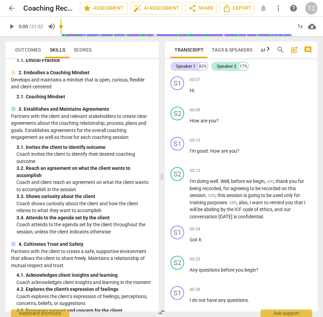
scroll to position [47, 0]
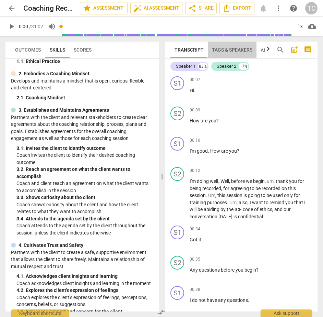
click at [247, 49] on span "Tags & Speakers" at bounding box center [232, 49] width 41 height 5
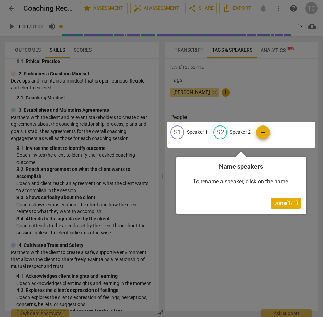
click at [270, 82] on div at bounding box center [161, 158] width 323 height 317
click at [195, 132] on div at bounding box center [241, 135] width 149 height 26
click at [200, 133] on div at bounding box center [241, 135] width 149 height 26
click at [179, 132] on div at bounding box center [241, 135] width 149 height 26
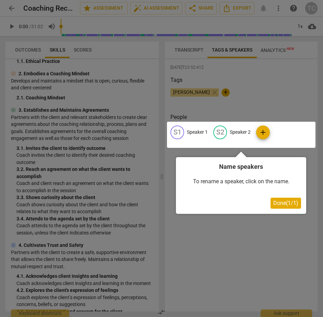
click at [179, 132] on div at bounding box center [241, 135] width 149 height 26
click at [288, 202] on span "Done ( 1 / 1 )" at bounding box center [286, 202] width 25 height 7
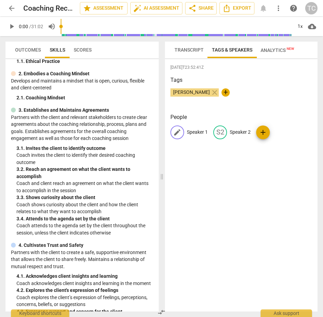
click at [194, 131] on p "Speaker 1" at bounding box center [197, 131] width 21 height 7
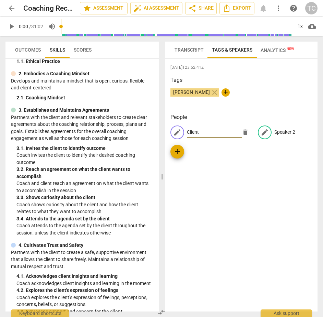
type input "Client"
click at [275, 131] on p "Speaker 2" at bounding box center [285, 131] width 21 height 7
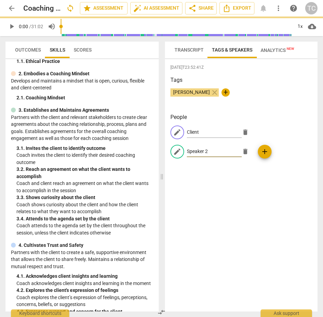
click at [275, 131] on div "edit Client delete edit Speaker 2 delete add" at bounding box center [242, 144] width 142 height 38
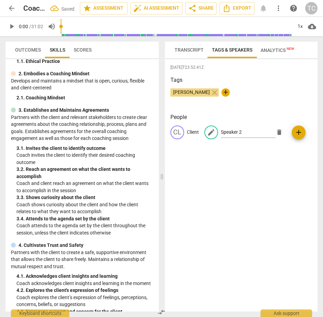
click at [197, 149] on div "People CL Client edit Speaker 2 delete add" at bounding box center [242, 131] width 142 height 37
click at [239, 133] on p "Speaker 2" at bounding box center [231, 131] width 21 height 7
click at [239, 133] on input "Speaker 2" at bounding box center [248, 132] width 55 height 11
type input "S"
type input "c"
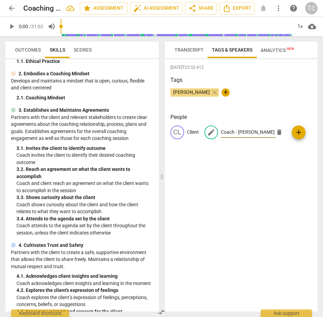
type input "Coach - [PERSON_NAME]"
click at [221, 155] on div "2025-08-07T23:52:41Z Tags Tia Chakravarty close + People CL Client edit Coach -…" at bounding box center [241, 185] width 153 height 252
click at [190, 49] on span "Transcript" at bounding box center [189, 49] width 29 height 5
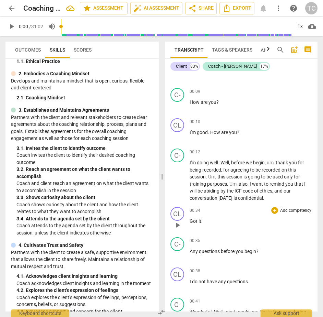
scroll to position [19, 0]
click at [273, 150] on div "+" at bounding box center [275, 151] width 7 height 7
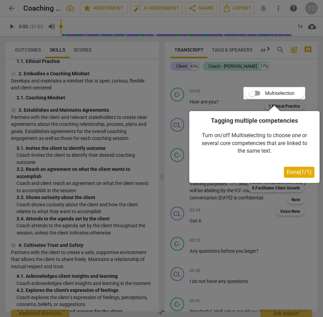
click at [294, 172] on span "Done ( 1 / 1 )" at bounding box center [299, 172] width 25 height 7
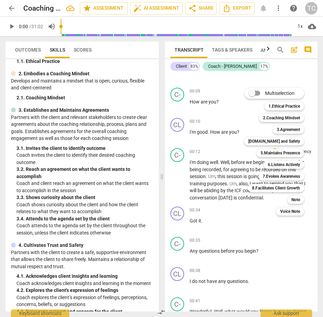
click at [252, 93] on input "Multiselection" at bounding box center [252, 93] width 16 height 16
checkbox input "true"
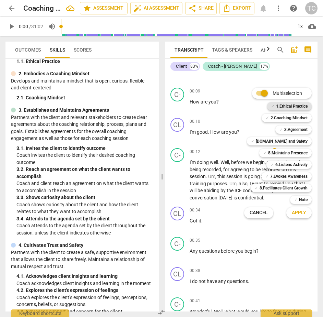
click at [280, 105] on b "1.Ethical Practice" at bounding box center [292, 106] width 32 height 8
click at [298, 212] on span "Apply" at bounding box center [299, 212] width 14 height 7
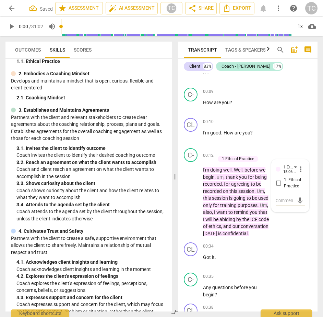
scroll to position [0, 0]
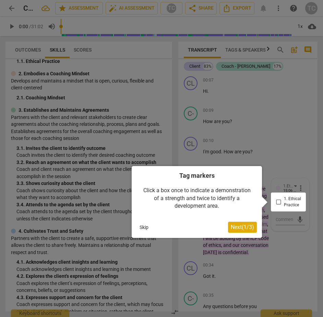
drag, startPoint x: 276, startPoint y: 201, endPoint x: 282, endPoint y: 206, distance: 7.6
click at [277, 201] on div at bounding box center [288, 201] width 35 height 19
click at [278, 201] on div at bounding box center [288, 201] width 35 height 19
click at [243, 227] on span "Next ( 1 / 3 )" at bounding box center [242, 227] width 23 height 7
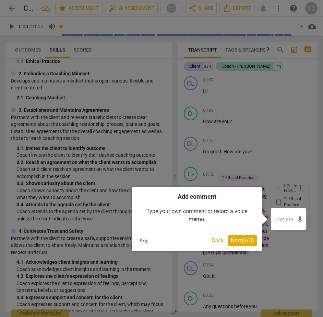
click at [240, 241] on span "Next ( 2 / 3 )" at bounding box center [242, 240] width 23 height 7
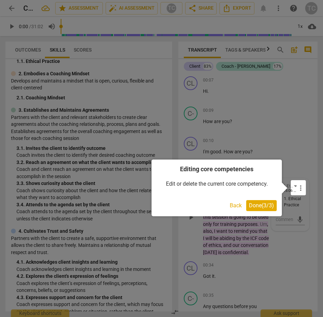
click at [262, 205] on span "Done ( 3 / 3 )" at bounding box center [261, 205] width 25 height 7
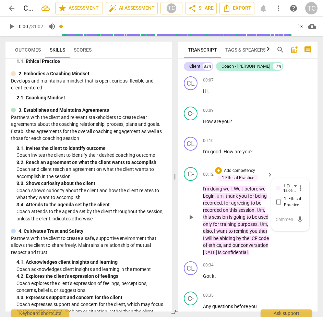
click at [277, 202] on input "1. Ethical Practice" at bounding box center [278, 202] width 11 height 8
checkbox input "true"
click at [298, 218] on span "mic" at bounding box center [300, 219] width 8 height 8
click at [246, 255] on p "I'm doing well . Well , before we begin , um , thank you for being recorded , f…" at bounding box center [236, 220] width 67 height 70
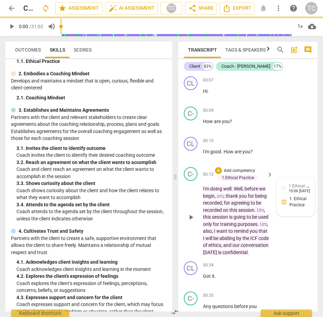
click at [248, 230] on p "I'm doing well . Well , before we begin , um , thank you for being recorded , f…" at bounding box center [236, 220] width 67 height 70
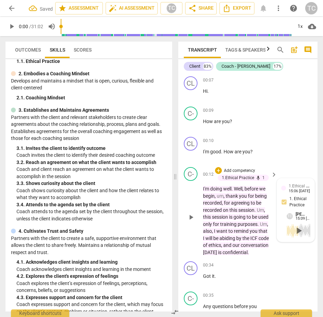
click at [217, 230] on span "I" at bounding box center [215, 230] width 2 height 5
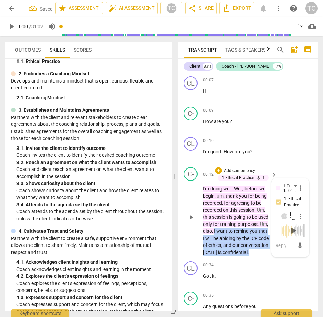
drag, startPoint x: 246, startPoint y: 230, endPoint x: 247, endPoint y: 259, distance: 28.5
click at [247, 255] on p "I'm doing well . Well , before we begin , um , thank you for being recorded , f…" at bounding box center [236, 220] width 67 height 70
click at [263, 251] on icon "button" at bounding box center [263, 249] width 4 height 5
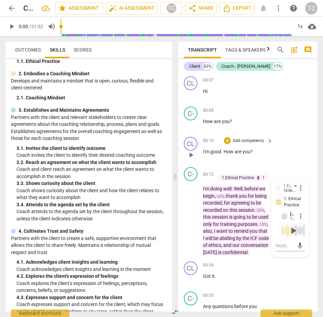
click at [244, 158] on div "00:10 + Add competency keyboard_arrow_right I'm good . How are you ?" at bounding box center [238, 149] width 71 height 25
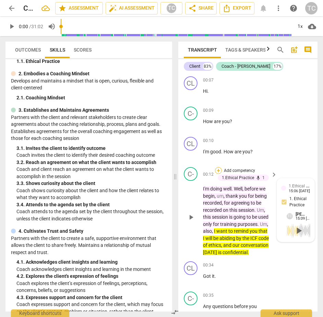
click at [219, 169] on div "+" at bounding box center [218, 170] width 7 height 7
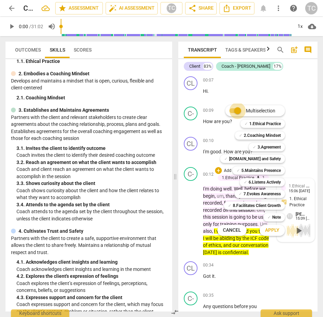
click at [237, 110] on input "Multiselection" at bounding box center [238, 110] width 16 height 16
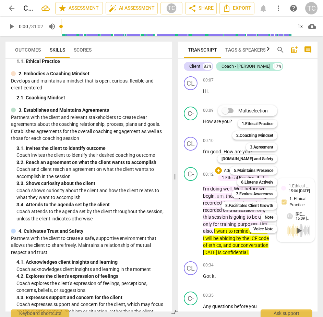
click at [227, 111] on input "Multiselection" at bounding box center [225, 110] width 16 height 16
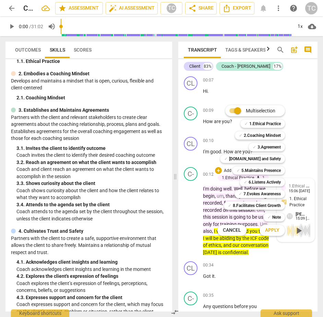
click at [238, 110] on input "Multiselection" at bounding box center [238, 110] width 16 height 16
checkbox input "false"
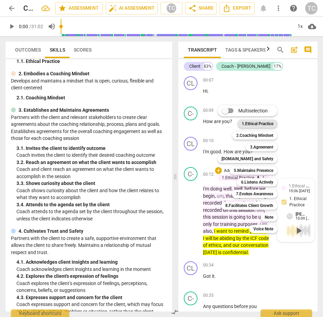
click at [246, 123] on b "1.Ethical Practice" at bounding box center [258, 123] width 32 height 8
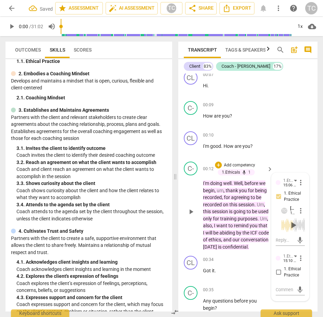
scroll to position [11, 0]
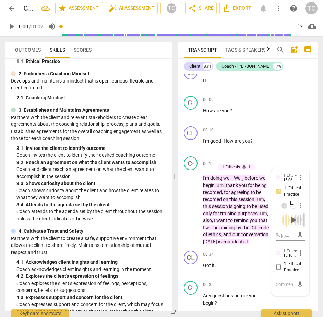
click at [298, 253] on span "more_vert" at bounding box center [301, 253] width 8 height 8
click at [306, 251] on li "Edit" at bounding box center [306, 252] width 24 height 13
click at [284, 282] on textarea at bounding box center [290, 281] width 29 height 7
click at [277, 266] on div "1.Ethical Practice Tia Chakravarty more_vert 1. Ethical Practice check_circle c…" at bounding box center [290, 275] width 29 height 56
click at [277, 265] on div "1.Ethical Practice Tia Chakravarty more_vert 1. Ethical Practice check_circle c…" at bounding box center [290, 275] width 29 height 56
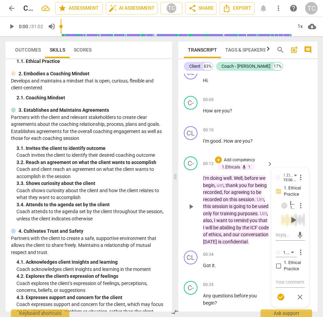
click at [278, 266] on div "1.Ethical Practice Tia Chakravarty more_vert 1. Ethical Practice check_circle c…" at bounding box center [290, 275] width 29 height 56
drag, startPoint x: 278, startPoint y: 265, endPoint x: 285, endPoint y: 281, distance: 17.2
click at [278, 265] on div "1.Ethical Practice Tia Chakravarty more_vert 1. Ethical Practice check_circle c…" at bounding box center [290, 275] width 29 height 56
click at [298, 294] on span "close" at bounding box center [300, 297] width 8 height 8
click at [298, 284] on span "mic" at bounding box center [300, 284] width 8 height 8
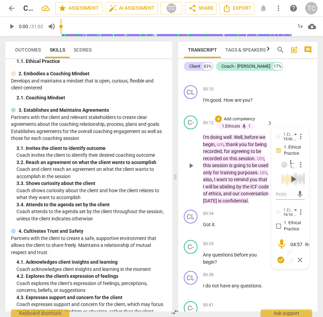
scroll to position [53, 0]
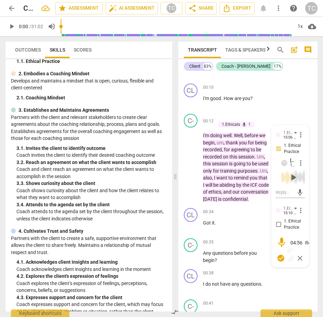
click at [279, 258] on span "check_circle" at bounding box center [281, 258] width 8 height 8
click at [293, 251] on span "play_arrow" at bounding box center [293, 252] width 11 height 11
click at [299, 238] on span "more_vert" at bounding box center [301, 238] width 8 height 8
click at [306, 238] on li "Delete" at bounding box center [306, 238] width 24 height 13
click at [299, 210] on span "more_vert" at bounding box center [301, 210] width 8 height 8
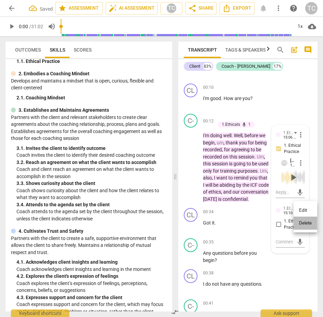
click at [302, 222] on li "Delete" at bounding box center [306, 222] width 24 height 13
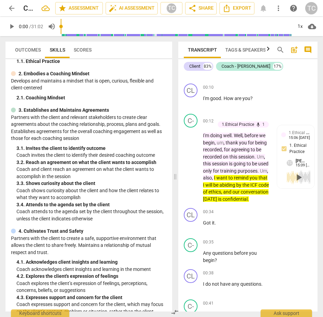
click at [305, 162] on div "[PERSON_NAME]" at bounding box center [302, 160] width 12 height 5
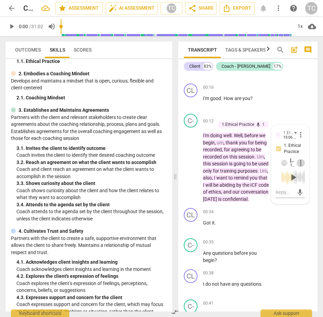
click at [298, 162] on span "more_vert" at bounding box center [301, 163] width 8 height 8
click at [307, 163] on li "Delete" at bounding box center [306, 162] width 24 height 13
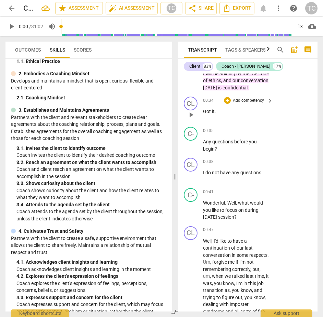
scroll to position [165, 0]
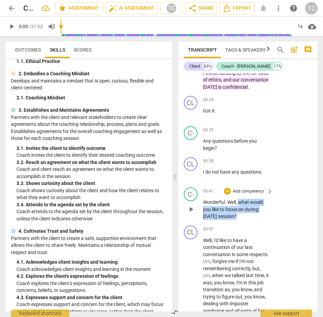
drag, startPoint x: 239, startPoint y: 209, endPoint x: 240, endPoint y: 223, distance: 14.2
click at [239, 220] on p "Wonderful . Well , what would you like to focus on during today's session ?" at bounding box center [236, 208] width 67 height 21
click at [252, 213] on icon "button" at bounding box center [254, 214] width 7 height 8
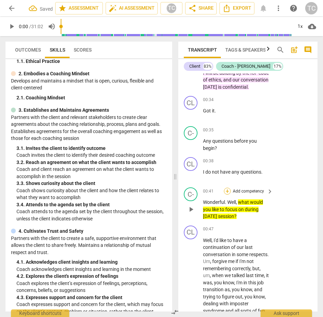
click at [225, 194] on div "+" at bounding box center [227, 190] width 7 height 7
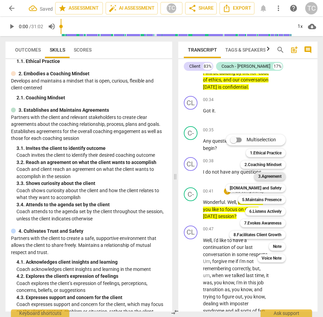
click at [270, 175] on b "3.Agreement" at bounding box center [270, 176] width 23 height 8
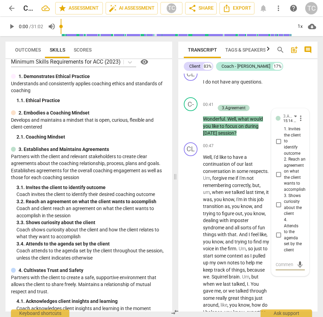
scroll to position [0, 0]
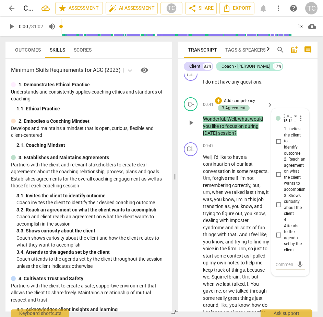
click at [278, 145] on input "1. Invites the client to identify outcome" at bounding box center [278, 141] width 11 height 8
checkbox input "true"
click at [298, 268] on span "mic" at bounding box center [300, 264] width 8 height 8
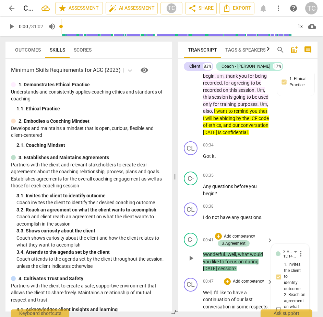
scroll to position [118, 0]
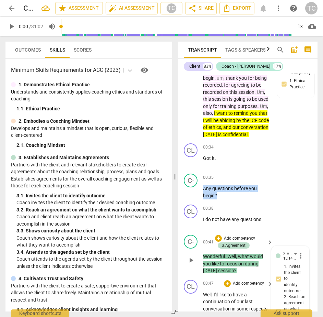
drag, startPoint x: 218, startPoint y: 202, endPoint x: 225, endPoint y: 188, distance: 15.4
click at [202, 195] on div "C- play_arrow pause 00:35 + Add competency keyboard_arrow_right Any questions b…" at bounding box center [248, 186] width 139 height 31
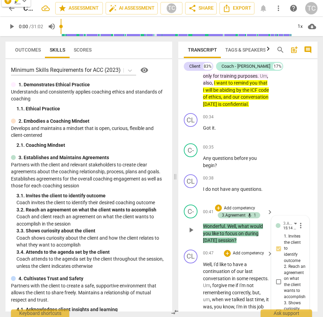
scroll to position [154, 0]
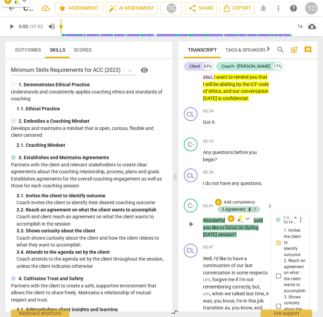
click at [237, 237] on span "?" at bounding box center [236, 233] width 2 height 5
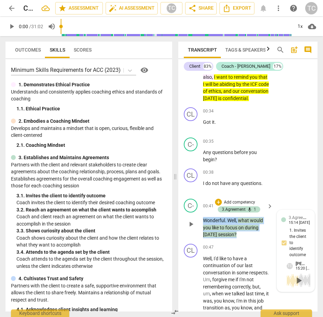
drag, startPoint x: 238, startPoint y: 241, endPoint x: 216, endPoint y: 229, distance: 25.0
click at [203, 225] on p "Wonderful . Well , what would you like to focus on during today's session ?" at bounding box center [236, 227] width 67 height 21
click at [254, 231] on icon "button" at bounding box center [254, 231] width 4 height 5
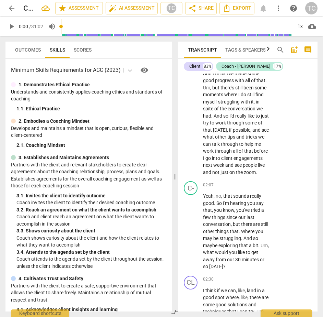
scroll to position [537, 0]
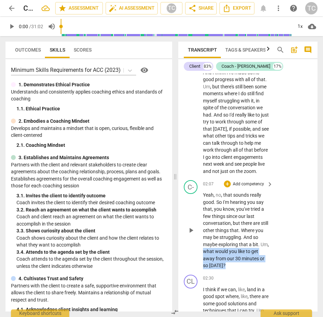
drag, startPoint x: 225, startPoint y: 286, endPoint x: 213, endPoint y: 273, distance: 17.7
click at [213, 269] on p "Yeah , no , that sounds really good . So I'm hearing you say that , you know , …" at bounding box center [236, 230] width 67 height 78
click at [239, 276] on icon "button" at bounding box center [239, 276] width 4 height 5
click at [237, 187] on p "Add competency" at bounding box center [248, 184] width 33 height 6
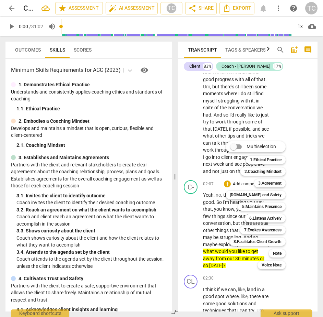
click at [235, 145] on input "Multiselection" at bounding box center [234, 146] width 16 height 16
checkbox input "true"
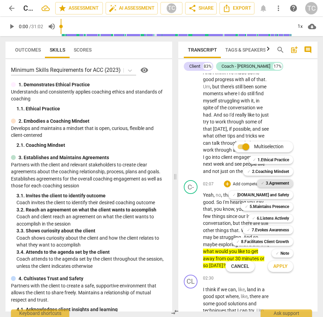
click at [264, 182] on div "✓ 3.Agreement" at bounding box center [275, 183] width 36 height 8
click at [279, 263] on span "Apply" at bounding box center [281, 266] width 14 height 7
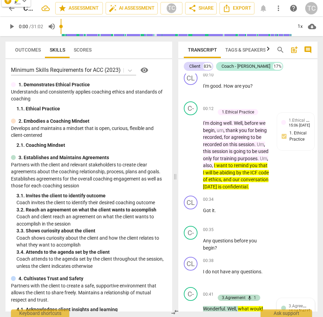
scroll to position [64, 0]
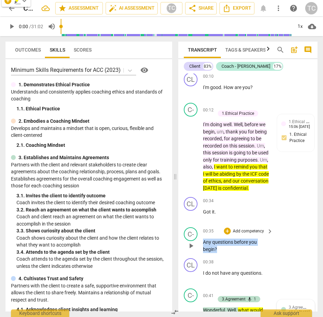
drag, startPoint x: 218, startPoint y: 255, endPoint x: 207, endPoint y: 248, distance: 13.1
click at [203, 249] on div "C- play_arrow pause 00:35 + Add competency keyboard_arrow_right Any questions b…" at bounding box center [248, 239] width 139 height 31
click at [233, 247] on icon "button" at bounding box center [233, 246] width 4 height 5
click at [227, 234] on div "+" at bounding box center [227, 230] width 7 height 7
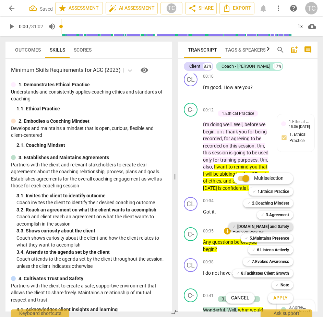
click at [262, 225] on b "[DOMAIN_NAME] and Safety" at bounding box center [264, 226] width 52 height 8
click at [283, 296] on span "Apply" at bounding box center [281, 297] width 14 height 7
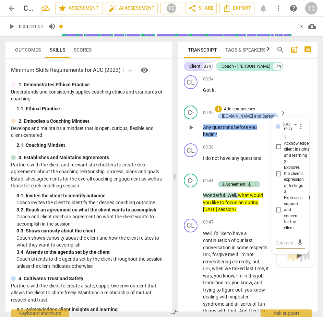
scroll to position [186, 0]
click at [278, 214] on input "3. Expresses support and concern for the client" at bounding box center [278, 209] width 11 height 8
checkbox input "true"
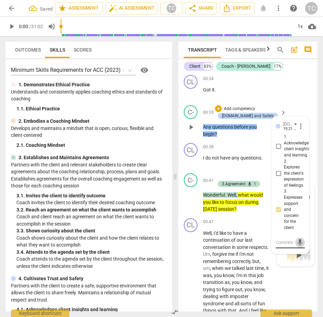
click at [300, 246] on span "mic" at bounding box center [300, 242] width 8 height 8
click at [279, 262] on span "check_circle" at bounding box center [281, 258] width 8 height 8
click at [294, 259] on span "play_arrow" at bounding box center [293, 253] width 11 height 11
click at [299, 243] on span "more_vert" at bounding box center [301, 239] width 8 height 8
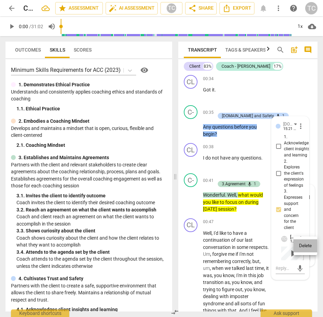
click at [302, 245] on li "Delete" at bounding box center [306, 245] width 24 height 13
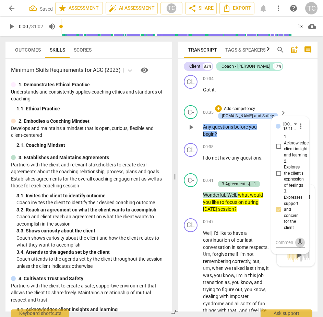
click at [297, 246] on span "mic" at bounding box center [300, 242] width 8 height 8
click at [278, 262] on span "check_circle" at bounding box center [281, 258] width 8 height 8
click at [293, 259] on span "play_arrow" at bounding box center [293, 253] width 11 height 11
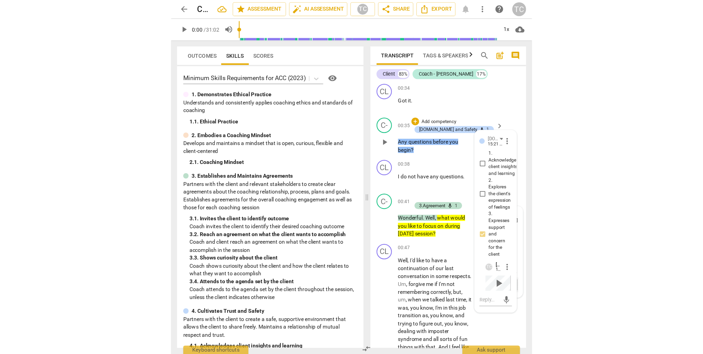
scroll to position [187, 0]
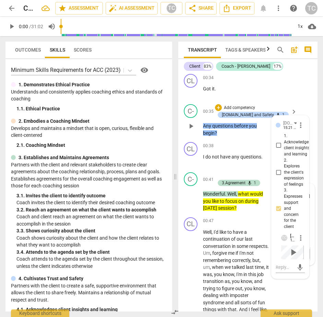
click at [291, 258] on span "play_arrow" at bounding box center [293, 252] width 11 height 11
click at [299, 242] on span "more_vert" at bounding box center [301, 237] width 8 height 8
click at [304, 243] on li "Delete" at bounding box center [306, 244] width 24 height 13
click at [298, 245] on span "mic" at bounding box center [300, 241] width 8 height 8
drag, startPoint x: 299, startPoint y: 248, endPoint x: 295, endPoint y: 248, distance: 3.8
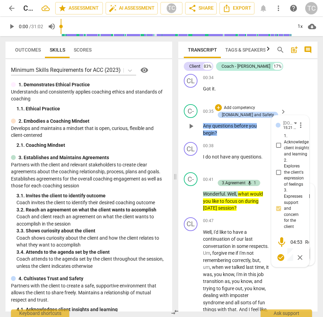
click at [299, 244] on span "04:53" at bounding box center [297, 241] width 12 height 5
click at [281, 248] on span "mic" at bounding box center [282, 242] width 12 height 12
click at [306, 244] on span "Recording..." at bounding box center [319, 241] width 26 height 5
drag, startPoint x: 306, startPoint y: 270, endPoint x: 314, endPoint y: 261, distance: 11.9
click at [316, 271] on div "CL play_arrow pause 00:07 + Add competency keyboard_arrow_right Hi . C- play_ar…" at bounding box center [248, 192] width 139 height 238
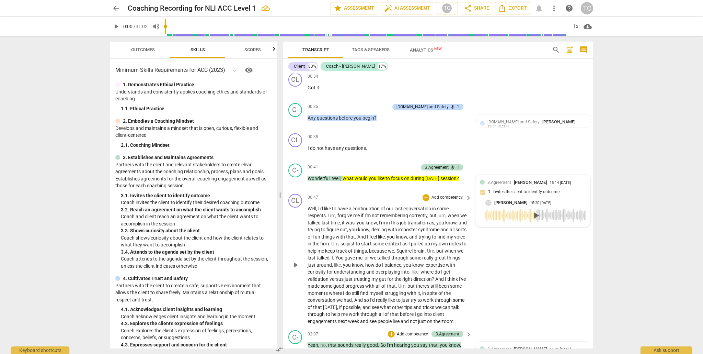
scroll to position [146, 0]
click at [323, 167] on span "mic" at bounding box center [452, 167] width 5 height 5
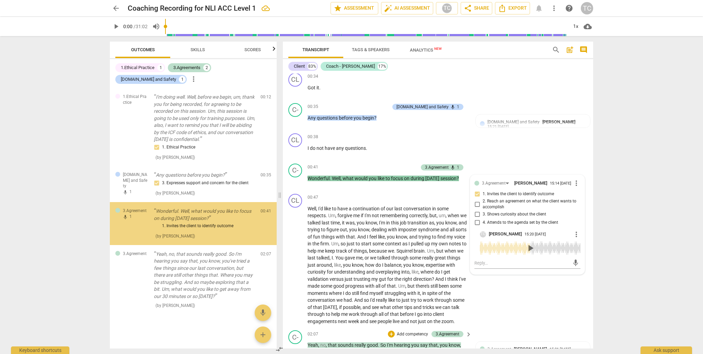
click at [323, 253] on span "play_arrow" at bounding box center [530, 247] width 11 height 11
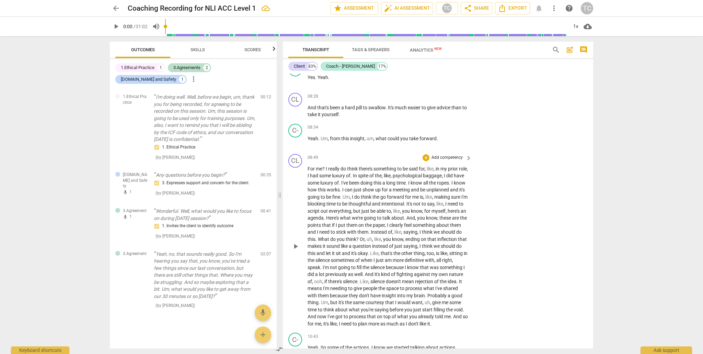
scroll to position [1202, 0]
drag, startPoint x: 437, startPoint y: 152, endPoint x: 330, endPoint y: 150, distance: 107.5
click at [323, 141] on p "Yeah . Um , from this insight , um , what could you take forward ." at bounding box center [388, 137] width 161 height 7
click at [323, 143] on icon "button" at bounding box center [453, 141] width 4 height 5
click at [323, 130] on div "+" at bounding box center [426, 126] width 7 height 7
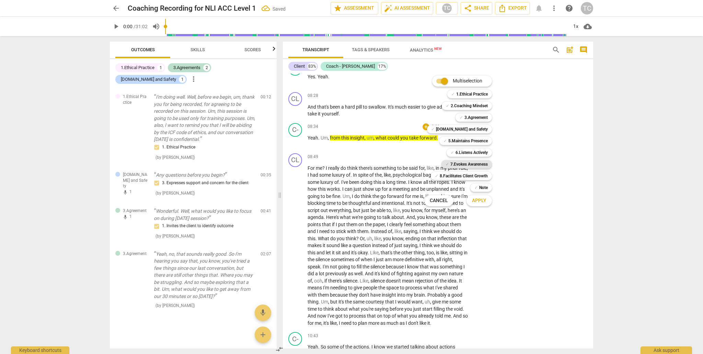
click at [323, 163] on b "7.Evokes Awareness" at bounding box center [468, 164] width 37 height 8
click at [323, 140] on b "5.Maintains Presence" at bounding box center [467, 141] width 39 height 8
click at [323, 200] on span "Apply" at bounding box center [479, 200] width 14 height 7
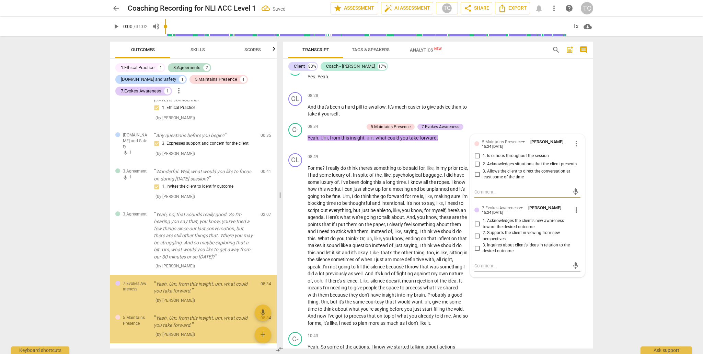
scroll to position [68, 0]
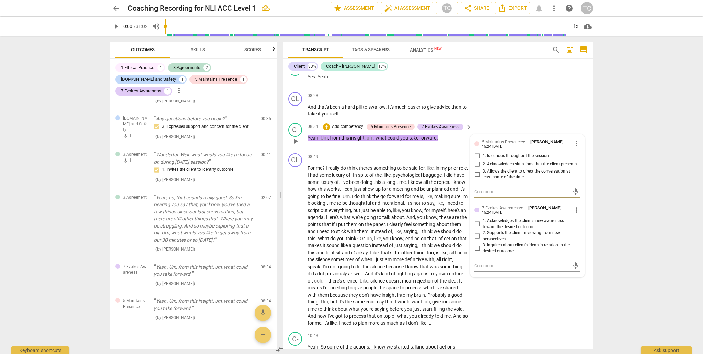
click at [323, 168] on input "2. Acknowledges situations that the client presents" at bounding box center [477, 164] width 11 height 8
checkbox input "true"
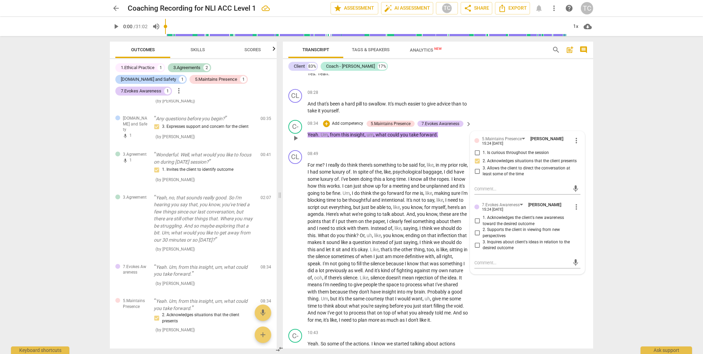
scroll to position [1205, 0]
click at [323, 127] on p "Add competency" at bounding box center [347, 124] width 33 height 6
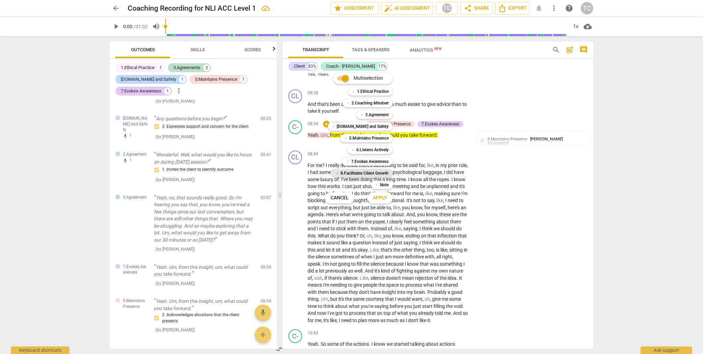
click at [323, 172] on b "8.Facilitates Client Growth" at bounding box center [365, 173] width 48 height 8
click at [323, 198] on span "Apply" at bounding box center [380, 197] width 14 height 7
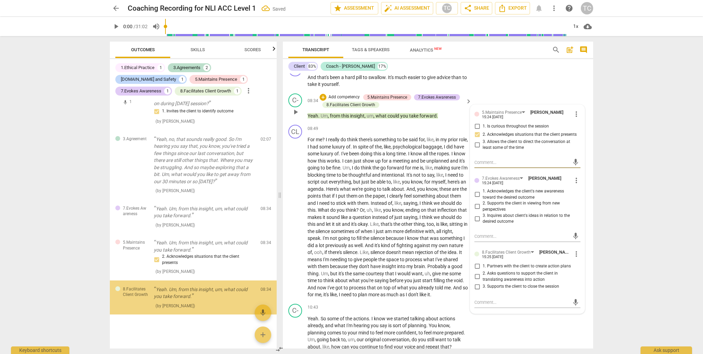
scroll to position [1232, 0]
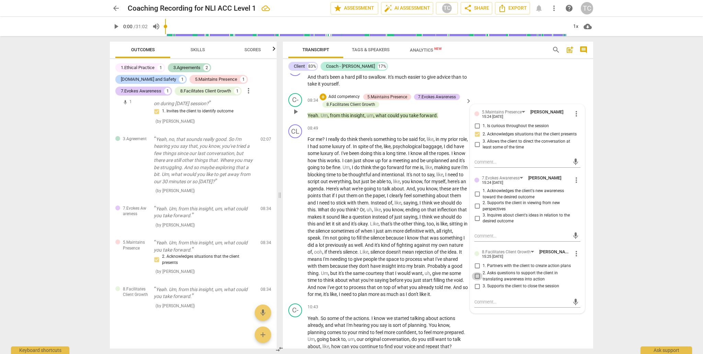
click at [323, 280] on input "2. Asks questions to support the client in translating awareness into action" at bounding box center [477, 276] width 11 height 8
checkbox input "true"
click at [323, 185] on span "more_vert" at bounding box center [576, 181] width 8 height 8
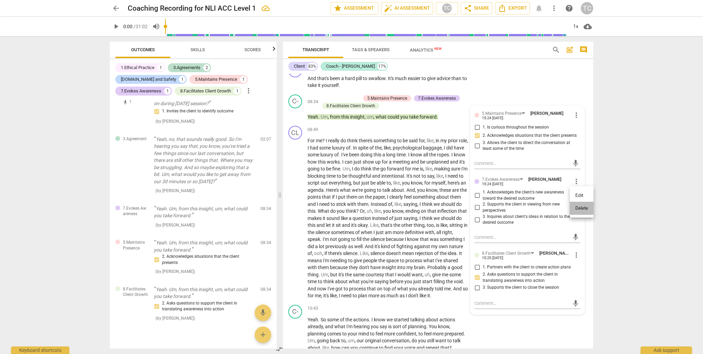
click at [323, 208] on li "Delete" at bounding box center [582, 208] width 24 height 13
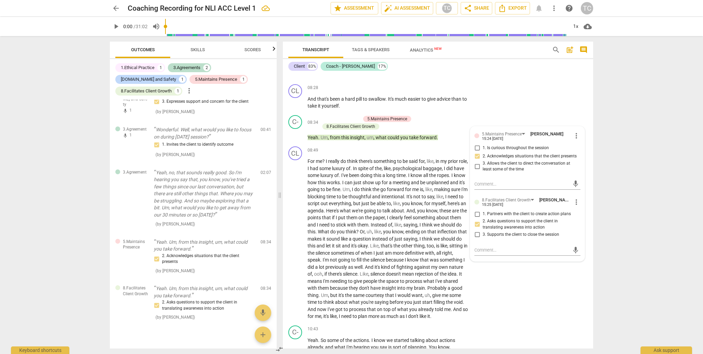
scroll to position [1210, 0]
click at [323, 49] on span "Analytics New" at bounding box center [426, 49] width 32 height 5
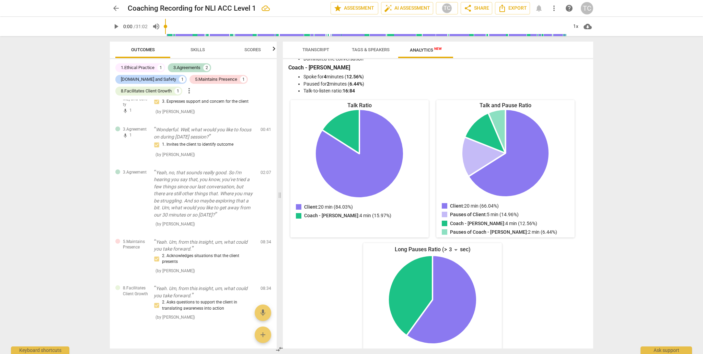
scroll to position [63, 0]
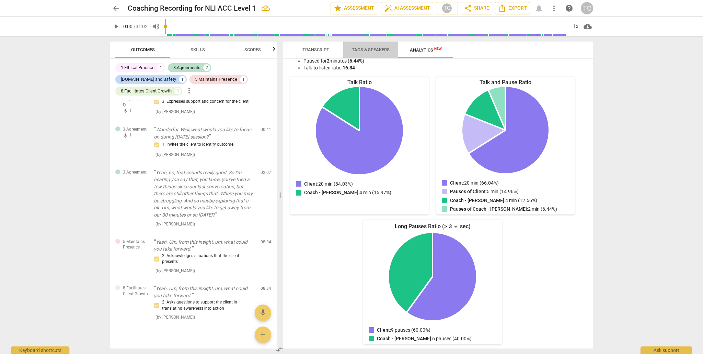
click at [323, 49] on span "Tags & Speakers" at bounding box center [371, 49] width 38 height 5
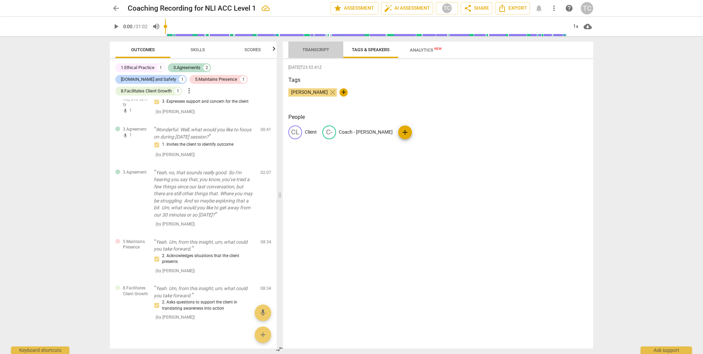
click at [317, 48] on span "Transcript" at bounding box center [315, 49] width 27 height 5
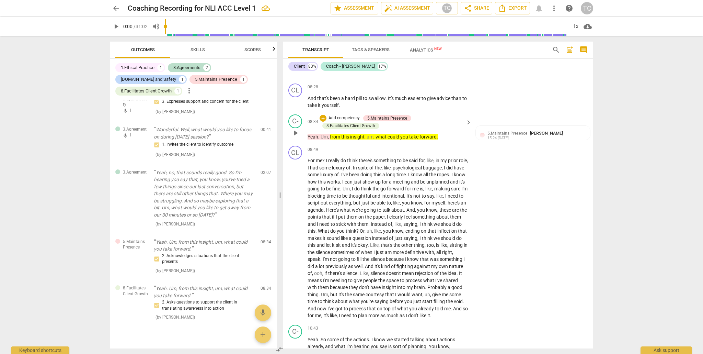
scroll to position [1204, 0]
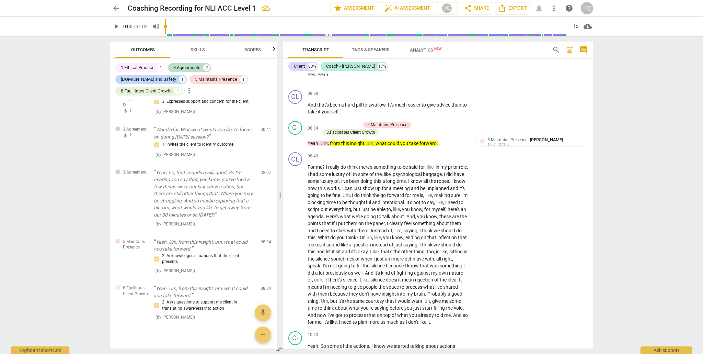
click at [196, 49] on span "Skills" at bounding box center [198, 49] width 14 height 5
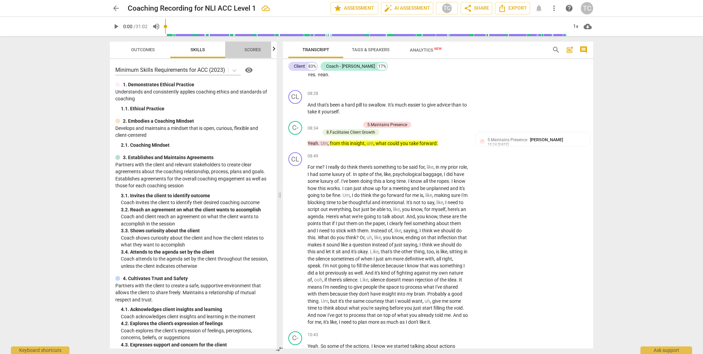
click at [254, 49] on span "Scores" at bounding box center [252, 49] width 16 height 5
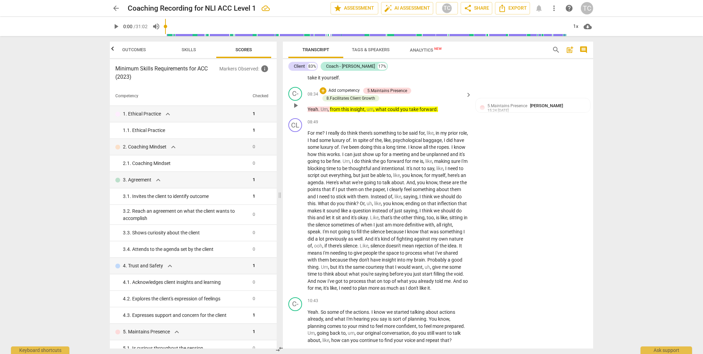
scroll to position [1239, 0]
click at [296, 214] on span "play_arrow" at bounding box center [296, 209] width 8 height 8
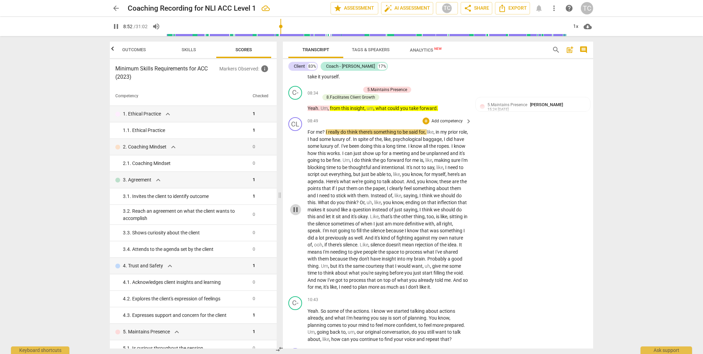
click at [294, 214] on span "pause" at bounding box center [296, 209] width 8 height 8
click at [294, 214] on span "play_arrow" at bounding box center [296, 209] width 8 height 8
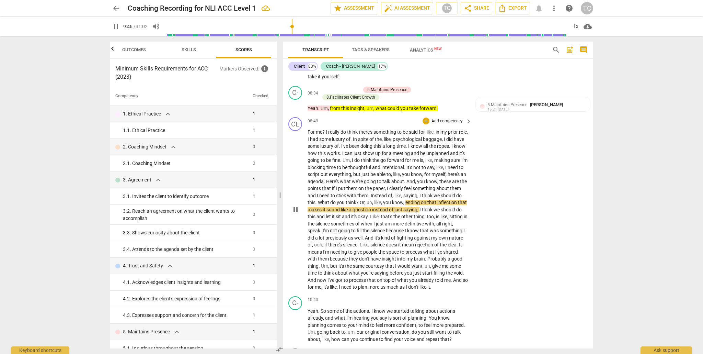
click at [295, 214] on span "pause" at bounding box center [296, 209] width 8 height 8
drag, startPoint x: 441, startPoint y: 182, endPoint x: 368, endPoint y: 173, distance: 73.3
click at [323, 173] on p "For me ? I really do think there's something to be said for , like , in my prio…" at bounding box center [388, 209] width 161 height 162
click at [323, 173] on span "keyboard_arrow_down" at bounding box center [464, 172] width 8 height 8
click at [323, 194] on div at bounding box center [497, 194] width 7 height 7
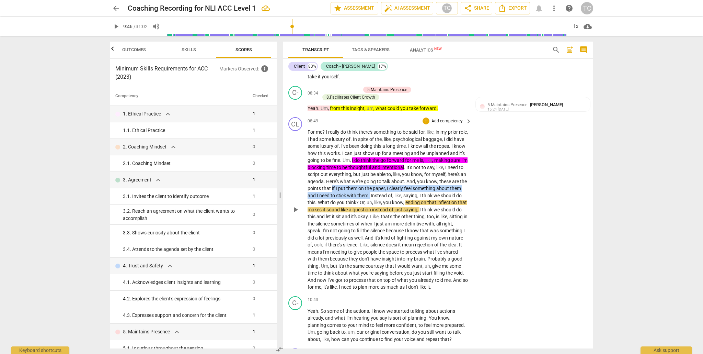
drag, startPoint x: 419, startPoint y: 210, endPoint x: 383, endPoint y: 202, distance: 37.2
click at [323, 203] on p "For me ? I really do think there's something to be said for , like , in my prio…" at bounding box center [388, 209] width 161 height 162
click at [323, 199] on icon "button" at bounding box center [436, 199] width 4 height 5
click at [296, 214] on span "play_arrow" at bounding box center [296, 209] width 8 height 8
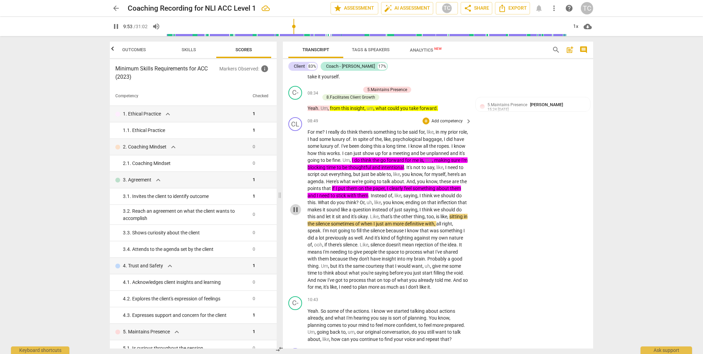
click at [296, 214] on span "pause" at bounding box center [296, 209] width 8 height 8
drag, startPoint x: 450, startPoint y: 244, endPoint x: 363, endPoint y: 235, distance: 88.1
click at [323, 237] on p "For me ? I really do think there's something to be said for , like , in my prio…" at bounding box center [388, 209] width 161 height 162
drag, startPoint x: 461, startPoint y: 235, endPoint x: 453, endPoint y: 236, distance: 8.4
click at [323, 235] on icon "button" at bounding box center [464, 236] width 7 height 8
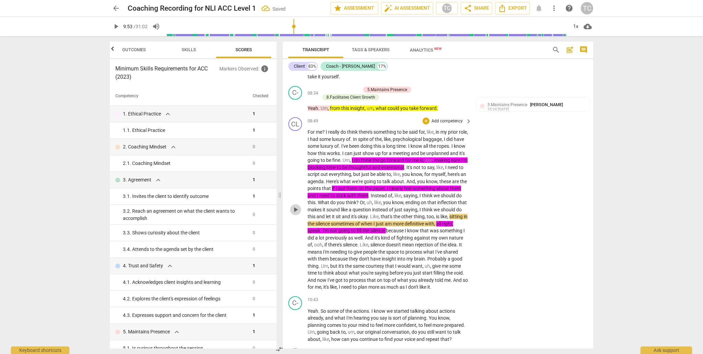
click at [297, 214] on span "play_arrow" at bounding box center [296, 209] width 8 height 8
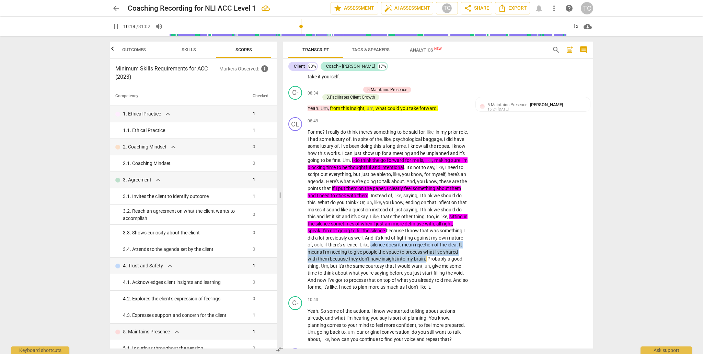
drag, startPoint x: 364, startPoint y: 280, endPoint x: 318, endPoint y: 258, distance: 51.0
click at [306, 264] on div "CL play_arrow pause 08:49 + Add competency keyboard_arrow_right For me ? I real…" at bounding box center [438, 203] width 310 height 179
click at [323, 271] on icon "button" at bounding box center [380, 269] width 4 height 5
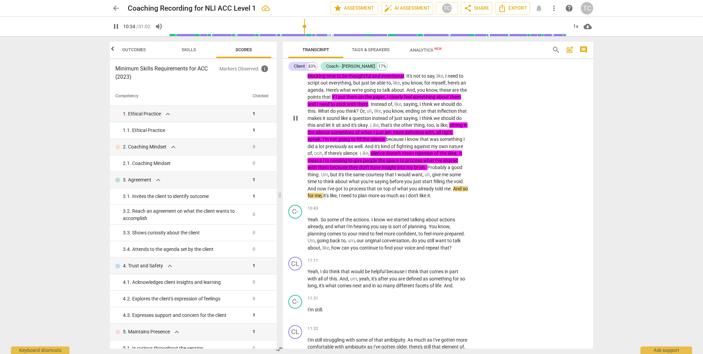
scroll to position [1335, 0]
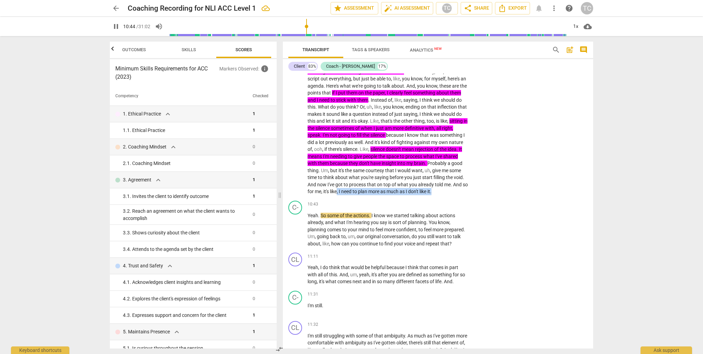
drag, startPoint x: 418, startPoint y: 215, endPoint x: 455, endPoint y: 209, distance: 38.2
click at [323, 195] on p "For me ? I really do think there's something to be said for , like , in my prio…" at bounding box center [388, 114] width 161 height 162
drag, startPoint x: 402, startPoint y: 214, endPoint x: 449, endPoint y: 209, distance: 46.9
click at [323, 195] on p "For me ? I really do think there's something to be said for , like , in my prio…" at bounding box center [388, 114] width 161 height 162
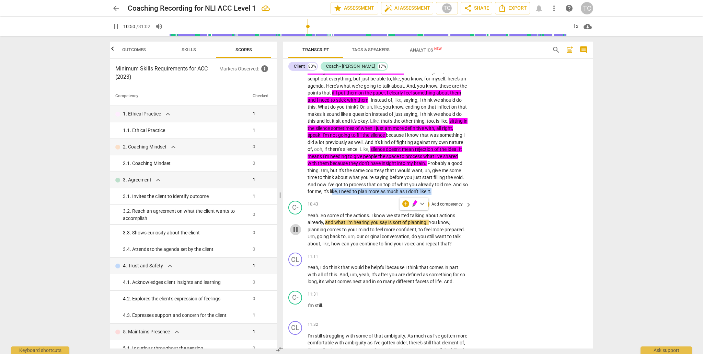
click at [298, 233] on span "pause" at bounding box center [296, 229] width 8 height 8
click at [323, 195] on p "For me ? I really do think there's something to be said for , like , in my prio…" at bounding box center [388, 114] width 161 height 162
drag, startPoint x: 460, startPoint y: 205, endPoint x: 457, endPoint y: 213, distance: 8.0
click at [323, 195] on p "For me ? I really do think there's something to be said for , like , in my prio…" at bounding box center [388, 114] width 161 height 162
click at [323, 202] on icon "button" at bounding box center [415, 202] width 4 height 5
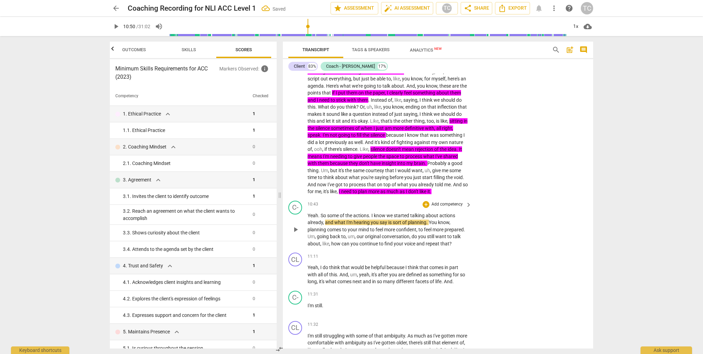
click at [296, 233] on span "play_arrow" at bounding box center [296, 229] width 8 height 8
click at [296, 233] on span "pause" at bounding box center [296, 229] width 8 height 8
click at [323, 247] on div "Yeah . So some of the actions . I know we started talking about actions already…" at bounding box center [390, 229] width 165 height 35
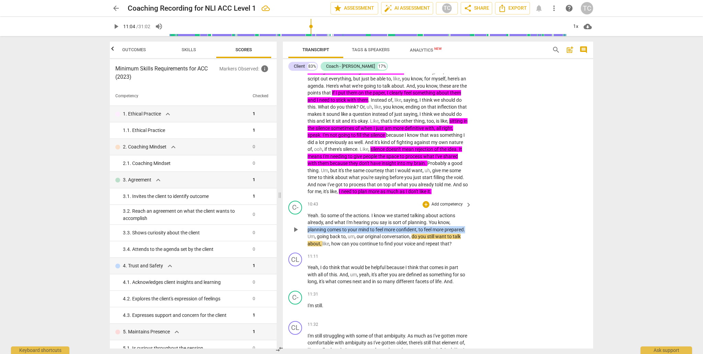
drag, startPoint x: 466, startPoint y: 250, endPoint x: 304, endPoint y: 250, distance: 162.4
click at [304, 250] on div "C- play_arrow pause 10:43 + Add competency keyboard_arrow_right Yeah . So some …" at bounding box center [438, 224] width 310 height 52
click at [323, 240] on span "keyboard_arrow_down" at bounding box center [489, 242] width 8 height 8
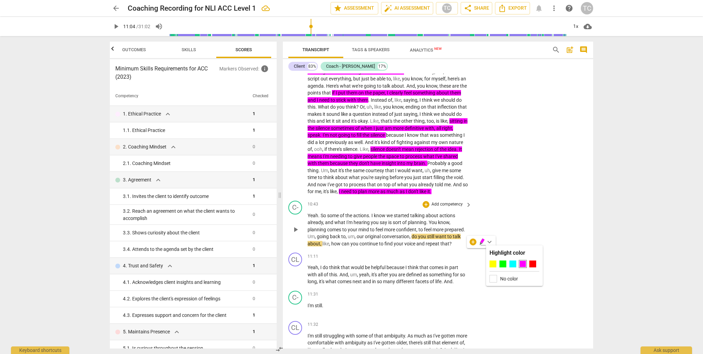
drag, startPoint x: 493, startPoint y: 263, endPoint x: 486, endPoint y: 263, distance: 7.2
click at [323, 263] on div at bounding box center [493, 263] width 7 height 7
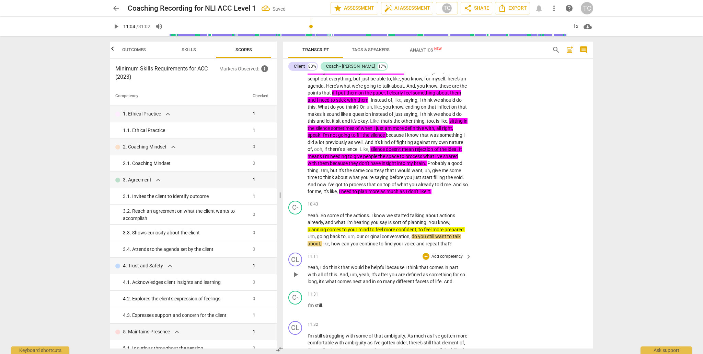
click at [323, 260] on div "11:11 + Add competency keyboard_arrow_right" at bounding box center [390, 256] width 165 height 8
click at [295, 233] on span "play_arrow" at bounding box center [296, 229] width 8 height 8
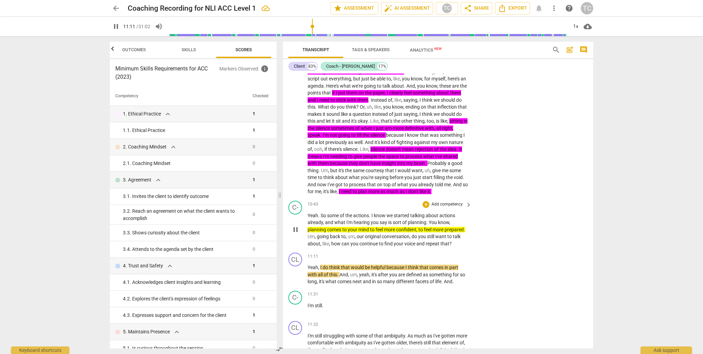
click at [295, 233] on span "pause" at bounding box center [296, 229] width 8 height 8
type input "672"
drag, startPoint x: 456, startPoint y: 265, endPoint x: 364, endPoint y: 250, distance: 93.2
click at [318, 247] on p "Yeah . So some of the actions . I know we started talking about actions already…" at bounding box center [388, 229] width 161 height 35
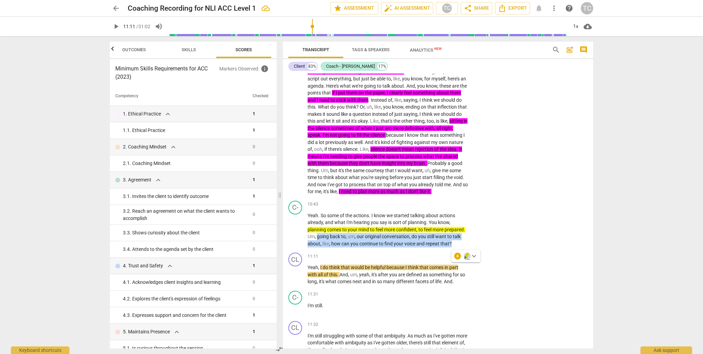
click at [323, 255] on icon "button" at bounding box center [467, 254] width 4 height 5
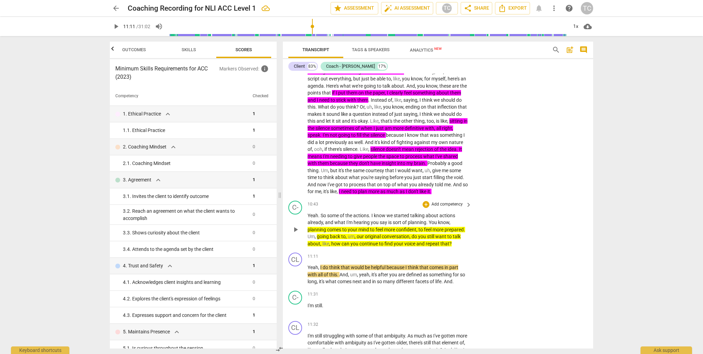
click at [323, 232] on span "prepared" at bounding box center [454, 229] width 19 height 5
click at [323, 207] on p "Add competency" at bounding box center [447, 204] width 33 height 6
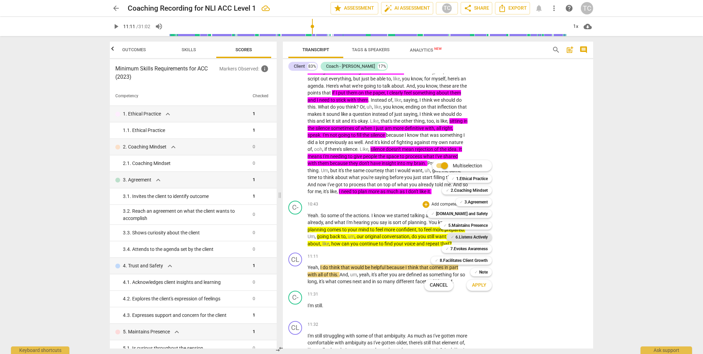
click at [323, 236] on b "6.Listens Actively" at bounding box center [472, 237] width 32 height 8
click at [323, 201] on b "3.Agreement" at bounding box center [476, 202] width 23 height 8
click at [323, 285] on span "Apply" at bounding box center [479, 285] width 14 height 7
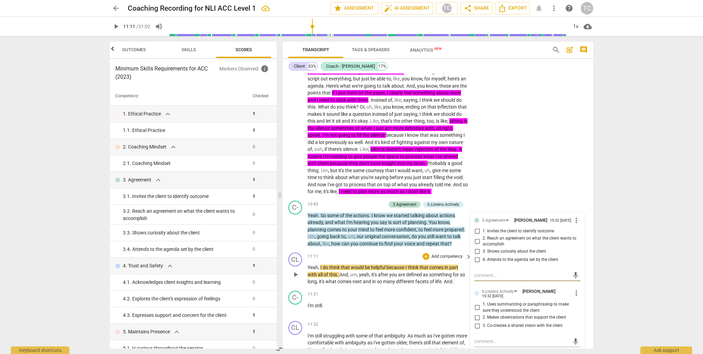
drag, startPoint x: 476, startPoint y: 282, endPoint x: 466, endPoint y: 287, distance: 11.2
click at [323, 264] on input "4. Attends to the agenda set by the client" at bounding box center [477, 259] width 11 height 8
checkbox input "true"
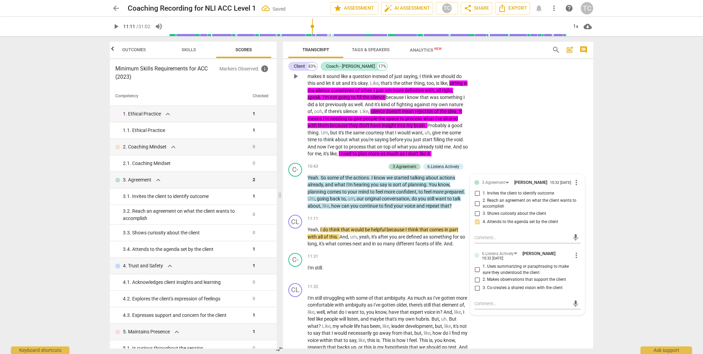
scroll to position [1380, 0]
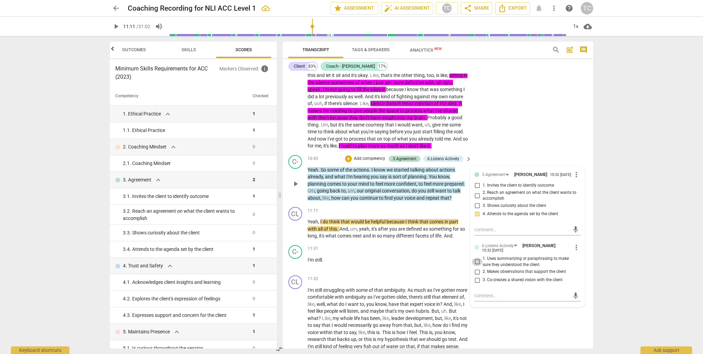
click at [323, 266] on input "1. Uses summarizing or paraphrasing to make sure they understood the client" at bounding box center [477, 262] width 11 height 8
checkbox input "true"
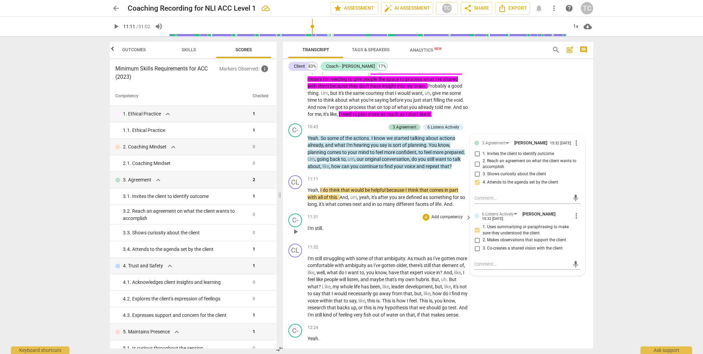
scroll to position [1411, 0]
click at [296, 202] on span "play_arrow" at bounding box center [296, 198] width 8 height 8
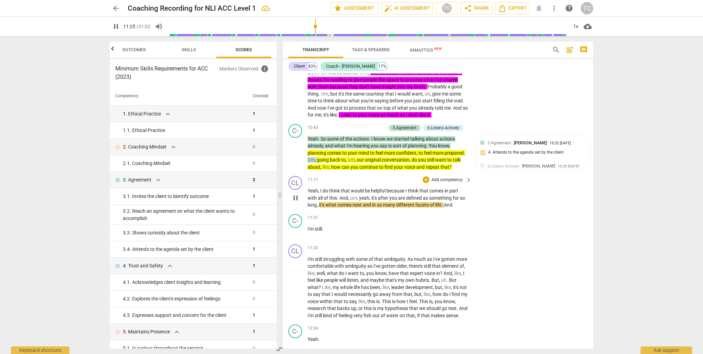
click at [296, 202] on span "pause" at bounding box center [296, 198] width 8 height 8
type input "686"
click at [323, 169] on span "6.Listens Actively" at bounding box center [504, 166] width 32 height 5
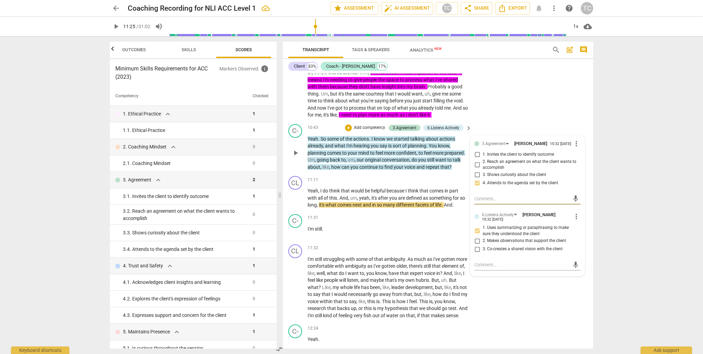
click at [323, 220] on span "more_vert" at bounding box center [576, 216] width 8 height 8
click at [323, 239] on div at bounding box center [351, 177] width 703 height 354
click at [323, 131] on div "+" at bounding box center [348, 127] width 7 height 7
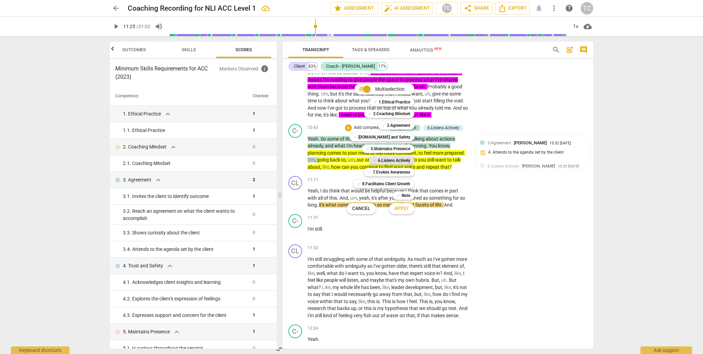
click at [323, 160] on b "6.Listens Actively" at bounding box center [394, 160] width 32 height 8
click at [323, 207] on span "Apply" at bounding box center [402, 208] width 14 height 7
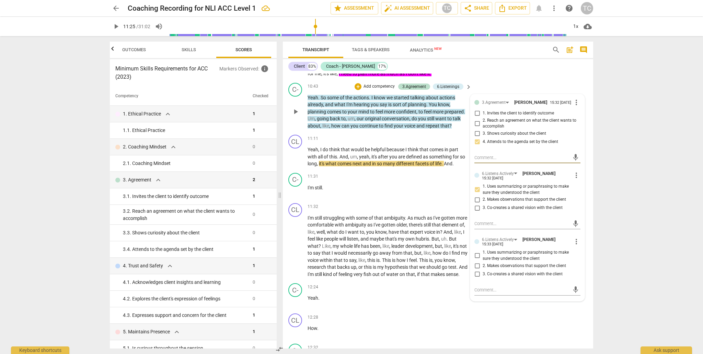
scroll to position [1450, 0]
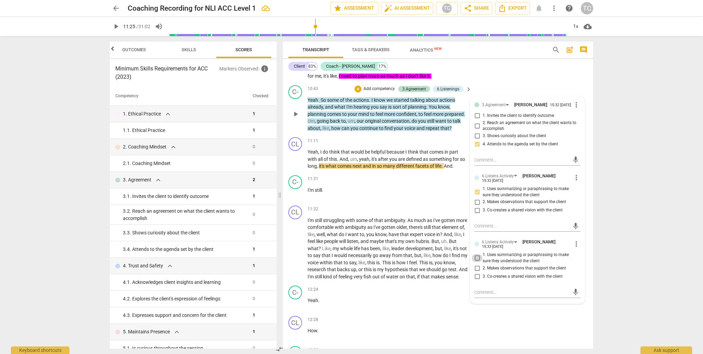
click at [323, 262] on input "1. Uses summarizing or paraphrasing to make sure they understood the client" at bounding box center [477, 258] width 11 height 8
checkbox input "true"
click at [323, 296] on span "mic" at bounding box center [576, 292] width 8 height 8
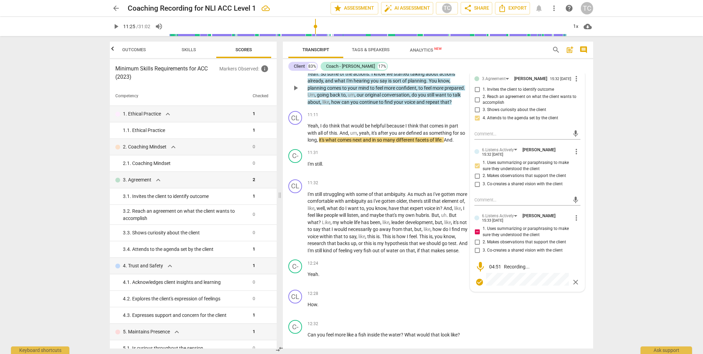
scroll to position [1477, 0]
click at [323, 285] on span "close" at bounding box center [576, 281] width 8 height 8
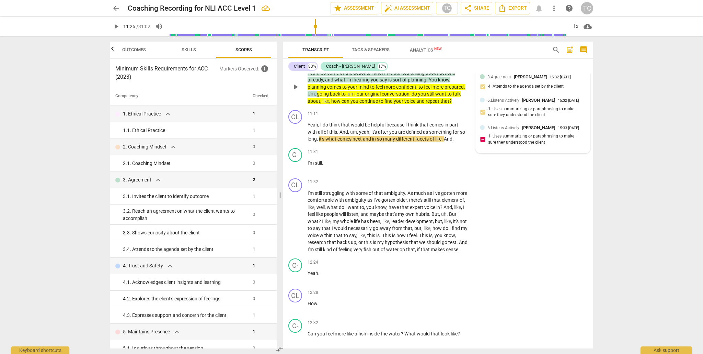
click at [323, 149] on div "6.Listens Actively Tia Chakravarty 15:33 08-10-2025 1. Uses summarizing or para…" at bounding box center [533, 136] width 106 height 25
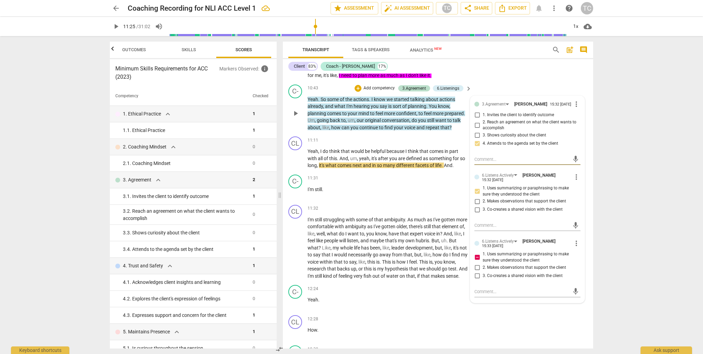
scroll to position [1457, 0]
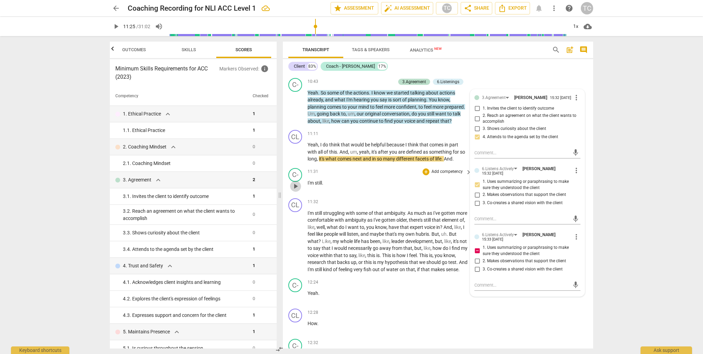
click at [296, 190] on span "play_arrow" at bounding box center [296, 186] width 8 height 8
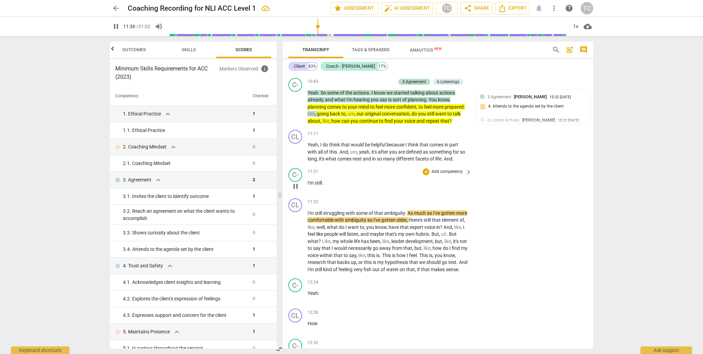
click at [296, 190] on span "pause" at bounding box center [296, 186] width 8 height 8
click at [295, 245] on span "play_arrow" at bounding box center [296, 241] width 8 height 8
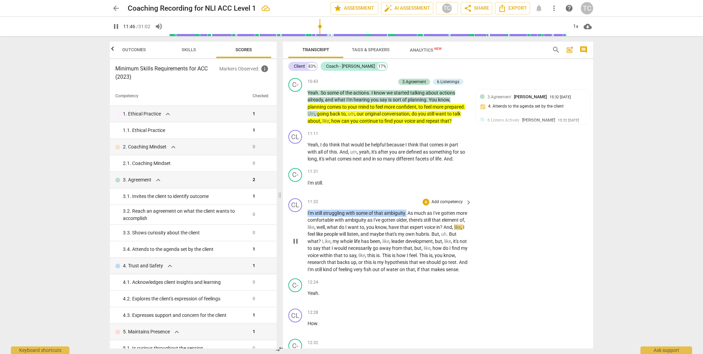
drag, startPoint x: 407, startPoint y: 234, endPoint x: 308, endPoint y: 232, distance: 99.6
click at [298, 233] on div "CL play_arrow pause 11:32 + Add competency keyboard_arrow_right I'm still strug…" at bounding box center [438, 235] width 310 height 80
click at [323, 225] on span "keyboard_arrow_down" at bounding box center [431, 225] width 8 height 8
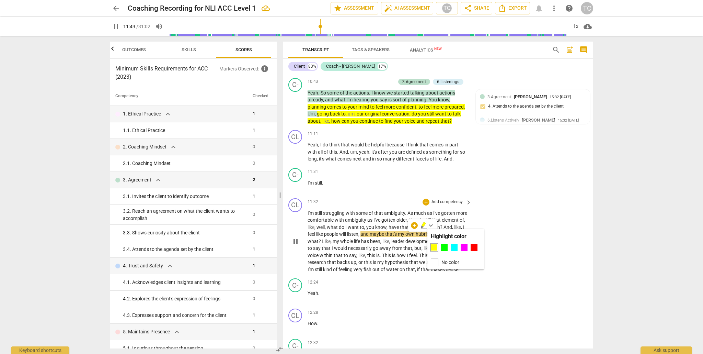
drag, startPoint x: 465, startPoint y: 245, endPoint x: 482, endPoint y: 245, distance: 17.2
click at [323, 245] on div at bounding box center [464, 247] width 7 height 7
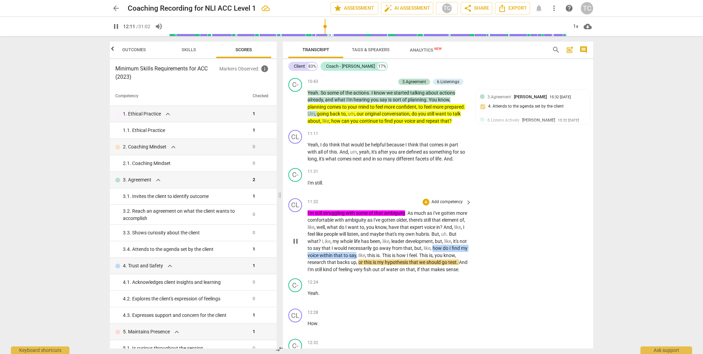
drag, startPoint x: 393, startPoint y: 277, endPoint x: 321, endPoint y: 273, distance: 72.2
click at [308, 273] on p "I'm still struggling with some of that ambiguity . As much as I've gotten more …" at bounding box center [388, 241] width 161 height 64
click at [323, 266] on icon "button" at bounding box center [408, 266] width 4 height 5
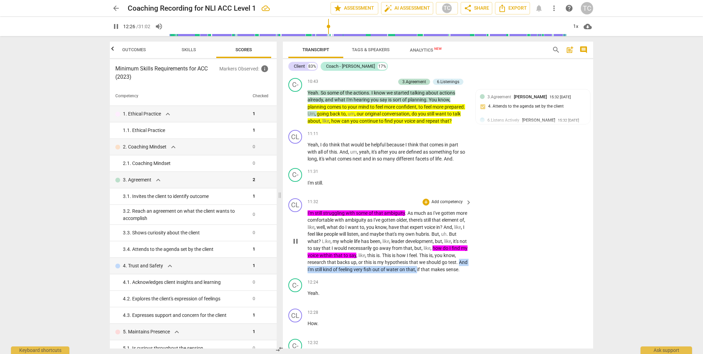
drag, startPoint x: 460, startPoint y: 292, endPoint x: 345, endPoint y: 289, distance: 115.7
click at [323, 273] on p "I'm still struggling with some of that ambiguity . As much as I've gotten more …" at bounding box center [388, 241] width 161 height 64
click at [323, 280] on icon "button" at bounding box center [476, 280] width 4 height 5
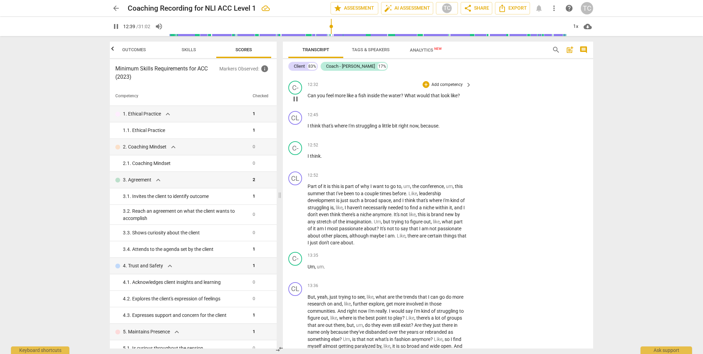
scroll to position [1715, 0]
drag, startPoint x: 462, startPoint y: 123, endPoint x: 339, endPoint y: 118, distance: 122.7
click at [323, 105] on div "12:32 + Add competency keyboard_arrow_right Can you feel more like a fish insid…" at bounding box center [390, 92] width 165 height 25
click at [323, 113] on span "keyboard_arrow_down" at bounding box center [484, 115] width 8 height 8
drag, startPoint x: 489, startPoint y: 134, endPoint x: 467, endPoint y: 133, distance: 22.0
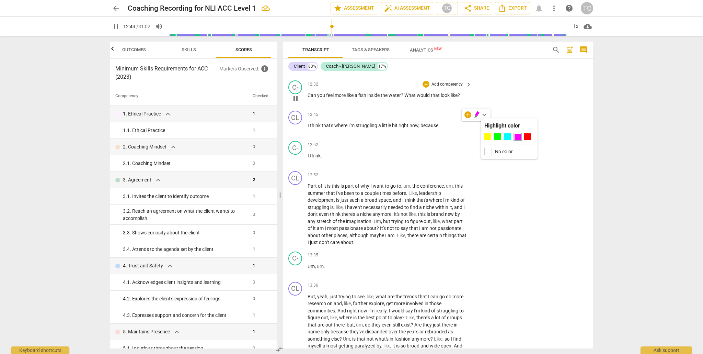
click at [323, 134] on div at bounding box center [487, 136] width 7 height 7
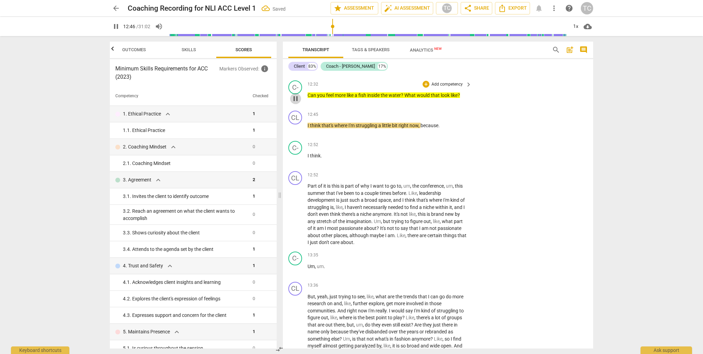
click at [296, 103] on span "pause" at bounding box center [296, 98] width 8 height 8
type input "766"
click at [323, 88] on p "Add competency" at bounding box center [447, 84] width 33 height 6
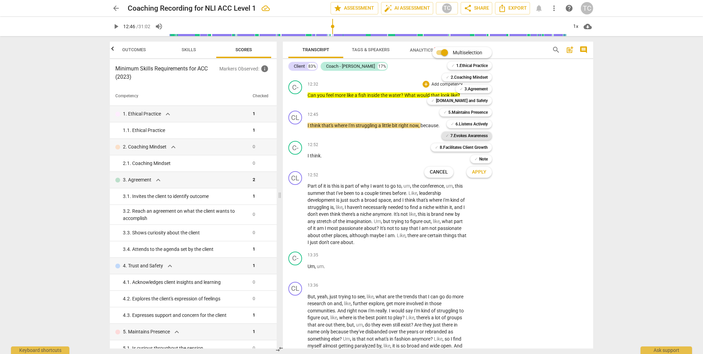
click at [323, 134] on b "7.Evokes Awareness" at bounding box center [468, 136] width 37 height 8
click at [323, 171] on button "Apply" at bounding box center [479, 172] width 25 height 12
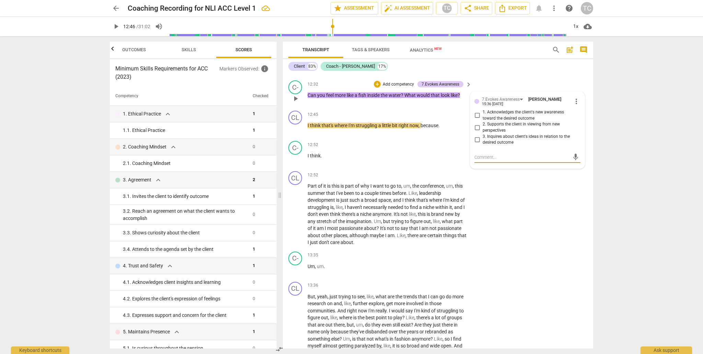
click at [323, 132] on input "2. Supports the client in viewing from new perspectives" at bounding box center [477, 127] width 11 height 8
checkbox input "true"
click at [323, 159] on p "I think ." at bounding box center [388, 155] width 161 height 7
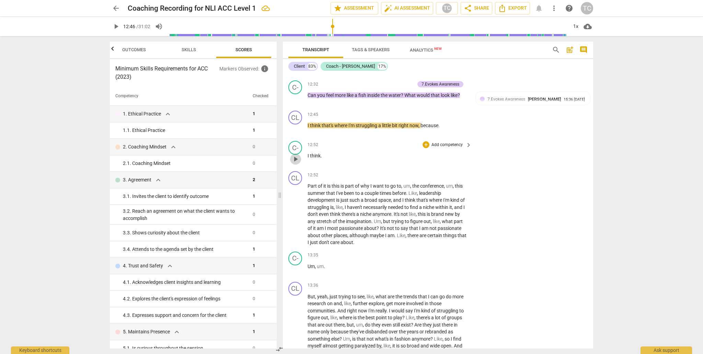
click at [297, 163] on span "play_arrow" at bounding box center [296, 159] width 8 height 8
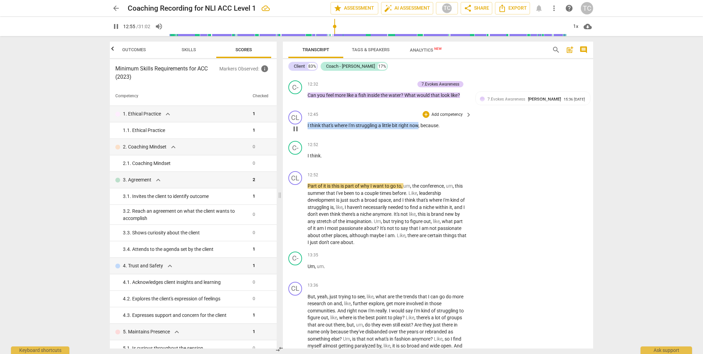
drag, startPoint x: 420, startPoint y: 153, endPoint x: 359, endPoint y: 149, distance: 60.6
click at [306, 138] on div "CL play_arrow pause 12:45 + Add competency keyboard_arrow_right I think that's …" at bounding box center [438, 123] width 310 height 30
click at [323, 146] on span "keyboard_arrow_down" at bounding box center [442, 145] width 8 height 8
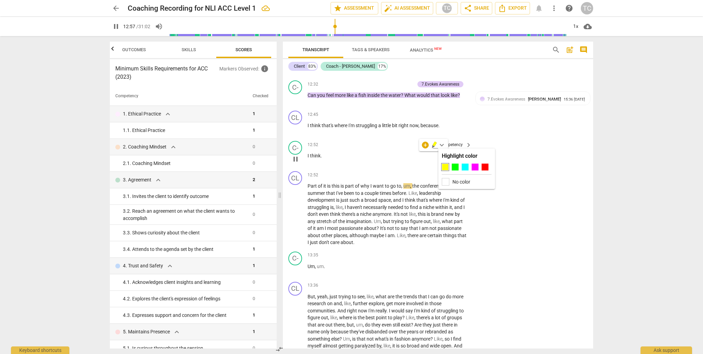
drag, startPoint x: 477, startPoint y: 167, endPoint x: 471, endPoint y: 173, distance: 8.5
click at [323, 167] on div at bounding box center [475, 166] width 7 height 7
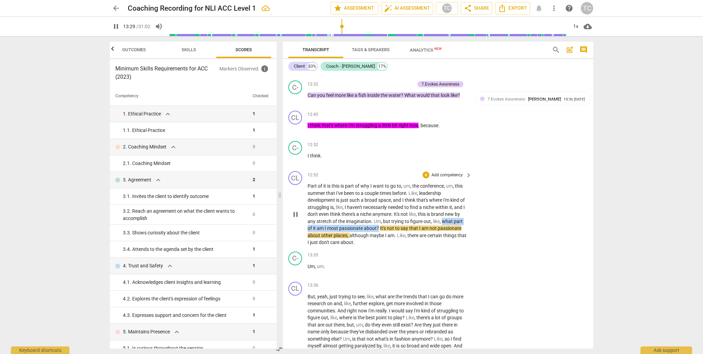
drag, startPoint x: 379, startPoint y: 256, endPoint x: 442, endPoint y: 248, distance: 63.0
click at [323, 246] on p "Part of it is this is part of why I want to go to , um , the conference , um , …" at bounding box center [388, 214] width 161 height 64
click at [323, 246] on icon "button" at bounding box center [396, 247] width 7 height 8
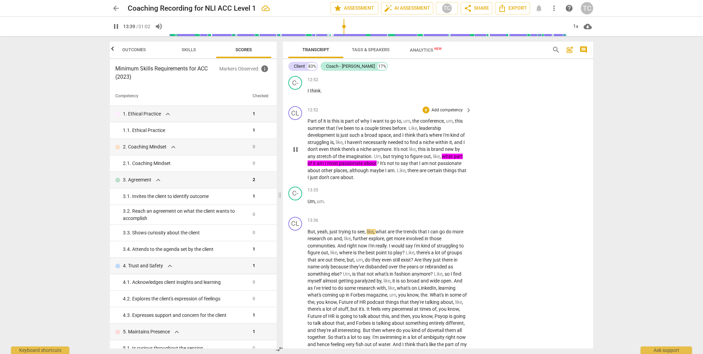
scroll to position [1782, 0]
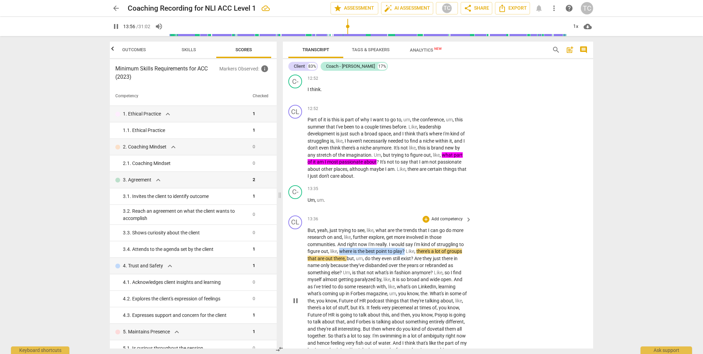
drag, startPoint x: 406, startPoint y: 279, endPoint x: 341, endPoint y: 277, distance: 64.6
click at [323, 278] on p "But , yeah , just trying to see , like , what are the trends that I can go do m…" at bounding box center [388, 301] width 161 height 148
click at [323, 268] on icon "button" at bounding box center [422, 269] width 4 height 5
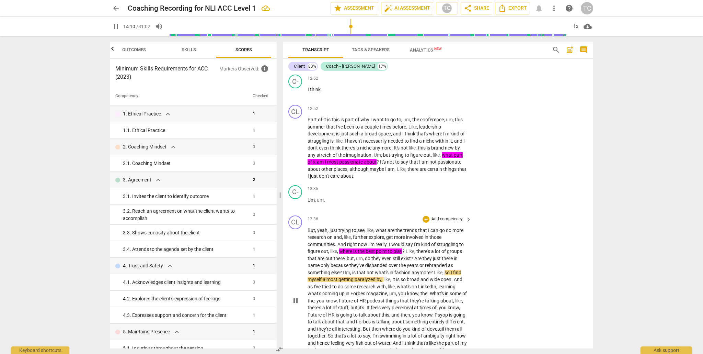
click at [296, 305] on span "pause" at bounding box center [296, 300] width 8 height 8
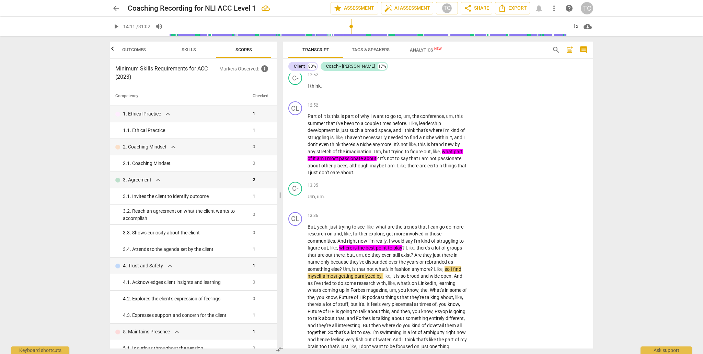
scroll to position [1785, 0]
drag, startPoint x: 332, startPoint y: 263, endPoint x: 376, endPoint y: 254, distance: 44.7
click at [323, 254] on p "But , yeah , just trying to see , like , what are the trends that I can go do m…" at bounding box center [388, 298] width 161 height 148
drag, startPoint x: 453, startPoint y: 243, endPoint x: 352, endPoint y: 251, distance: 101.5
click at [323, 0] on body "arrow_back Coaching Recording for NLI ACC Level 1 edit star Assessment auto_fix…" at bounding box center [351, 0] width 703 height 0
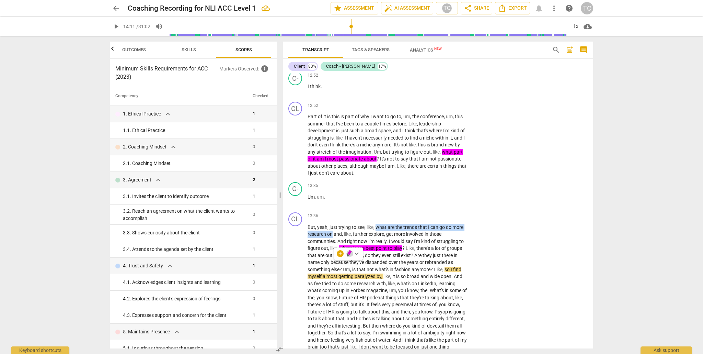
click at [323, 252] on icon "button" at bounding box center [349, 252] width 4 height 5
click at [295, 301] on span "play_arrow" at bounding box center [296, 297] width 8 height 8
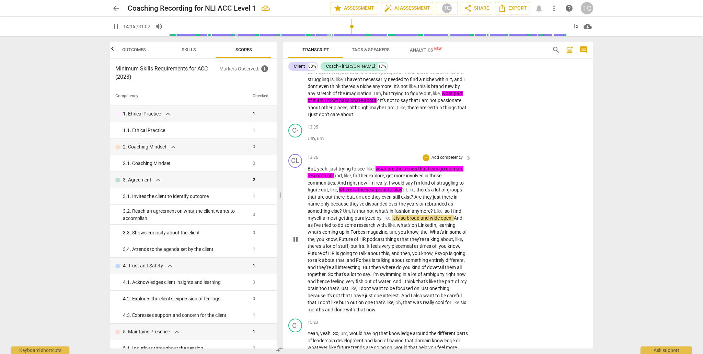
scroll to position [1845, 0]
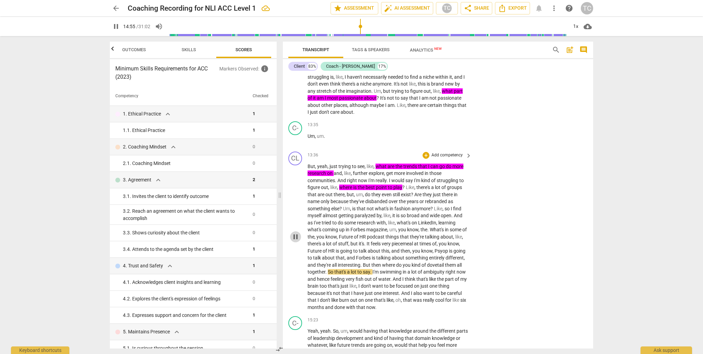
click at [295, 241] on span "pause" at bounding box center [296, 236] width 8 height 8
drag, startPoint x: 344, startPoint y: 299, endPoint x: 402, endPoint y: 292, distance: 58.4
click at [323, 293] on p "But , yeah , just trying to see , like , what are the trends that I can go do m…" at bounding box center [388, 237] width 161 height 148
click at [323, 160] on span "keyboard_arrow_right" at bounding box center [469, 155] width 8 height 8
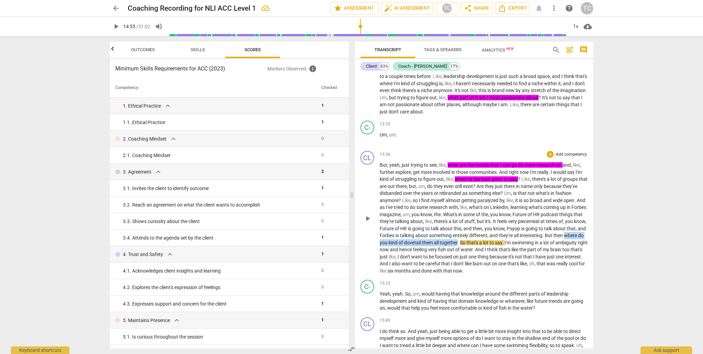
scroll to position [0, 0]
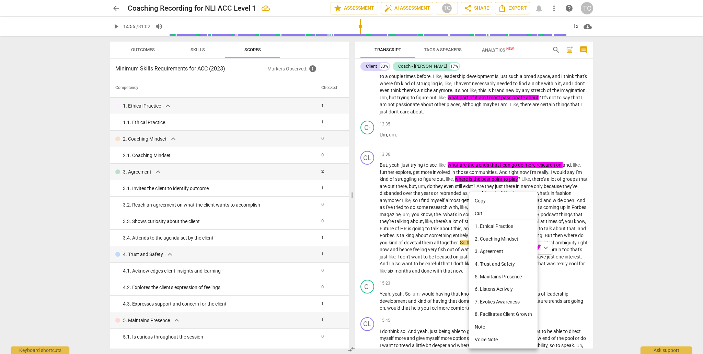
click at [323, 250] on div at bounding box center [351, 177] width 703 height 354
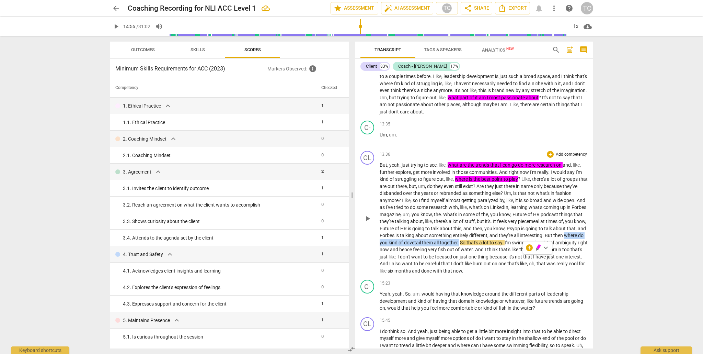
drag, startPoint x: 524, startPoint y: 256, endPoint x: 425, endPoint y: 255, distance: 98.9
click at [323, 255] on p "But , yeah , just trying to see , like , what are the trends that I can go do m…" at bounding box center [484, 217] width 208 height 113
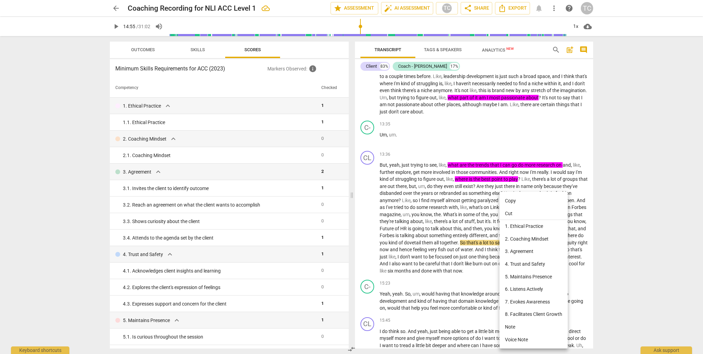
click at [323, 257] on div at bounding box center [351, 177] width 703 height 354
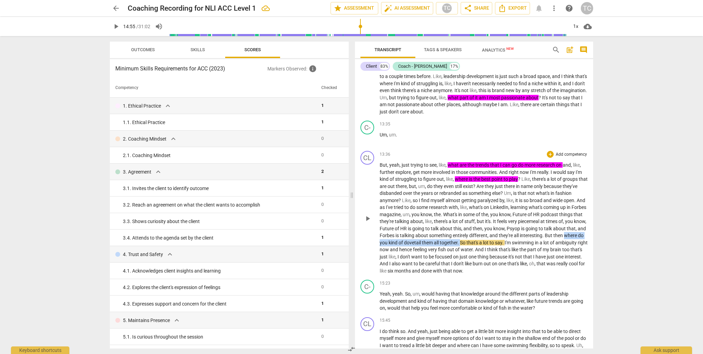
drag, startPoint x: 525, startPoint y: 256, endPoint x: 428, endPoint y: 255, distance: 96.8
click at [323, 256] on p "But , yeah , just trying to see , like , what are the trends that I can go do m…" at bounding box center [484, 217] width 208 height 113
click at [323, 247] on icon "button" at bounding box center [541, 246] width 4 height 5
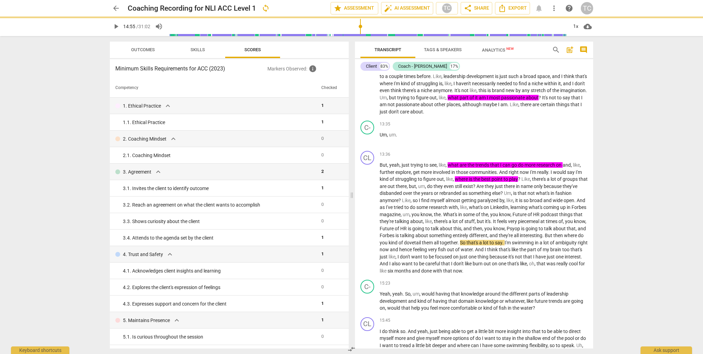
click at [323, 249] on div "arrow_back Coaching Recording for NLI ACC Level 1 sync edit star Assessment aut…" at bounding box center [351, 177] width 703 height 354
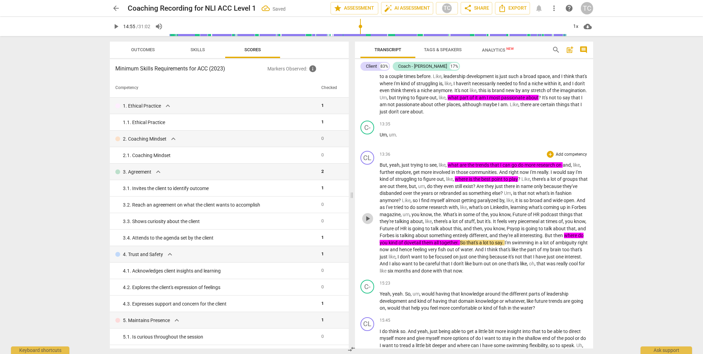
click at [323, 222] on span "play_arrow" at bounding box center [368, 218] width 8 height 8
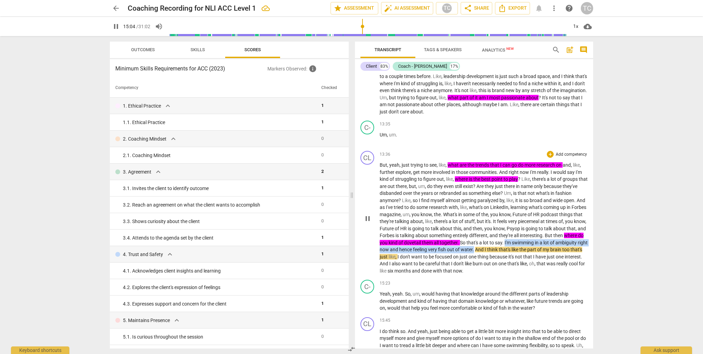
drag, startPoint x: 552, startPoint y: 263, endPoint x: 571, endPoint y: 254, distance: 20.3
click at [323, 254] on p "But , yeah , just trying to see , like , what are the trends that I can go do m…" at bounding box center [484, 217] width 208 height 113
click at [323, 253] on icon "button" at bounding box center [569, 253] width 4 height 5
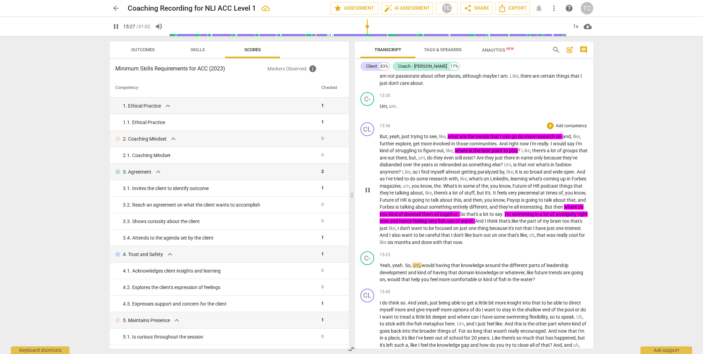
scroll to position [1668, 0]
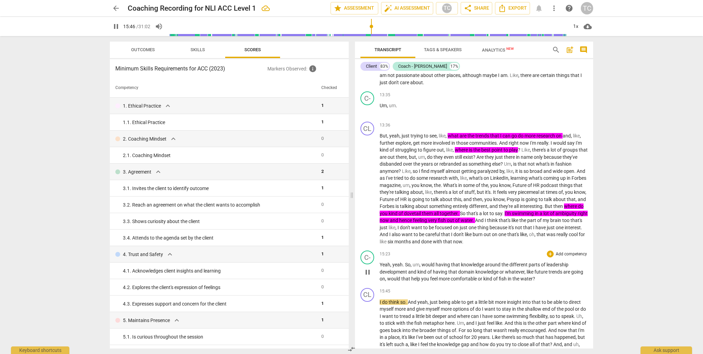
click at [323, 276] on span "pause" at bounding box center [368, 272] width 8 height 8
type input "946"
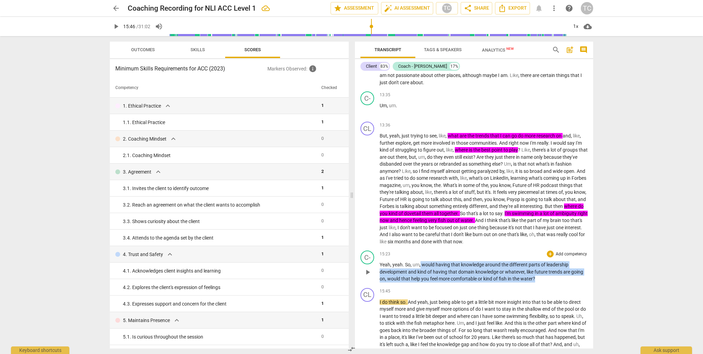
drag, startPoint x: 421, startPoint y: 279, endPoint x: 540, endPoint y: 290, distance: 120.1
click at [323, 282] on p "Yeah , yeah . So , um , would having that knowledge around the different parts …" at bounding box center [484, 271] width 208 height 21
click at [323, 284] on icon "button" at bounding box center [552, 283] width 7 height 8
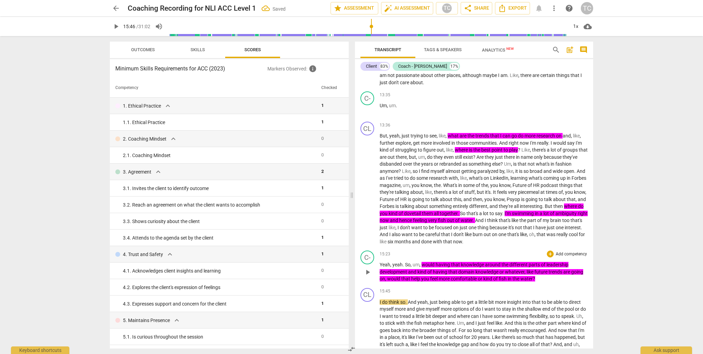
click at [323, 274] on span "like" at bounding box center [531, 271] width 8 height 5
click at [323, 277] on span "keyboard_arrow_down" at bounding box center [547, 277] width 8 height 8
click at [323, 298] on div at bounding box center [550, 298] width 7 height 7
click at [323, 282] on p "Yeah , yeah . So , um , would having that knowledge around the different parts …" at bounding box center [484, 271] width 208 height 21
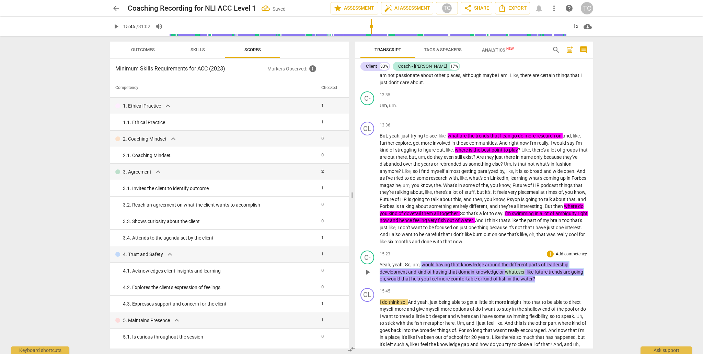
drag, startPoint x: 537, startPoint y: 292, endPoint x: 504, endPoint y: 281, distance: 34.6
click at [323, 277] on p "Yeah , yeah . So , um , would having that knowledge around the different parts …" at bounding box center [484, 271] width 208 height 21
click at [323, 284] on icon "button" at bounding box center [552, 282] width 4 height 5
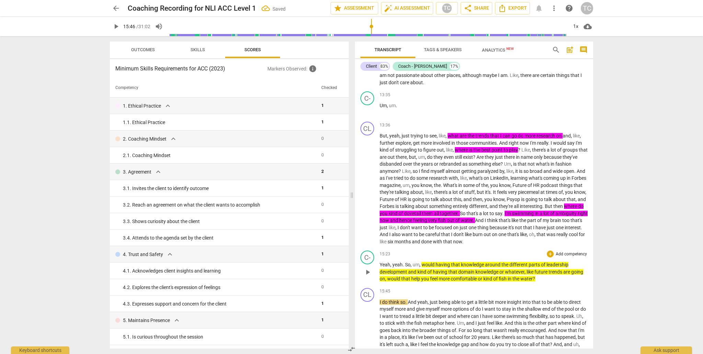
click at [323, 257] on p "Add competency" at bounding box center [571, 254] width 33 height 6
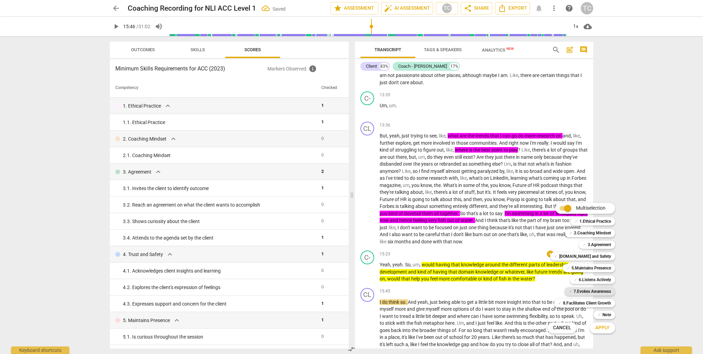
click at [323, 291] on b "7.Evokes Awareness" at bounding box center [592, 291] width 37 height 8
click at [323, 316] on span "Apply" at bounding box center [602, 327] width 14 height 7
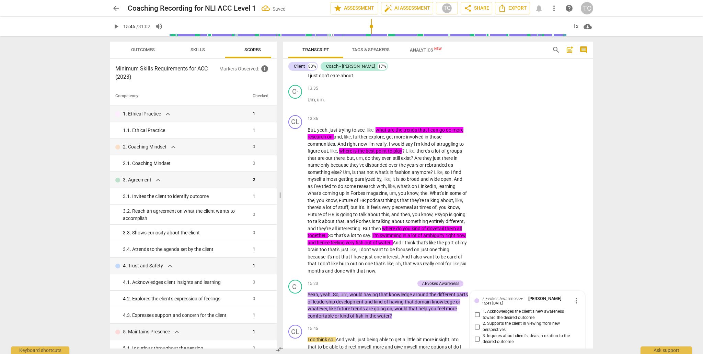
scroll to position [2055, 0]
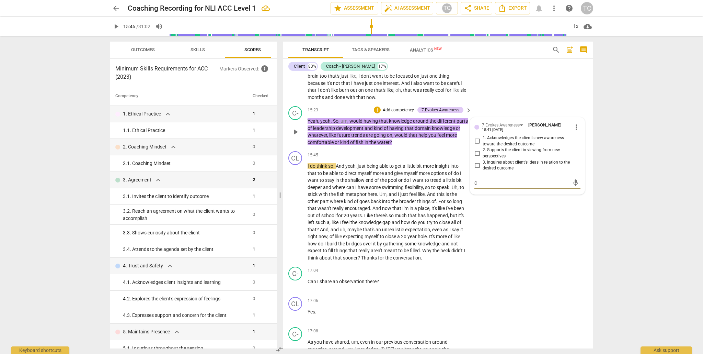
type textarea "CL"
type textarea "CLo"
type textarea "CLos"
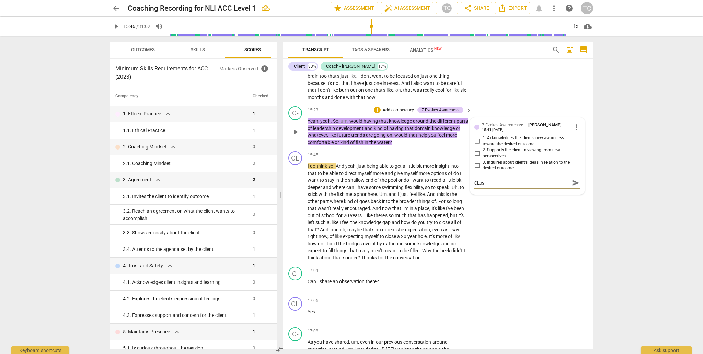
type textarea "CLose"
type textarea "CLos"
type textarea "CLo"
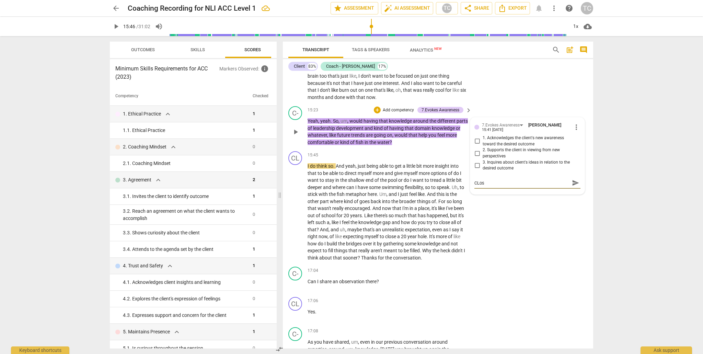
type textarea "CLo"
type textarea "CL"
type textarea "C"
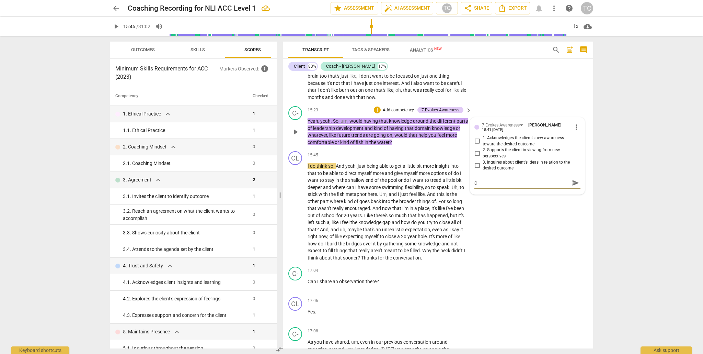
type textarea "Cl"
type textarea "Clo"
type textarea "Clos"
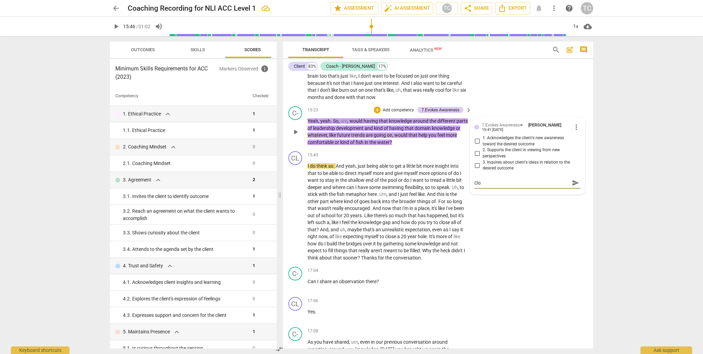
type textarea "Clos"
type textarea "Close"
type textarea "Closed"
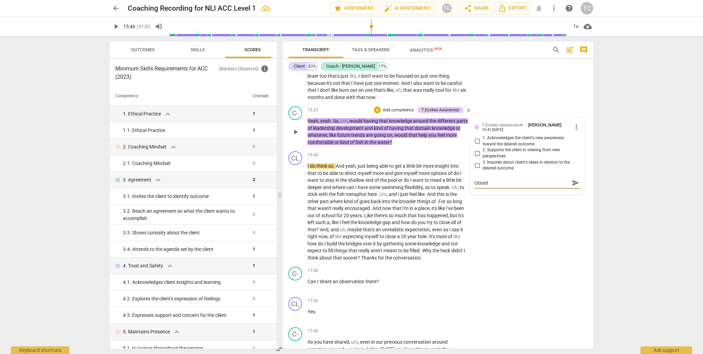
type textarea "Closed"
click at [323, 186] on textarea "Closed" at bounding box center [522, 183] width 95 height 7
type textarea "Closed q"
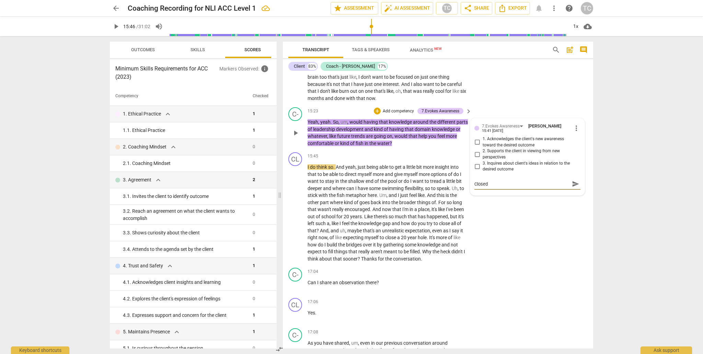
type textarea "Closed q"
type textarea "Closed qu"
type textarea "Closed que"
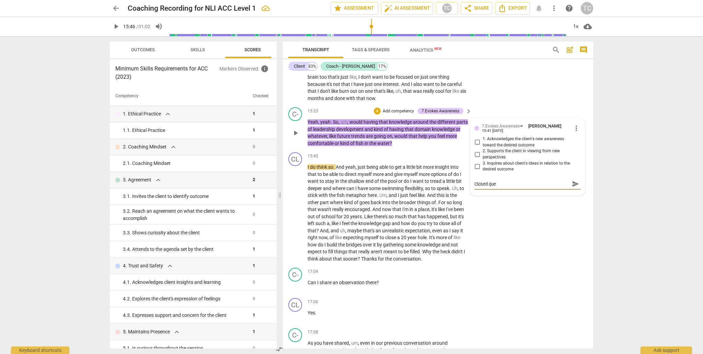
type textarea "Closed ques"
type textarea "Closed quest"
type textarea "Closed questi"
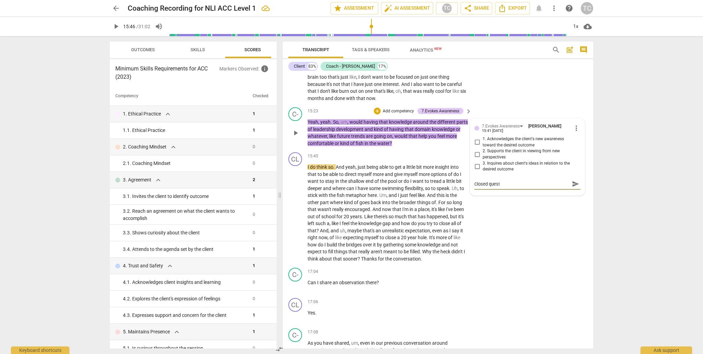
type textarea "Closed questi"
type textarea "Closed questio"
type textarea "Closed question"
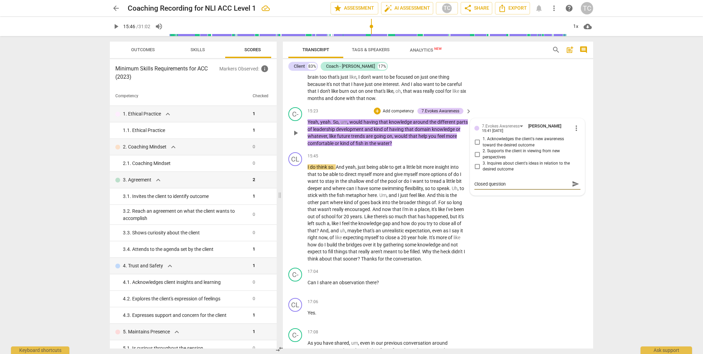
type textarea "Closed question"
type textarea "Closed question c"
type textarea "Closed question co"
type textarea "Closed question cou"
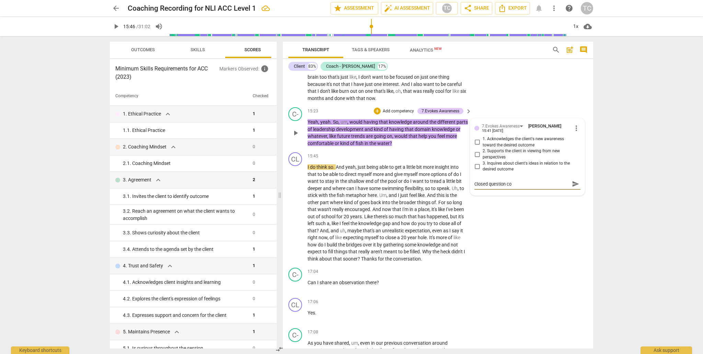
type textarea "Closed question cou"
type textarea "Closed question coul"
type textarea "Closed question could"
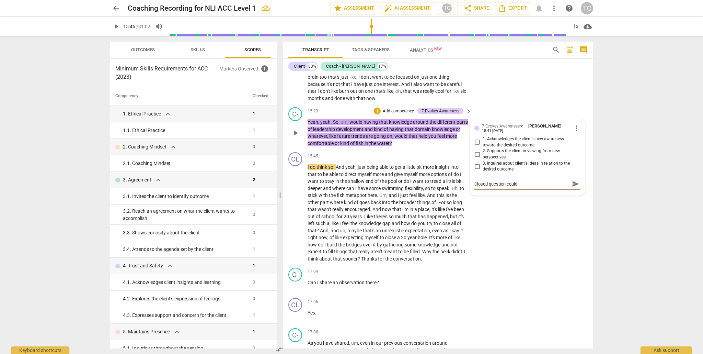
type textarea "Closed question could h"
type textarea "Closed question could ha"
type textarea "Closed question could hav"
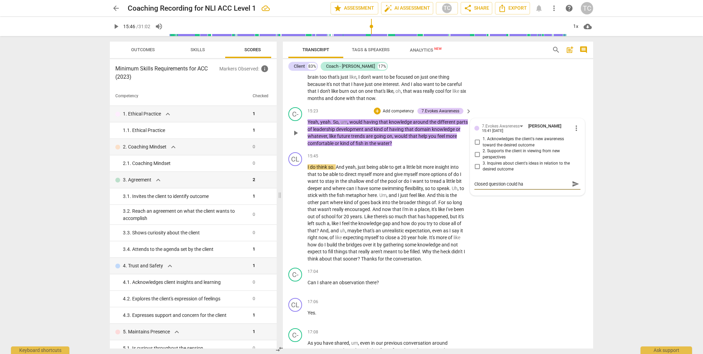
type textarea "Closed question could hav"
type textarea "Closed question could ha"
type textarea "Closed question could h"
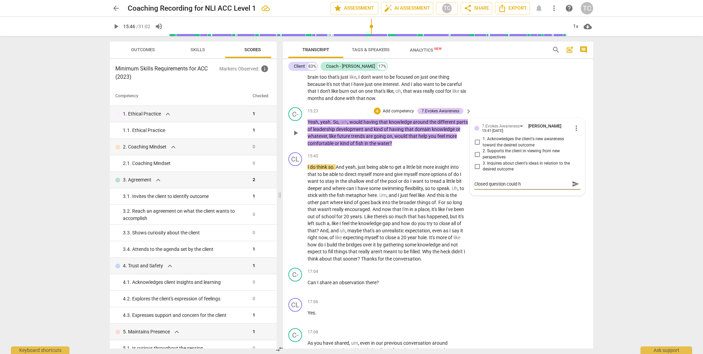
type textarea "Closed question could"
type textarea "Closed question coul"
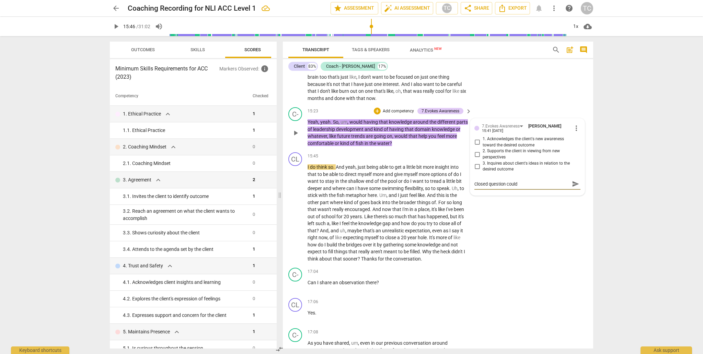
type textarea "Closed question coul"
type textarea "Closed question cou"
type textarea "Closed question co"
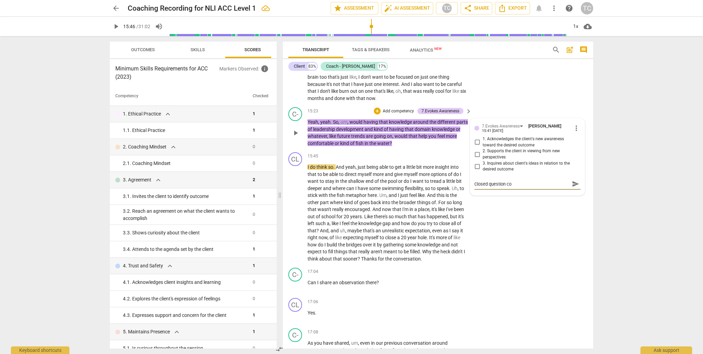
type textarea "Closed question c"
type textarea "Closed question"
type textarea "Closed question b"
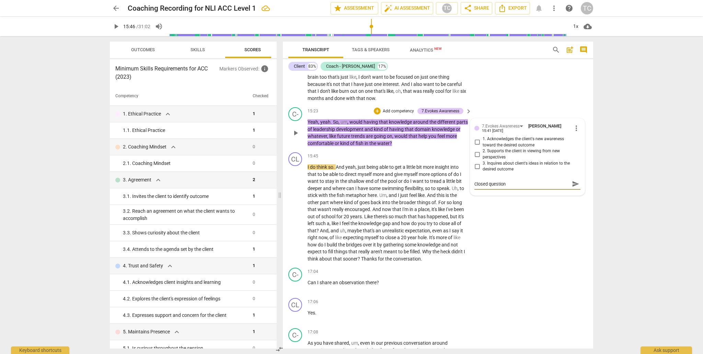
type textarea "Closed question b"
type textarea "Closed question be"
type textarea "Closed question bes"
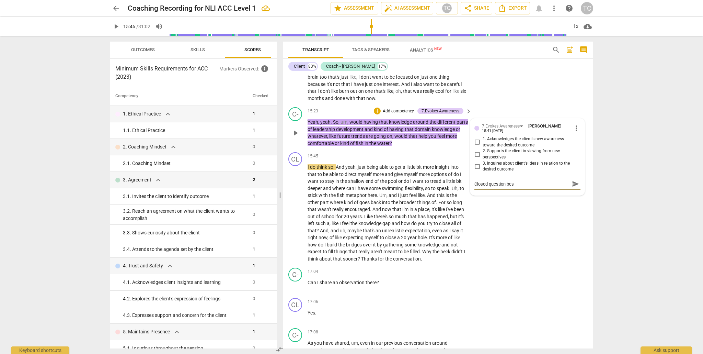
type textarea "Closed question best"
type textarea "Closed question bes"
type textarea "Closed question be"
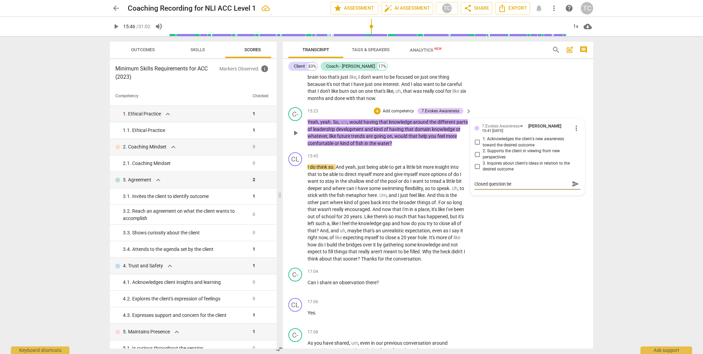
type textarea "Closed question bet"
type textarea "Closed question bett"
type textarea "Closed question bette"
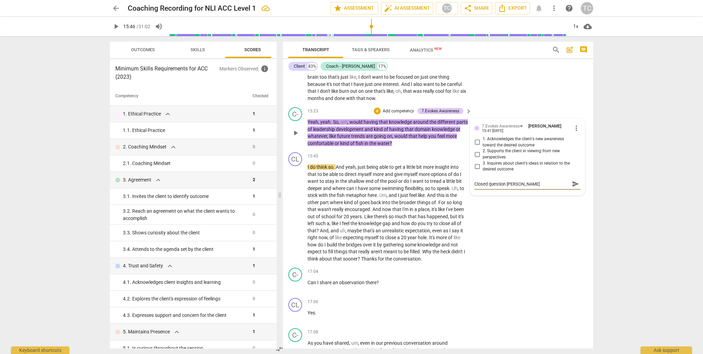
type textarea "Closed question better"
type textarea "Closed question better a"
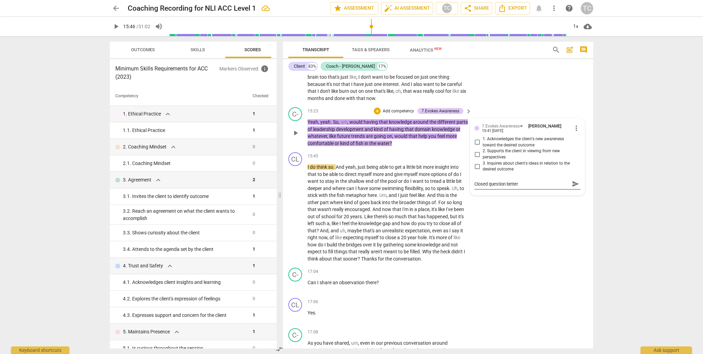
type textarea "Closed question better a"
type textarea "Closed question better ac"
type textarea "Closed question better a"
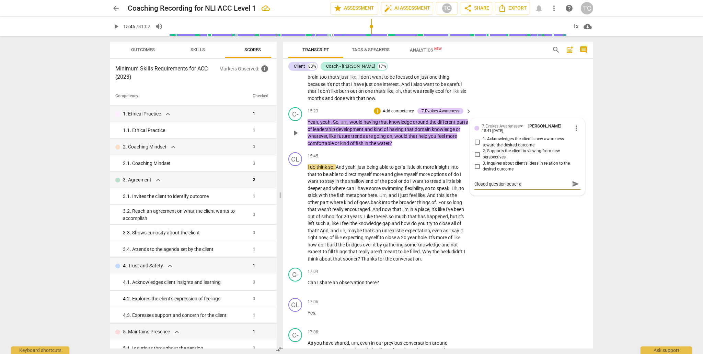
type textarea "Closed question better as"
type textarea "Closed question better ask"
type textarea "Closed question better aske"
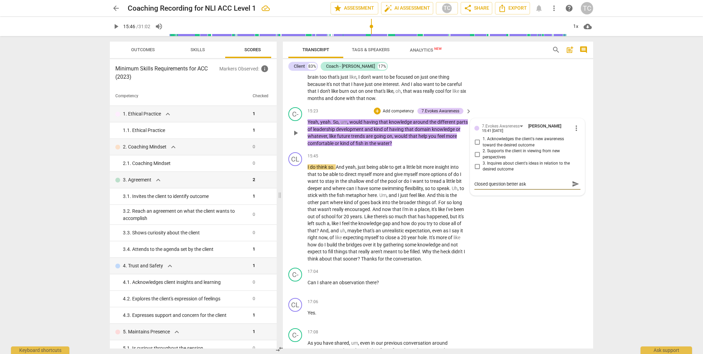
type textarea "Closed question better aske"
type textarea "Closed question better asked"
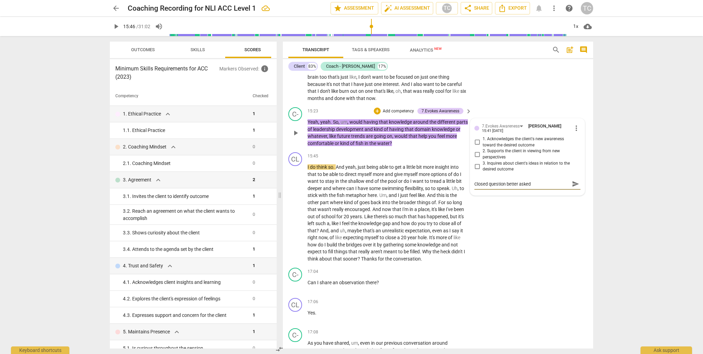
type textarea "Closed question better asked a"
type textarea "Closed question better asked as"
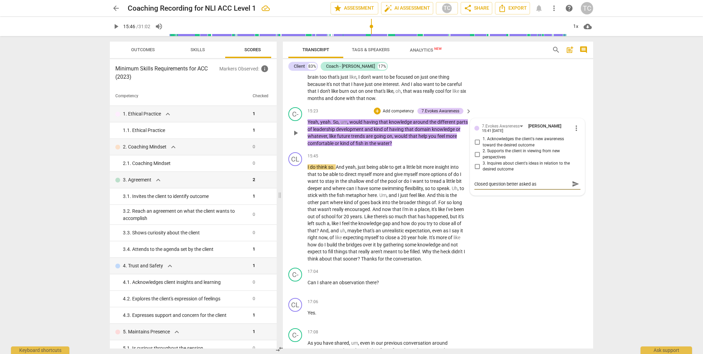
type textarea "Closed question better asked as"
type textarea "Closed question better asked as a"
type textarea "Closed question better asked as an"
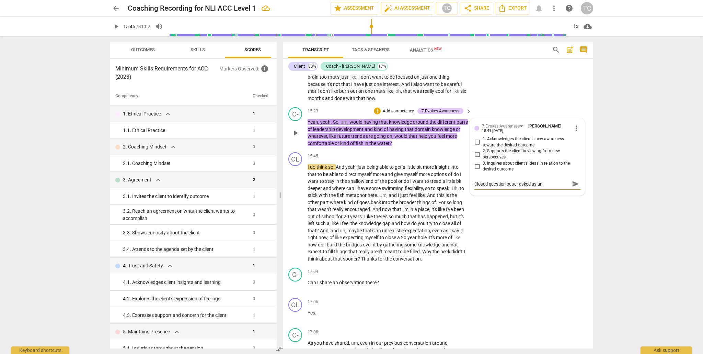
type textarea "Closed question better asked as an"
type textarea "Closed question better asked as an o"
type textarea "Closed question better asked as an op"
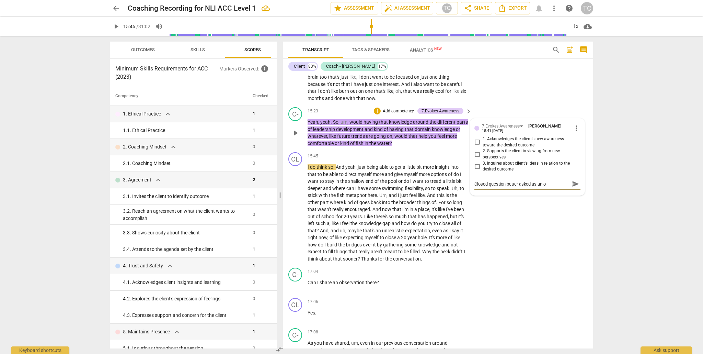
type textarea "Closed question better asked as an op"
type textarea "Closed question better asked as an ope"
type textarea "Closed question better asked as an open"
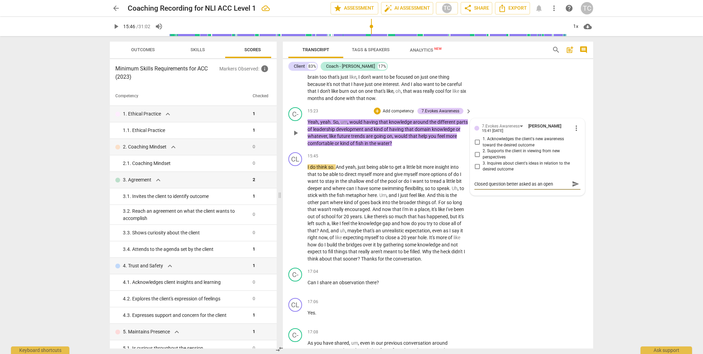
type textarea "Closed question better asked as an open"
type textarea "Closed question better asked as an open q"
type textarea "Closed question better asked as an open qu"
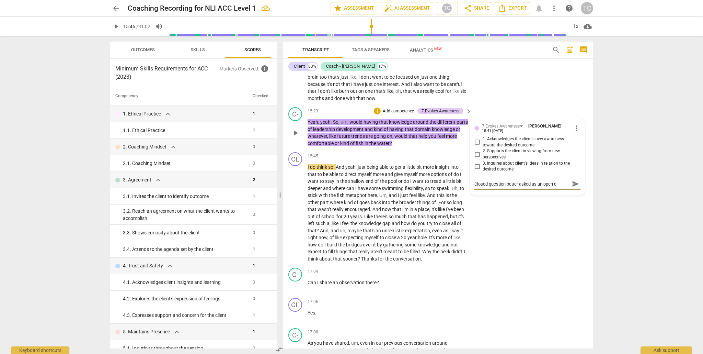
type textarea "Closed question better asked as an open qu"
type textarea "Closed question better asked as an open que"
type textarea "Closed question better asked as an open ques"
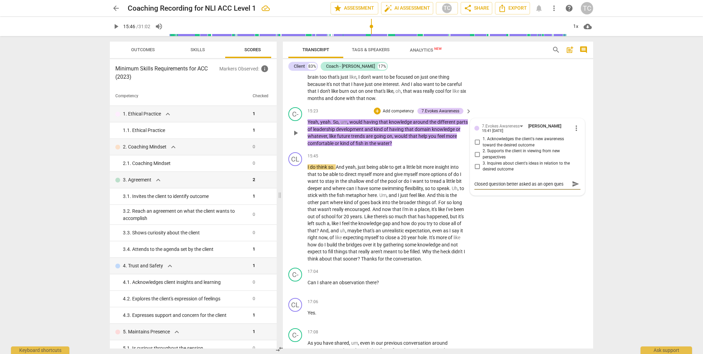
type textarea "Closed question better asked as an open quest"
type textarea "Closed question better asked as an open questi"
type textarea "Closed question better asked as an open questio"
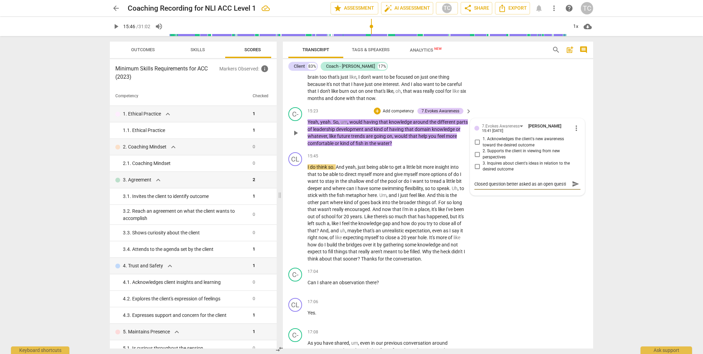
type textarea "Closed question better asked as an open questio"
type textarea "Closed question better asked as an open question"
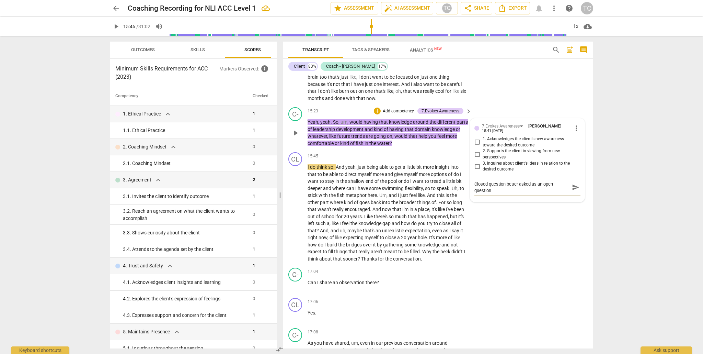
type textarea "Closed question better asked as an open question"
click at [323, 191] on span "send" at bounding box center [576, 187] width 8 height 8
click at [294, 217] on span "play_arrow" at bounding box center [296, 213] width 8 height 8
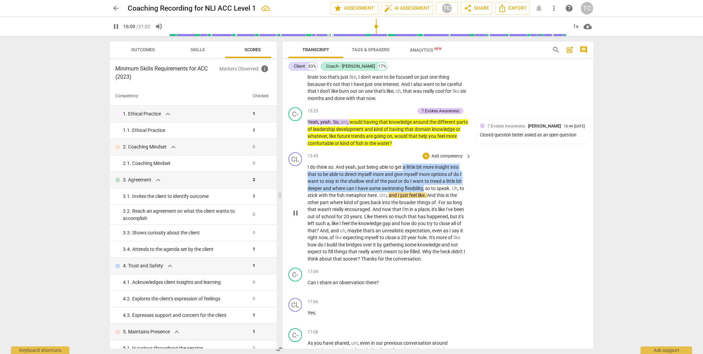
drag, startPoint x: 426, startPoint y: 216, endPoint x: 405, endPoint y: 196, distance: 28.9
click at [323, 196] on p "I do think so . And yeah , just being able to get a little bit more insight int…" at bounding box center [388, 212] width 161 height 99
click at [323, 207] on span "keyboard_arrow_down" at bounding box center [449, 207] width 8 height 8
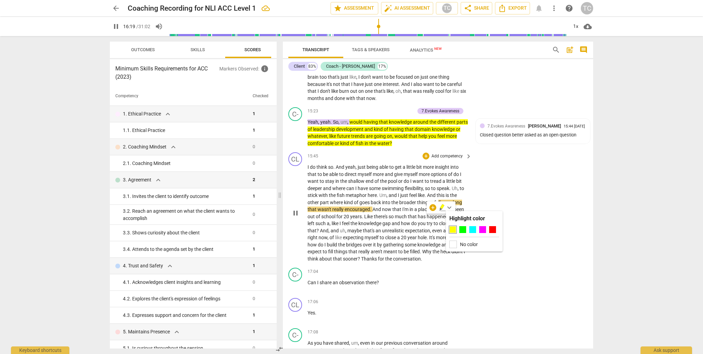
click at [323, 229] on div at bounding box center [482, 229] width 7 height 7
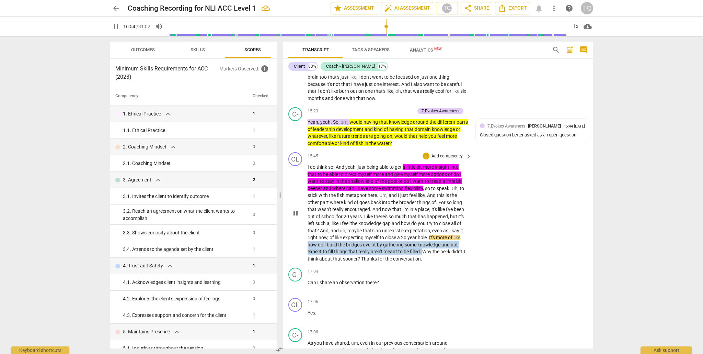
drag, startPoint x: 423, startPoint y: 279, endPoint x: 309, endPoint y: 271, distance: 114.3
click at [308, 262] on p "I do think so . And yeah , just being able to get a little bit more insight int…" at bounding box center [388, 212] width 161 height 99
click at [323, 270] on icon "button" at bounding box center [439, 269] width 4 height 5
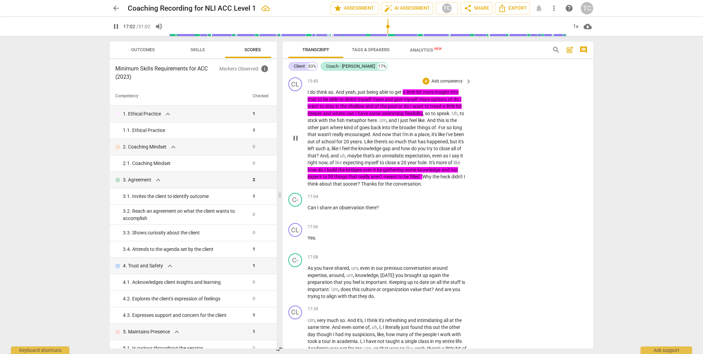
scroll to position [2129, 0]
click at [294, 215] on span "pause" at bounding box center [296, 210] width 8 height 8
type input "1031"
click at [323, 186] on span "?" at bounding box center [359, 183] width 3 height 5
drag, startPoint x: 363, startPoint y: 211, endPoint x: 425, endPoint y: 202, distance: 63.5
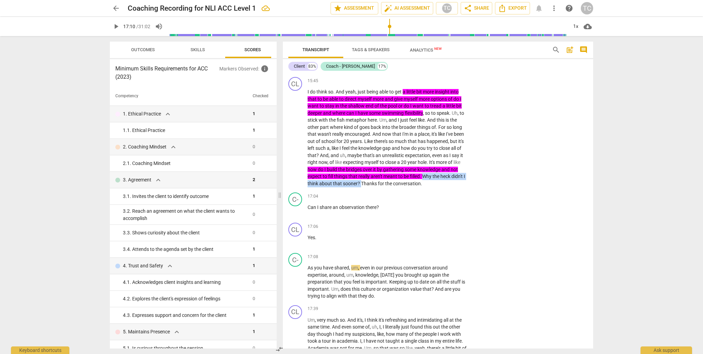
click at [323, 187] on p "I do think so . And yeah , just being able to get a little bit more insight int…" at bounding box center [388, 137] width 161 height 99
click at [323, 84] on p "Add competency" at bounding box center [447, 81] width 33 height 6
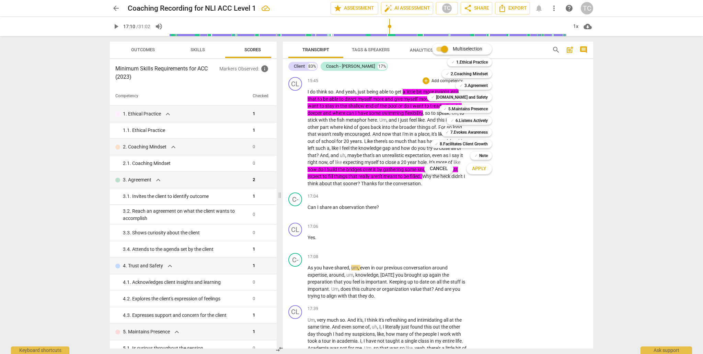
click at [323, 216] on div at bounding box center [351, 177] width 703 height 354
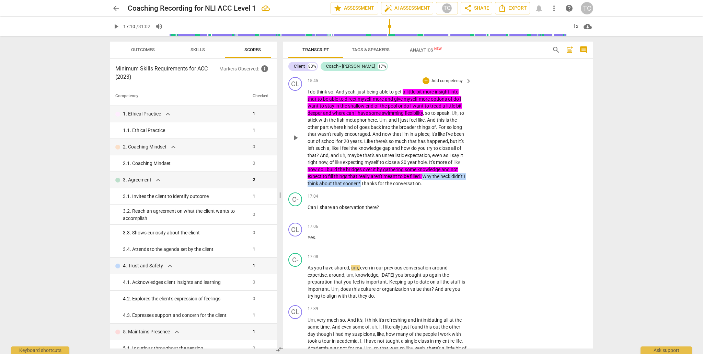
drag, startPoint x: 363, startPoint y: 211, endPoint x: 424, endPoint y: 203, distance: 61.4
click at [323, 187] on p "I do think so . And yeah , just being able to get a little bit more insight int…" at bounding box center [388, 137] width 161 height 99
click at [323, 203] on icon "button" at bounding box center [378, 201] width 4 height 5
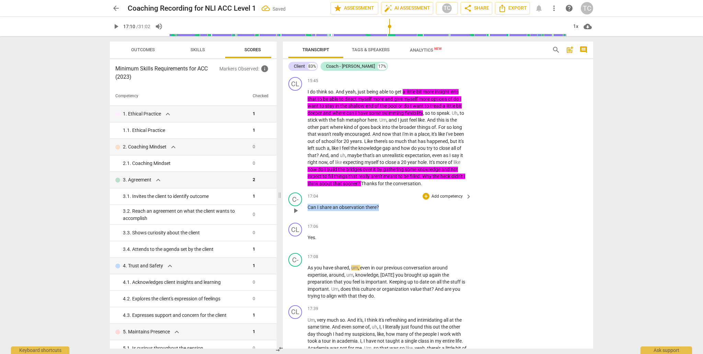
drag, startPoint x: 380, startPoint y: 235, endPoint x: 306, endPoint y: 233, distance: 74.5
click at [306, 220] on div "C- play_arrow pause 17:04 + Add competency keyboard_arrow_right Can I share an …" at bounding box center [438, 205] width 310 height 30
click at [323, 225] on span "keyboard_arrow_down" at bounding box center [401, 226] width 8 height 8
click at [323, 247] on div at bounding box center [404, 248] width 7 height 7
click at [323, 201] on span "keyboard_arrow_right" at bounding box center [469, 196] width 8 height 8
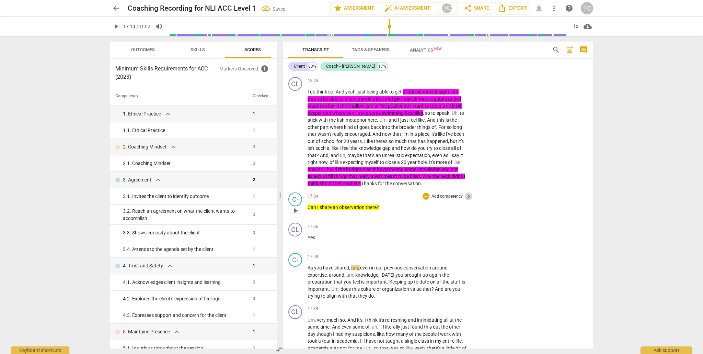
scroll to position [1872, 0]
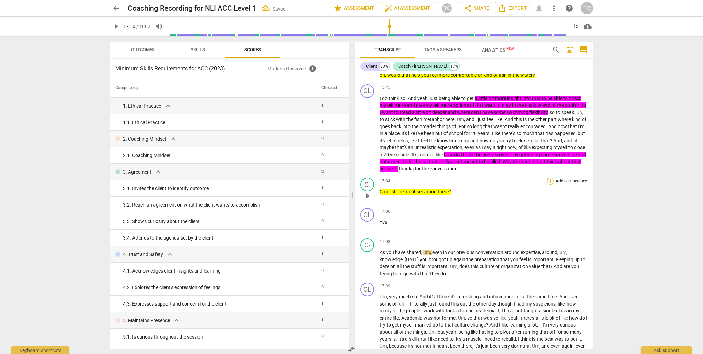
click at [323, 184] on div "+" at bounding box center [550, 181] width 7 height 7
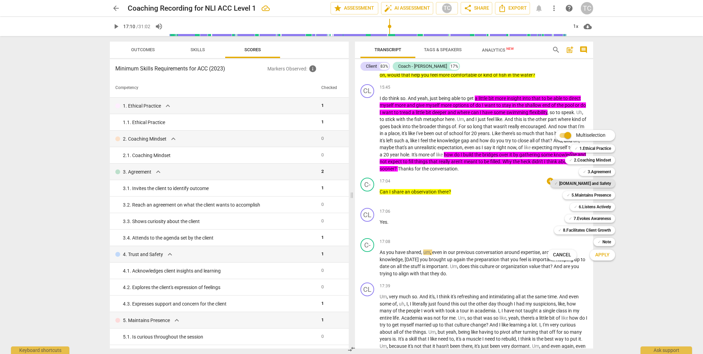
click at [323, 182] on b "[DOMAIN_NAME] and Safety" at bounding box center [585, 183] width 52 height 8
click at [323, 254] on span "Apply" at bounding box center [602, 254] width 14 height 7
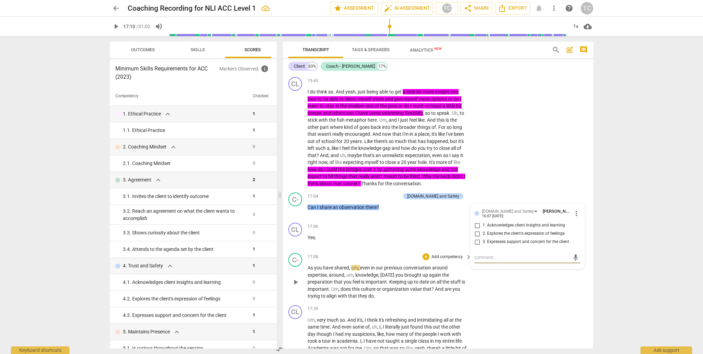
type textarea "A"
type textarea "As"
type textarea "Ask"
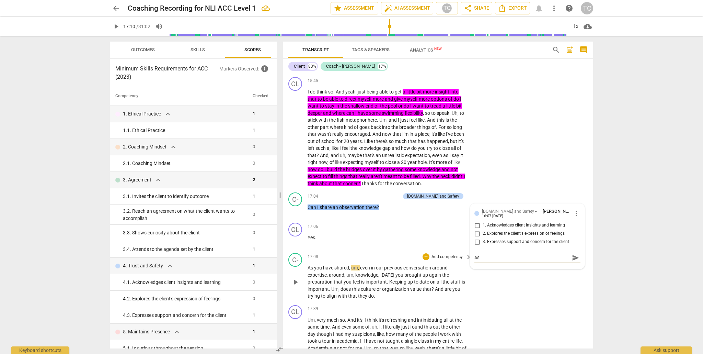
type textarea "Ask"
type textarea "Aske"
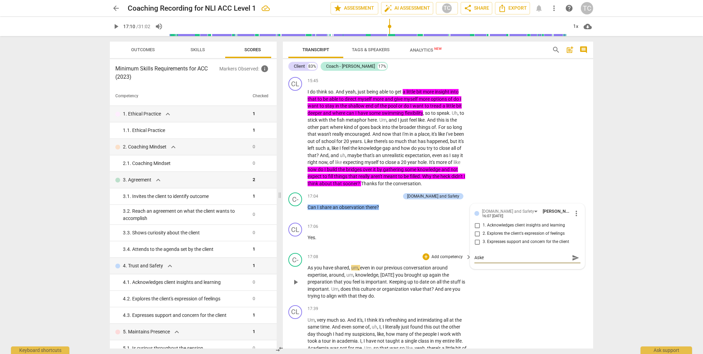
type textarea "Aske"
type textarea "Asked"
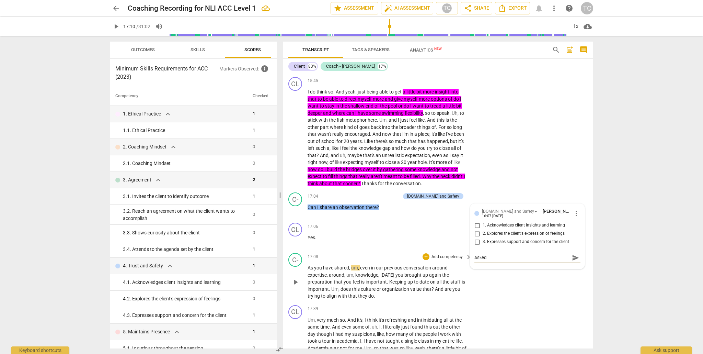
type textarea "Asked"
type textarea "Asked P"
type textarea "Asked Pe"
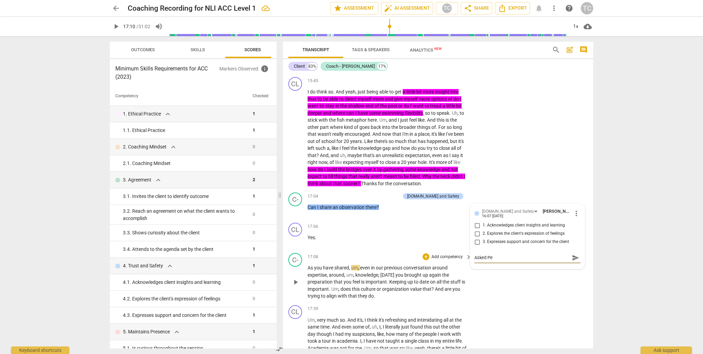
type textarea "Asked Per"
type textarea "Asked Perm"
click at [323, 190] on div "CL play_arrow pause 15:45 + Add competency keyboard_arrow_right I do think so .…" at bounding box center [438, 131] width 310 height 115
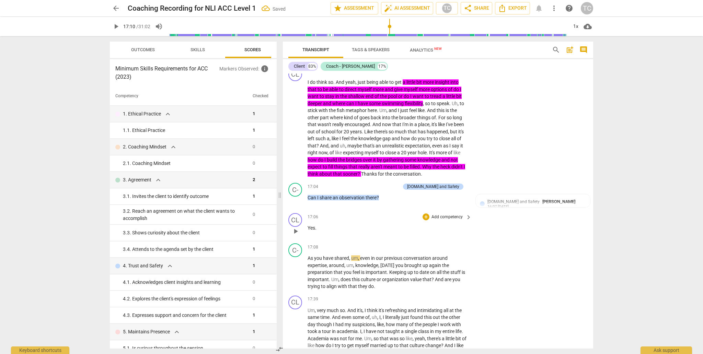
scroll to position [2137, 0]
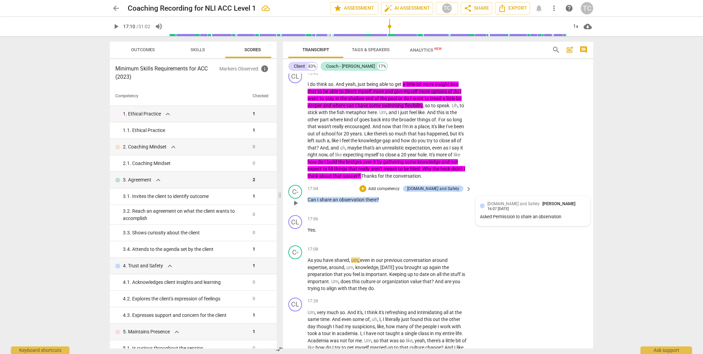
click at [323, 220] on div "Asked Permission to share an observation" at bounding box center [533, 217] width 106 height 7
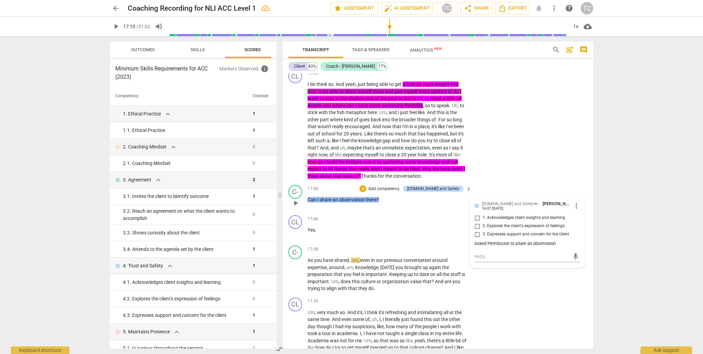
click at [323, 247] on div "Asked Permission to share an observation" at bounding box center [528, 243] width 106 height 7
click at [323, 210] on span "more_vert" at bounding box center [576, 206] width 8 height 8
click at [323, 233] on li "Edit" at bounding box center [582, 233] width 24 height 13
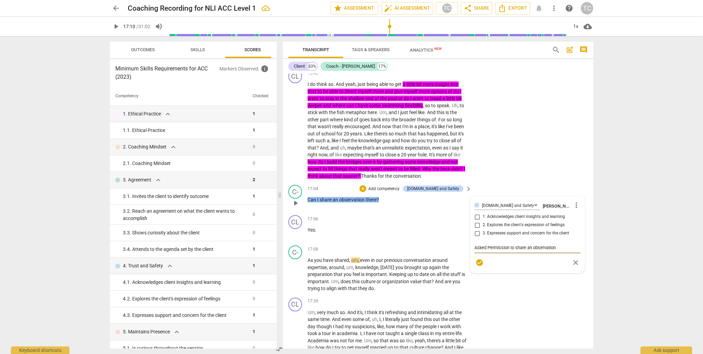
click at [323, 251] on textarea "Asked Permission to share an observation" at bounding box center [528, 247] width 106 height 7
click at [323, 240] on div "17:06 + Add competency keyboard_arrow_right Yes ." at bounding box center [390, 227] width 165 height 25
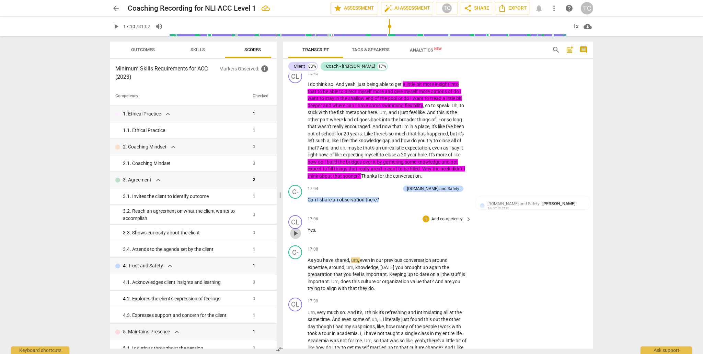
click at [295, 237] on span "play_arrow" at bounding box center [296, 233] width 8 height 8
click at [308, 202] on span "Can" at bounding box center [313, 199] width 10 height 5
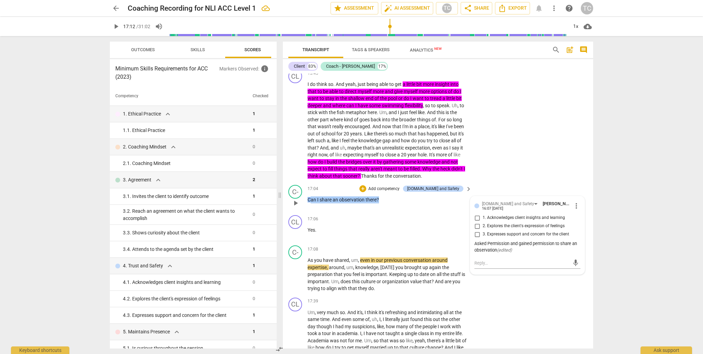
drag, startPoint x: 381, startPoint y: 226, endPoint x: 310, endPoint y: 224, distance: 70.8
click at [310, 203] on p "Can I share an observation there ?" at bounding box center [388, 199] width 161 height 7
click at [323, 219] on icon "button" at bounding box center [394, 217] width 4 height 5
click at [323, 295] on div "C- play_arrow pause 17:08 + Add competency keyboard_arrow_right As you have sha…" at bounding box center [438, 268] width 310 height 52
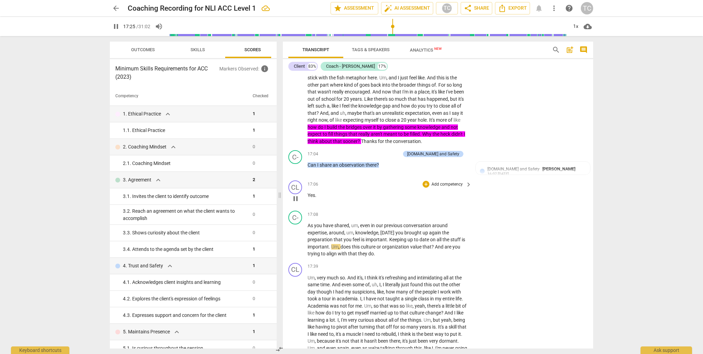
scroll to position [2174, 0]
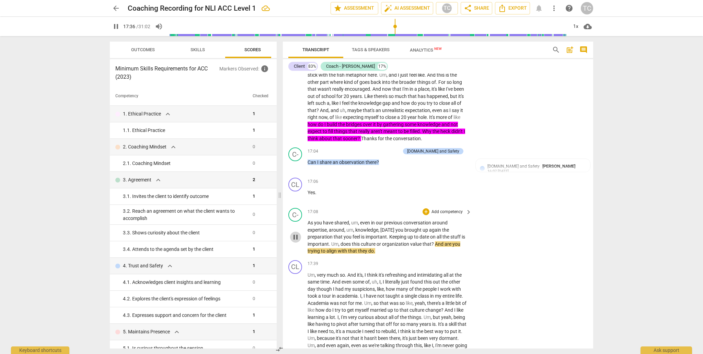
drag, startPoint x: 296, startPoint y: 262, endPoint x: 299, endPoint y: 249, distance: 13.7
click at [296, 241] on span "pause" at bounding box center [296, 237] width 8 height 8
click at [297, 170] on span "play_arrow" at bounding box center [296, 165] width 8 height 8
click at [297, 170] on span "pause" at bounding box center [296, 165] width 8 height 8
click at [323, 155] on p "Add competency" at bounding box center [384, 151] width 33 height 6
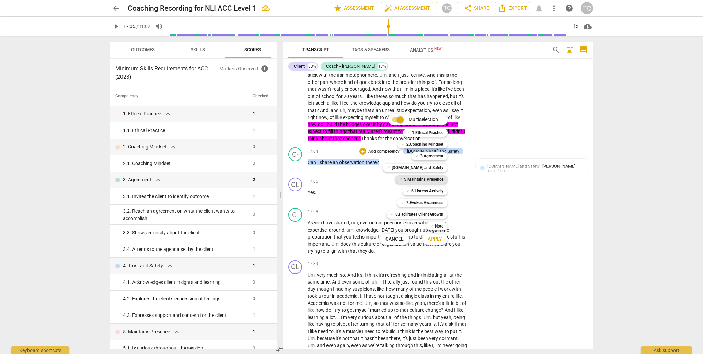
click at [323, 179] on b "5.Maintains Presence" at bounding box center [423, 179] width 39 height 8
click at [323, 237] on span "Apply" at bounding box center [435, 239] width 14 height 7
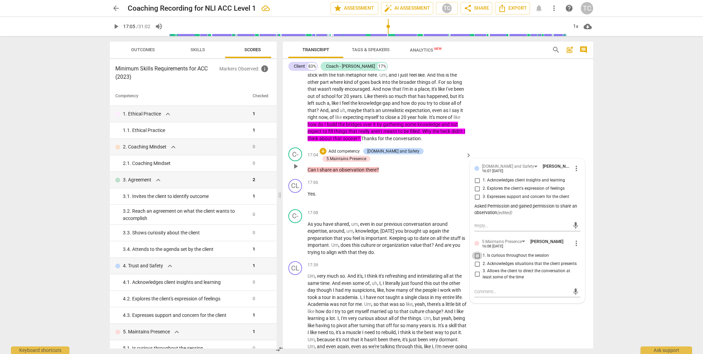
click at [323, 260] on input "1. Is curious throughout the session" at bounding box center [477, 255] width 11 height 8
click at [323, 295] on textarea at bounding box center [522, 291] width 95 height 7
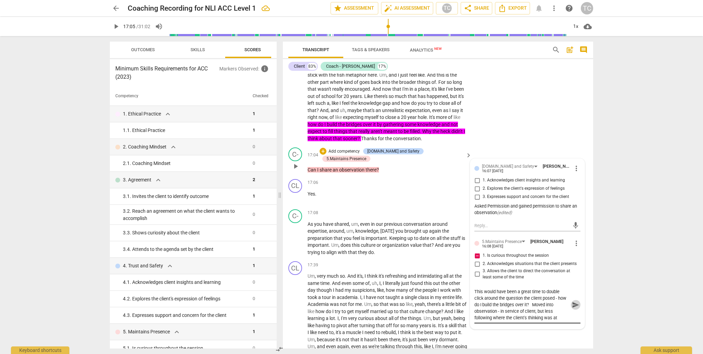
click at [323, 308] on span "send" at bounding box center [576, 305] width 8 height 8
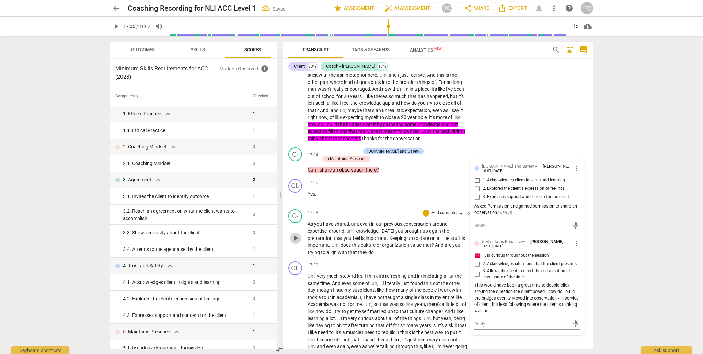
click at [295, 242] on span "play_arrow" at bounding box center [296, 238] width 8 height 8
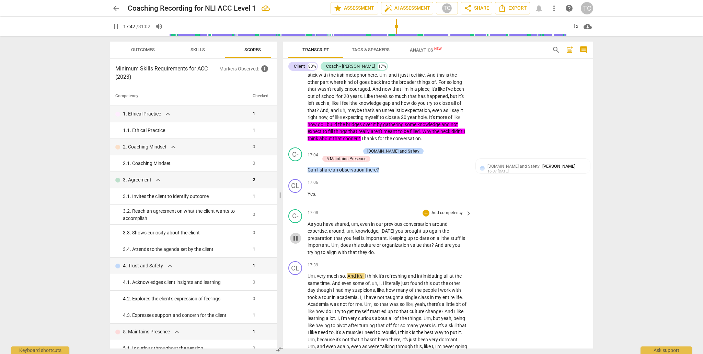
click at [297, 242] on span "pause" at bounding box center [296, 238] width 8 height 8
click at [323, 216] on p "Add competency" at bounding box center [447, 213] width 33 height 6
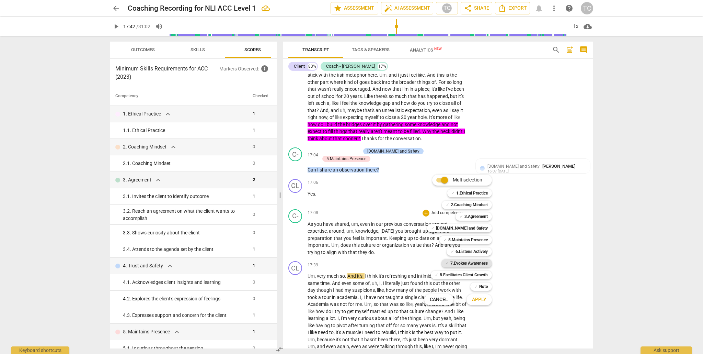
click at [323, 261] on b "7.Evokes Awareness" at bounding box center [468, 263] width 37 height 8
click at [323, 285] on div at bounding box center [351, 177] width 703 height 354
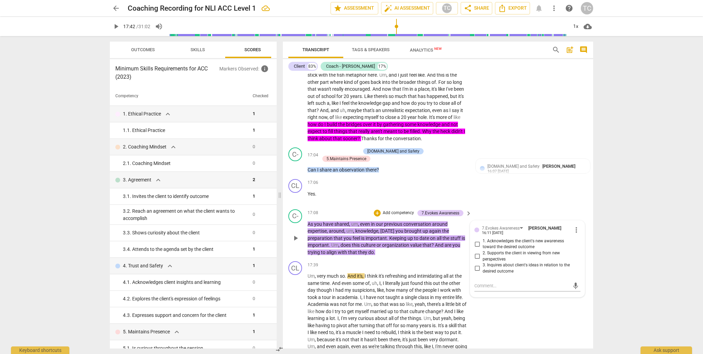
drag, startPoint x: 388, startPoint y: 282, endPoint x: 357, endPoint y: 276, distance: 30.8
click at [323, 256] on p "As you have shared , um , even in our previous conversation around expertise , …" at bounding box center [388, 237] width 161 height 35
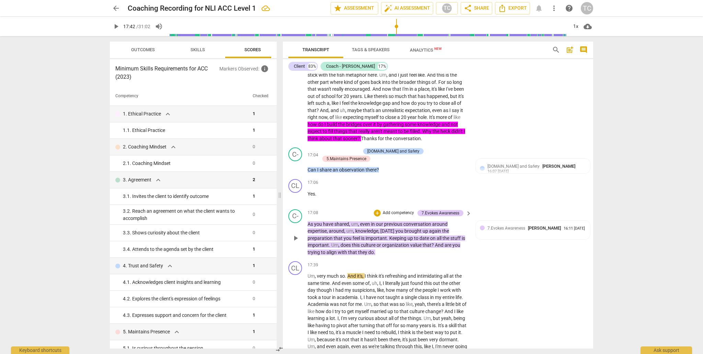
click at [323, 248] on span "does" at bounding box center [346, 244] width 11 height 5
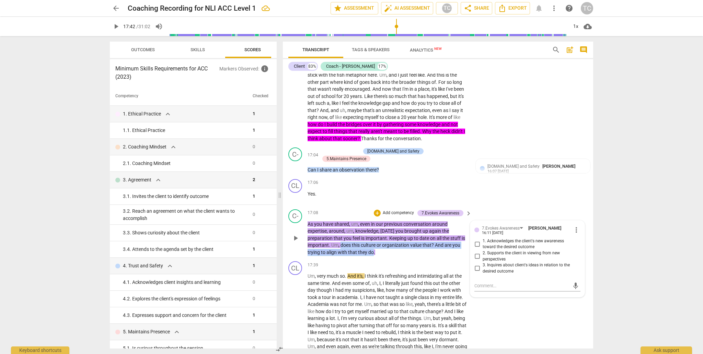
drag, startPoint x: 341, startPoint y: 271, endPoint x: 374, endPoint y: 278, distance: 33.1
click at [323, 256] on p "As you have shared , um , even in our previous conversation around expertise , …" at bounding box center [388, 237] width 161 height 35
drag, startPoint x: 397, startPoint y: 269, endPoint x: 387, endPoint y: 269, distance: 10.6
click at [323, 269] on div "keyboard_arrow_down" at bounding box center [393, 269] width 14 height 7
click at [323, 269] on icon "button" at bounding box center [389, 268] width 4 height 5
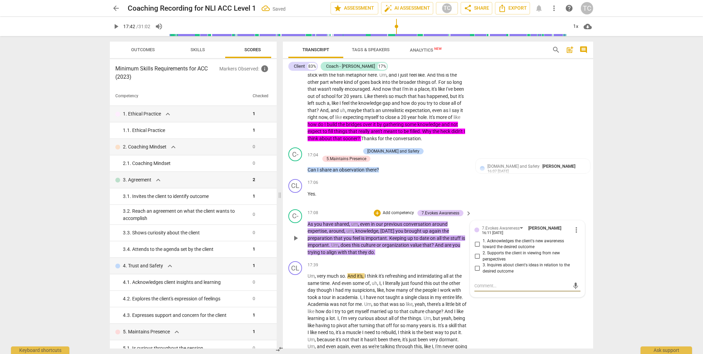
click at [323, 289] on textarea at bounding box center [522, 285] width 95 height 7
click at [323, 260] on input "2. Supports the client in viewing from new perspectives" at bounding box center [477, 256] width 11 height 8
click at [323, 289] on textarea at bounding box center [522, 285] width 95 height 7
drag, startPoint x: 573, startPoint y: 315, endPoint x: 538, endPoint y: 319, distance: 35.6
click at [323, 293] on span "send" at bounding box center [576, 289] width 8 height 8
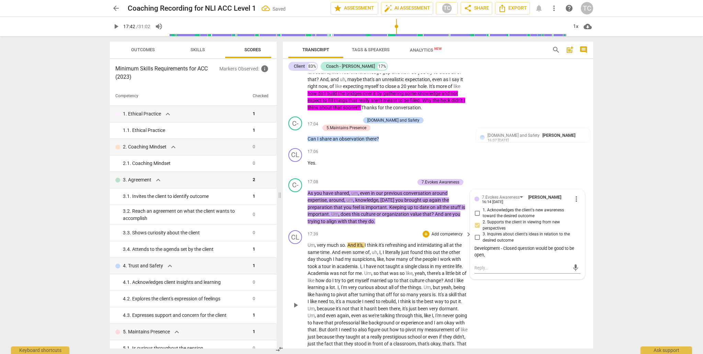
scroll to position [2213, 0]
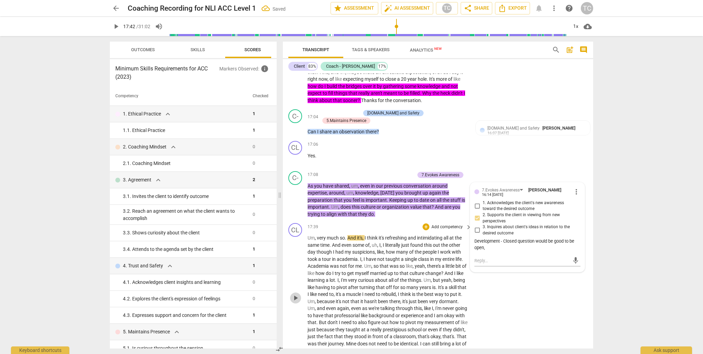
click at [294, 302] on span "play_arrow" at bounding box center [296, 298] width 8 height 8
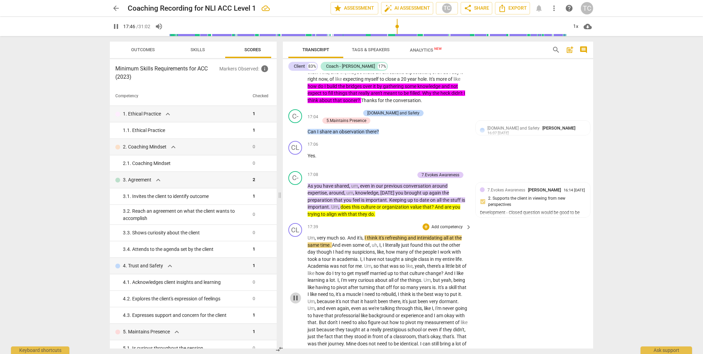
click at [296, 302] on span "pause" at bounding box center [296, 298] width 8 height 8
click at [296, 302] on span "play_arrow" at bounding box center [296, 298] width 8 height 8
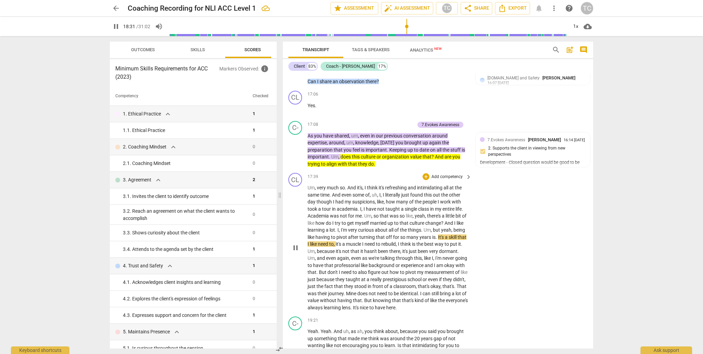
scroll to position [2264, 0]
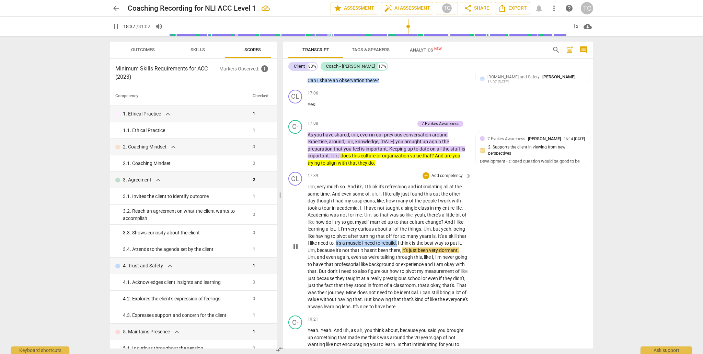
drag, startPoint x: 419, startPoint y: 269, endPoint x: 355, endPoint y: 270, distance: 63.5
click at [323, 270] on p "Um , very much so . And it's , I think it's refreshing and intimidating all at …" at bounding box center [388, 246] width 161 height 127
click at [323, 260] on span "keyboard_arrow_down" at bounding box center [442, 261] width 8 height 8
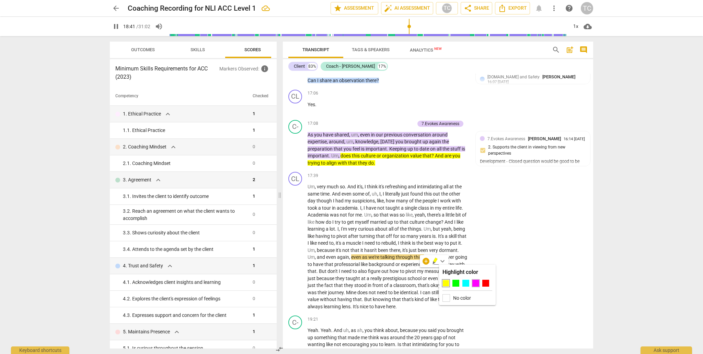
click at [323, 282] on div at bounding box center [475, 282] width 7 height 7
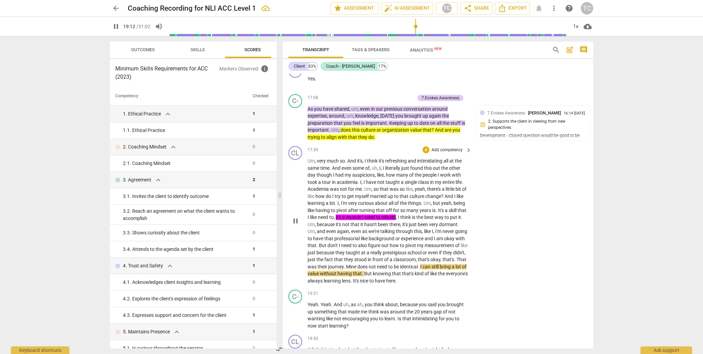
scroll to position [2289, 0]
click at [296, 225] on span "pause" at bounding box center [296, 221] width 8 height 8
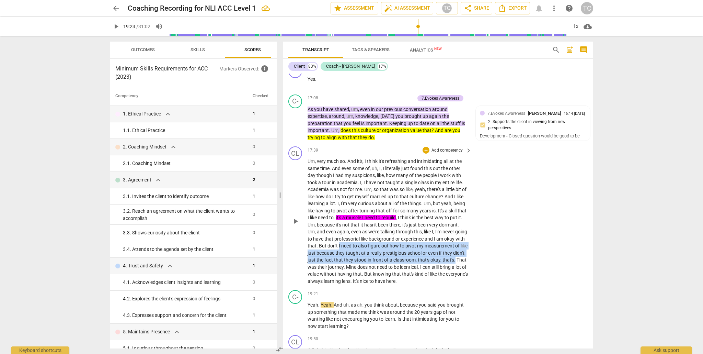
drag, startPoint x: 368, startPoint y: 273, endPoint x: 368, endPoint y: 293, distance: 20.3
click at [323, 284] on p "Um , very much so . And it's , I think it's refreshing and intimidating all at …" at bounding box center [388, 221] width 161 height 127
click at [323, 284] on icon "button" at bounding box center [386, 283] width 4 height 5
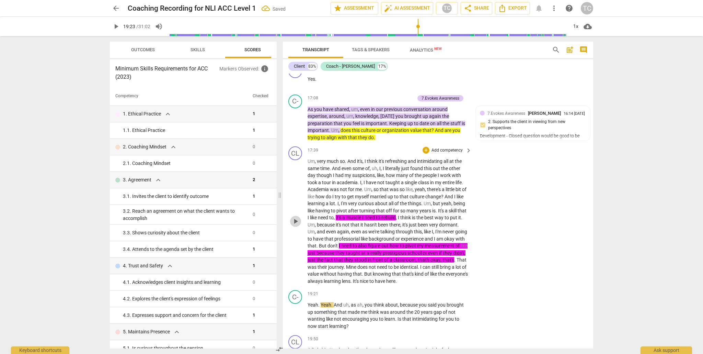
click at [294, 225] on span "play_arrow" at bounding box center [296, 221] width 8 height 8
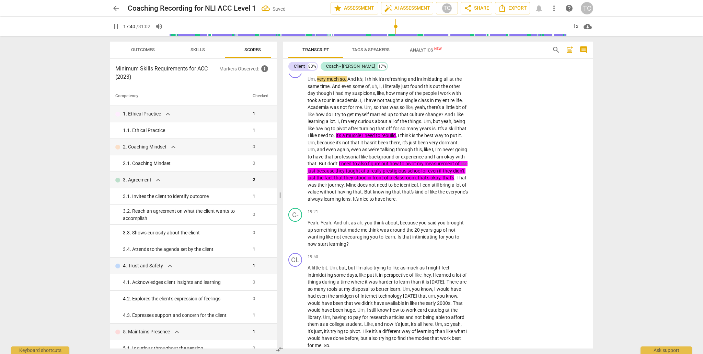
scroll to position [2372, 0]
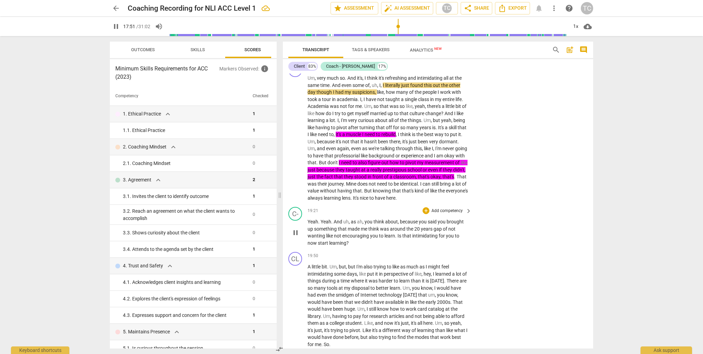
click at [296, 237] on span "pause" at bounding box center [296, 232] width 8 height 8
click at [296, 237] on span "play_arrow" at bounding box center [296, 232] width 8 height 8
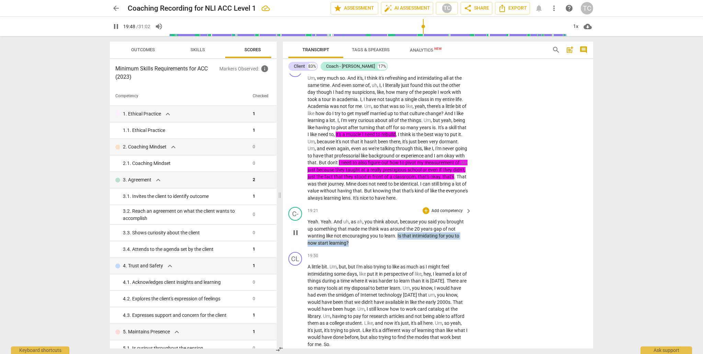
drag, startPoint x: 397, startPoint y: 270, endPoint x: 397, endPoint y: 275, distance: 5.8
click at [323, 246] on p "Yeah . Yeah . And uh , as ah , you think about , because you said you brought u…" at bounding box center [388, 232] width 161 height 28
click at [323, 267] on span "keyboard_arrow_down" at bounding box center [371, 268] width 8 height 8
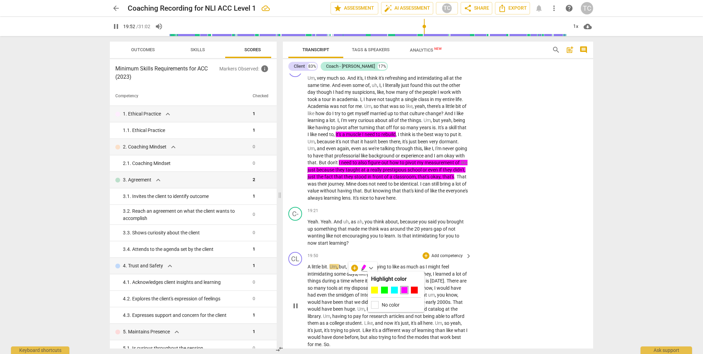
click at [323, 288] on div at bounding box center [374, 289] width 7 height 7
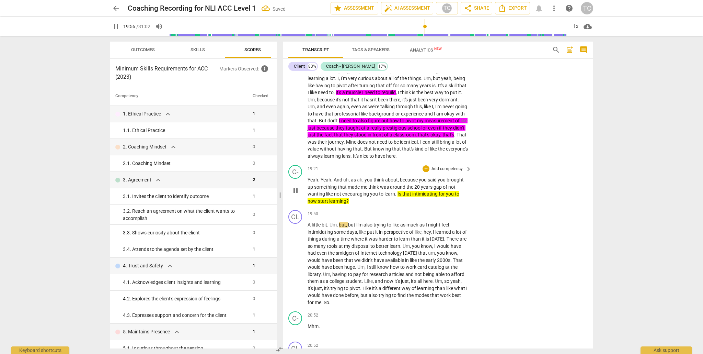
scroll to position [2423, 0]
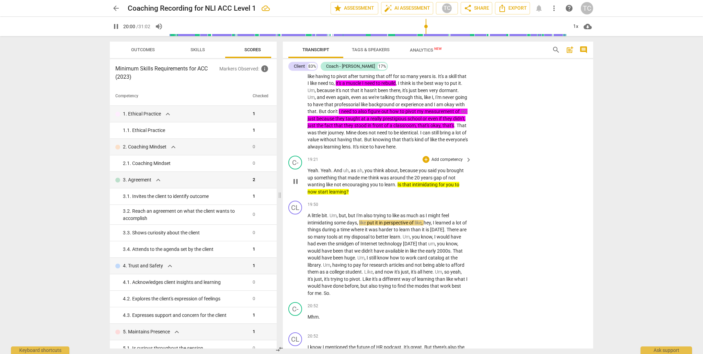
click at [323, 163] on p "Add competency" at bounding box center [447, 160] width 33 height 6
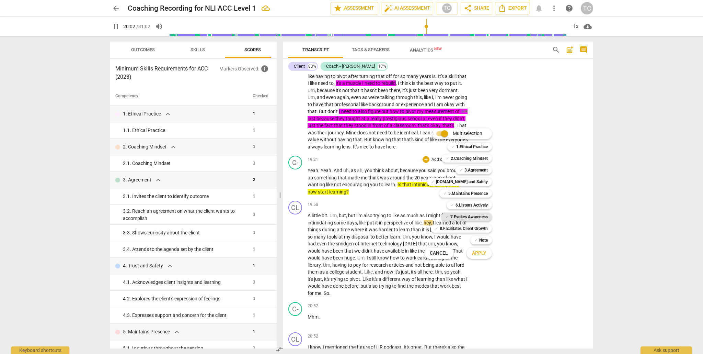
click at [323, 215] on b "7.Evokes Awareness" at bounding box center [468, 217] width 37 height 8
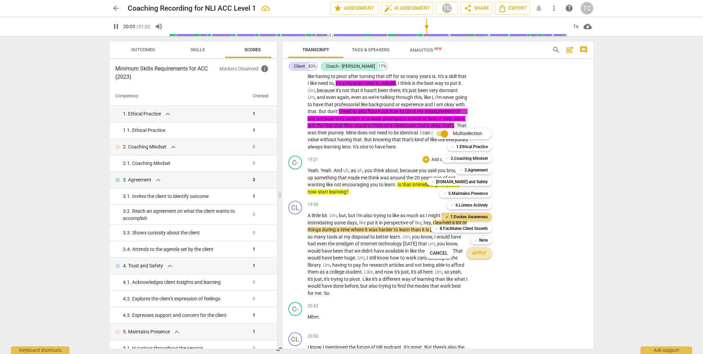
click at [323, 253] on span "Apply" at bounding box center [479, 253] width 14 height 7
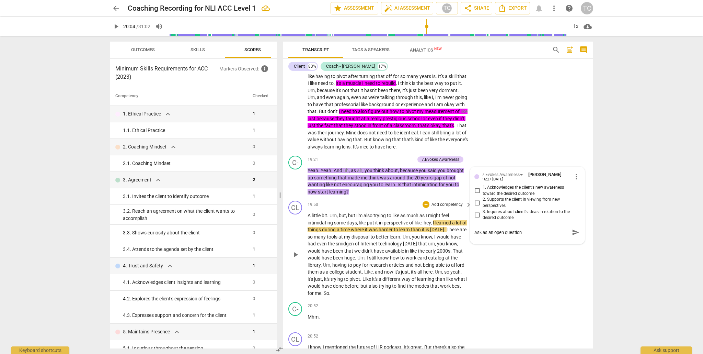
click at [323, 297] on div "CL play_arrow pause 19:50 + Add competency keyboard_arrow_right A little bit . …" at bounding box center [438, 248] width 310 height 101
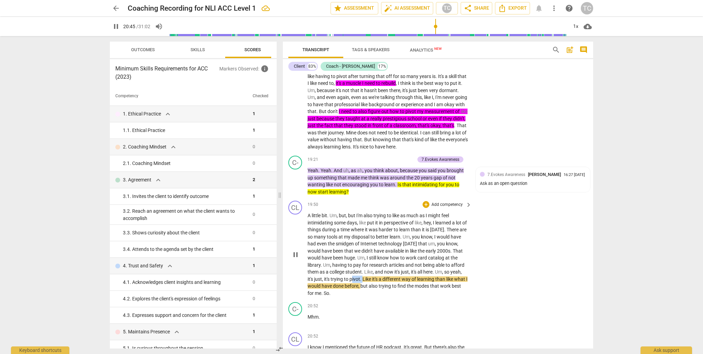
drag, startPoint x: 375, startPoint y: 312, endPoint x: 368, endPoint y: 314, distance: 6.8
click at [323, 296] on p "A little bit . Um , but , but I'm also trying to like as much as I might feel i…" at bounding box center [388, 254] width 161 height 84
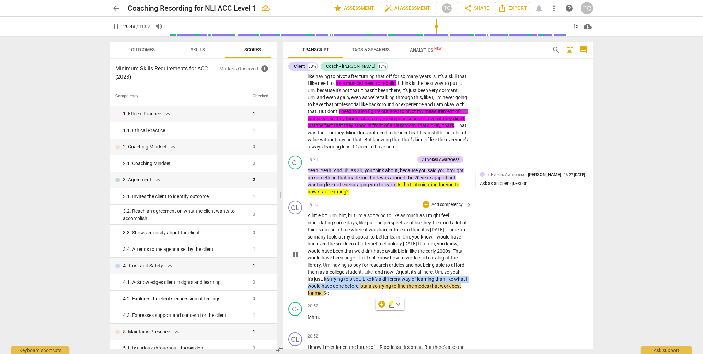
drag, startPoint x: 383, startPoint y: 319, endPoint x: 338, endPoint y: 312, distance: 45.9
click at [323, 296] on p "A little bit . Um , but , but I'm also trying to like as much as I might feel i…" at bounding box center [388, 254] width 161 height 84
drag, startPoint x: 357, startPoint y: 328, endPoint x: 350, endPoint y: 328, distance: 6.9
click at [323, 296] on p "A little bit . Um , but , but I'm also trying to like as much as I might feel i…" at bounding box center [388, 254] width 161 height 84
drag, startPoint x: 346, startPoint y: 327, endPoint x: 338, endPoint y: 313, distance: 15.7
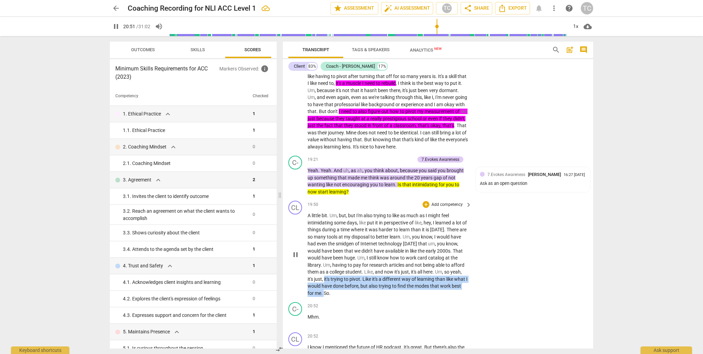
click at [323, 296] on p "A little bit . Um , but , but I'm also trying to like as much as I might feel i…" at bounding box center [388, 254] width 161 height 84
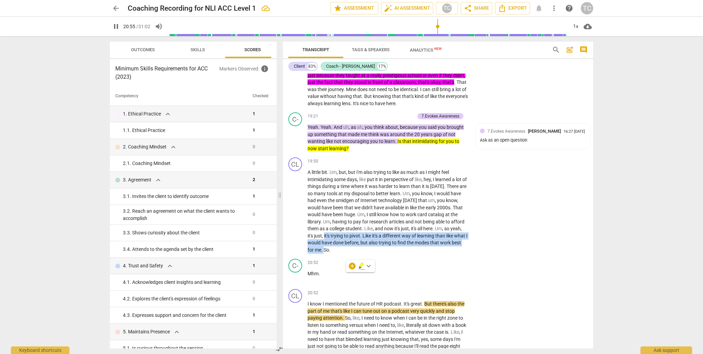
scroll to position [2477, 0]
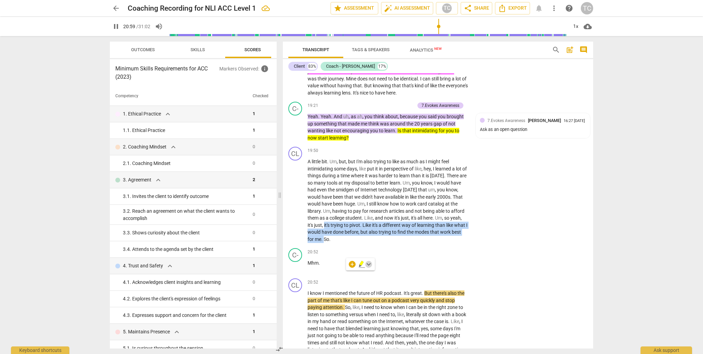
click at [323, 264] on span "keyboard_arrow_down" at bounding box center [369, 264] width 8 height 8
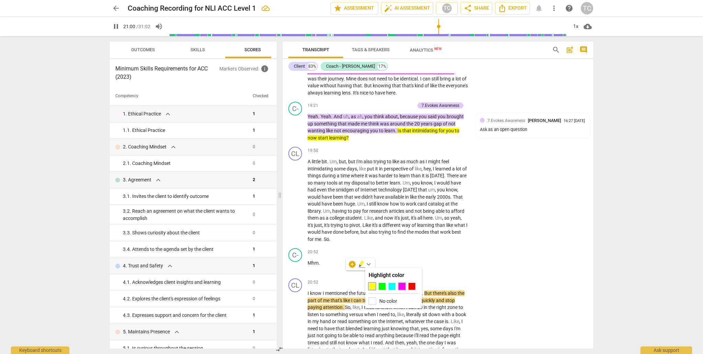
click at [323, 285] on div at bounding box center [402, 286] width 7 height 7
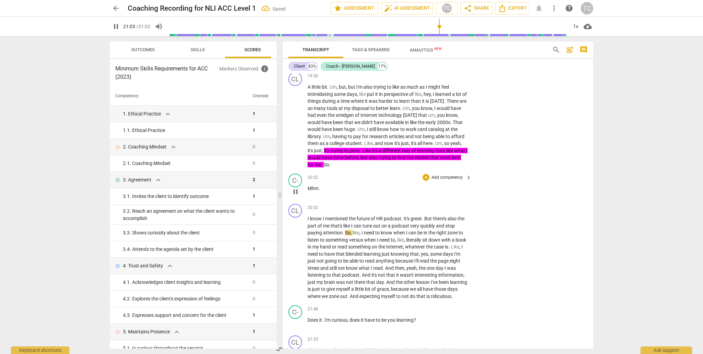
scroll to position [2553, 0]
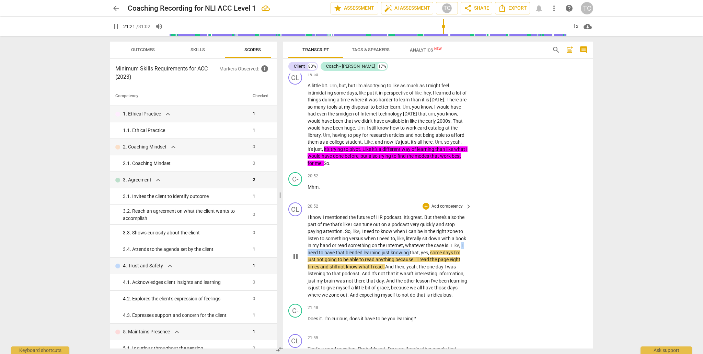
drag, startPoint x: 418, startPoint y: 285, endPoint x: 343, endPoint y: 291, distance: 75.1
click at [318, 287] on p "I know I mentioned the future of HR podcast . It's great . But there's also the…" at bounding box center [388, 256] width 161 height 84
click at [323, 277] on icon "button" at bounding box center [439, 276] width 4 height 5
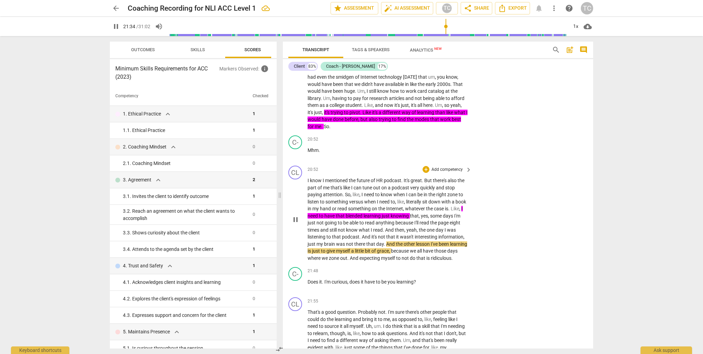
scroll to position [2591, 0]
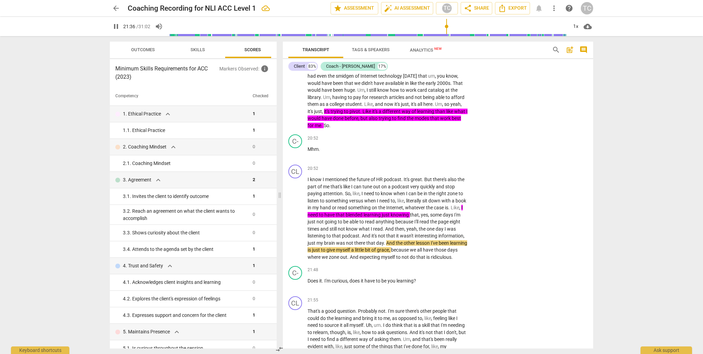
click at [323, 252] on span "," at bounding box center [390, 249] width 2 height 5
drag, startPoint x: 422, startPoint y: 284, endPoint x: 423, endPoint y: 275, distance: 9.0
click at [323, 260] on p "I know I mentioned the future of HR podcast . It's great . But there's also the…" at bounding box center [388, 218] width 161 height 84
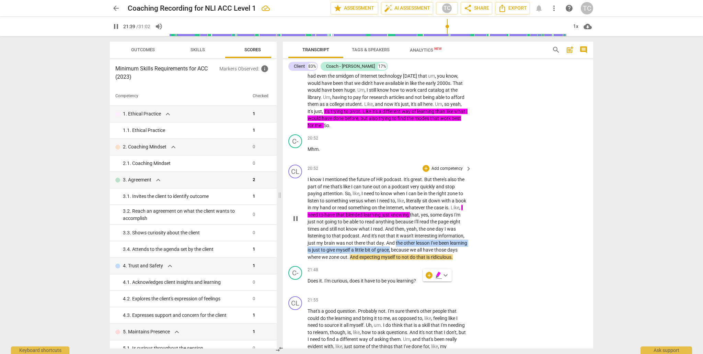
click at [323, 273] on icon "button" at bounding box center [438, 274] width 4 height 5
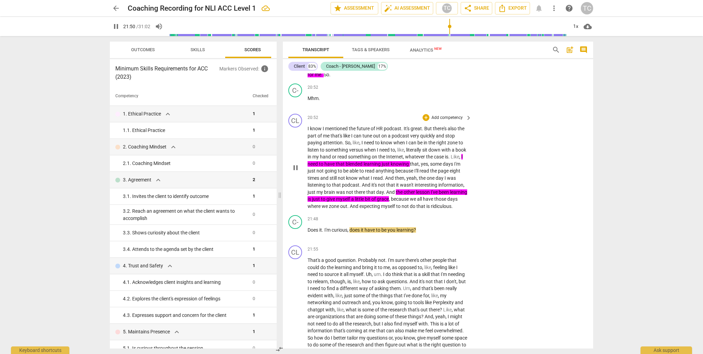
scroll to position [2643, 0]
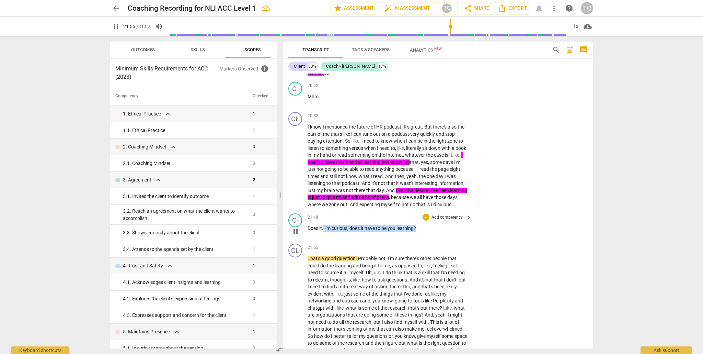
drag, startPoint x: 419, startPoint y: 269, endPoint x: 324, endPoint y: 269, distance: 95.1
click at [323, 232] on p "Does it . I'm curious , does it have to be you learning ?" at bounding box center [388, 228] width 161 height 7
click at [323, 261] on span "keyboard_arrow_down" at bounding box center [440, 260] width 8 height 8
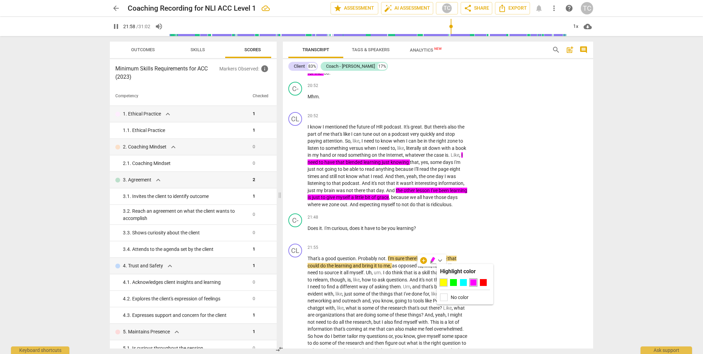
click at [323, 281] on div at bounding box center [443, 282] width 7 height 7
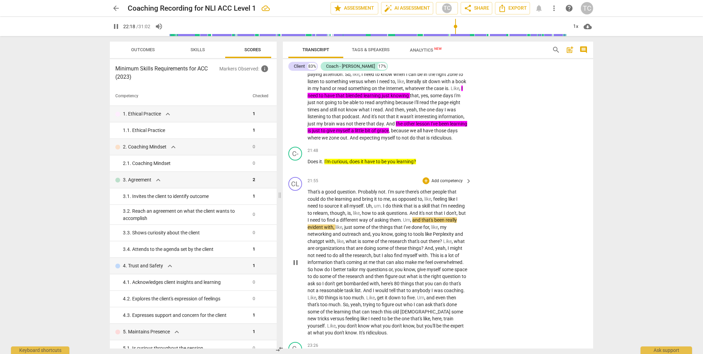
scroll to position [2711, 0]
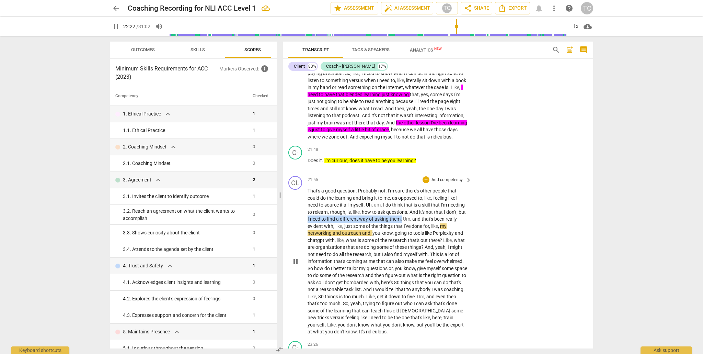
drag, startPoint x: 423, startPoint y: 260, endPoint x: 327, endPoint y: 259, distance: 95.5
click at [323, 259] on p "That's a good question . Probably not . I'm sure there's other people that coul…" at bounding box center [388, 261] width 161 height 148
click at [323, 252] on span "keyboard_arrow_down" at bounding box center [447, 251] width 8 height 8
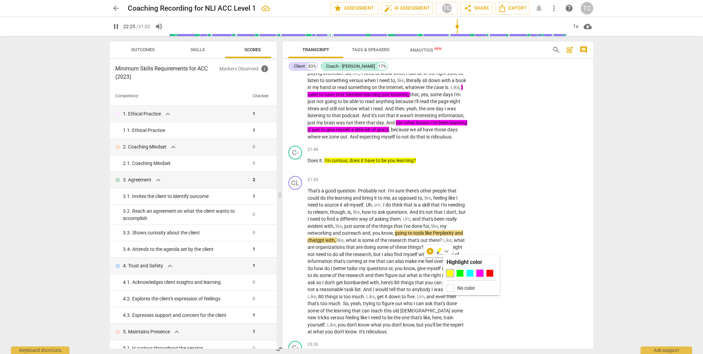
click at [323, 271] on div at bounding box center [480, 273] width 7 height 7
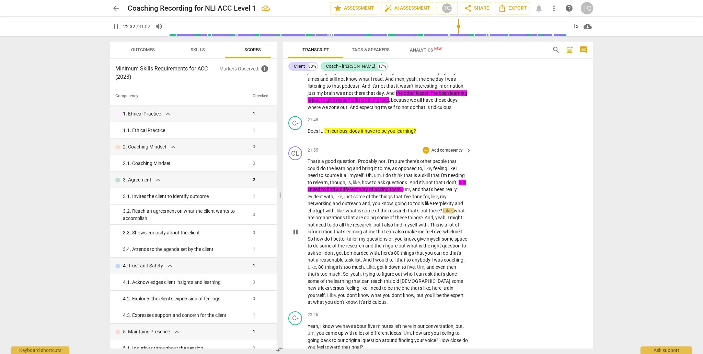
scroll to position [2743, 0]
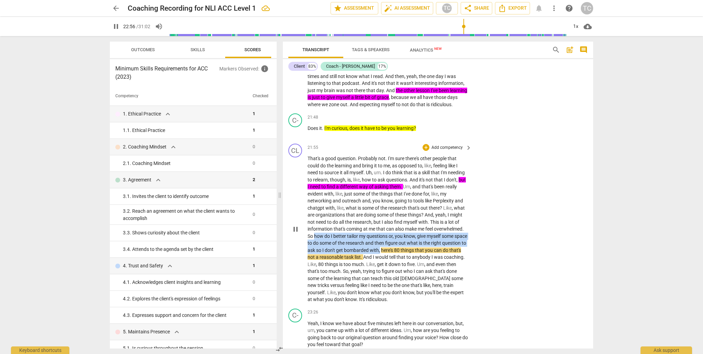
drag, startPoint x: 315, startPoint y: 277, endPoint x: 405, endPoint y: 288, distance: 90.3
click at [323, 288] on p "That's a good question . Probably not . I'm sure there's other people that coul…" at bounding box center [388, 229] width 161 height 148
click at [323, 280] on icon "button" at bounding box center [422, 281] width 4 height 5
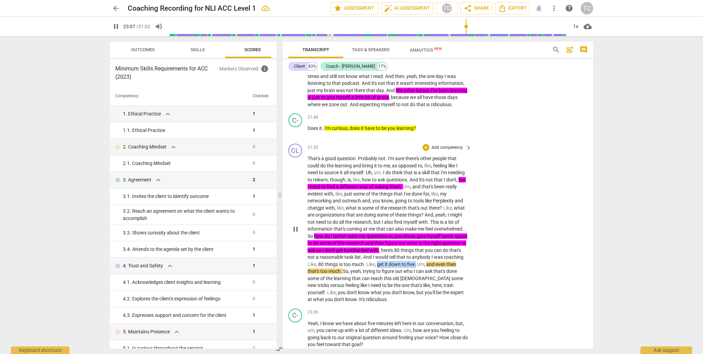
drag, startPoint x: 448, startPoint y: 305, endPoint x: 412, endPoint y: 306, distance: 36.1
click at [323, 303] on p "That's a good question . Probably not . I'm sure there's other people that coul…" at bounding box center [388, 229] width 161 height 148
click at [323, 295] on icon "button" at bounding box center [466, 295] width 4 height 5
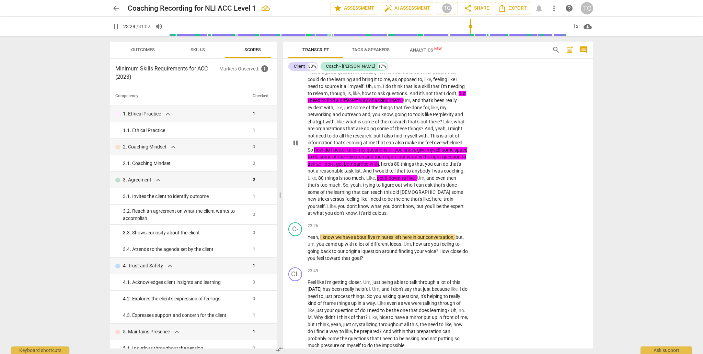
scroll to position [2831, 0]
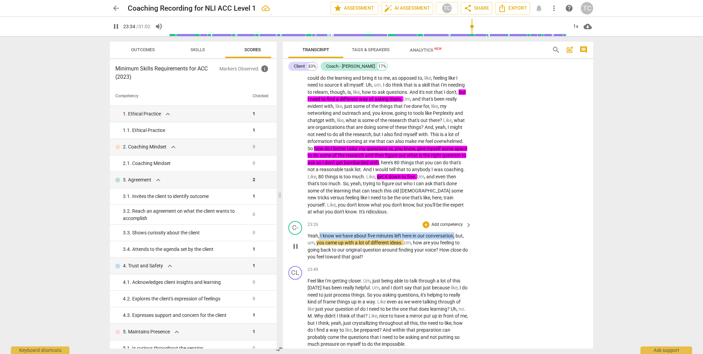
drag, startPoint x: 456, startPoint y: 277, endPoint x: 324, endPoint y: 275, distance: 131.2
click at [319, 260] on p "Yeah , I know we have about five minutes left here in our conversation , but , …" at bounding box center [388, 246] width 161 height 28
click at [323, 267] on span "keyboard_arrow_down" at bounding box center [479, 268] width 8 height 8
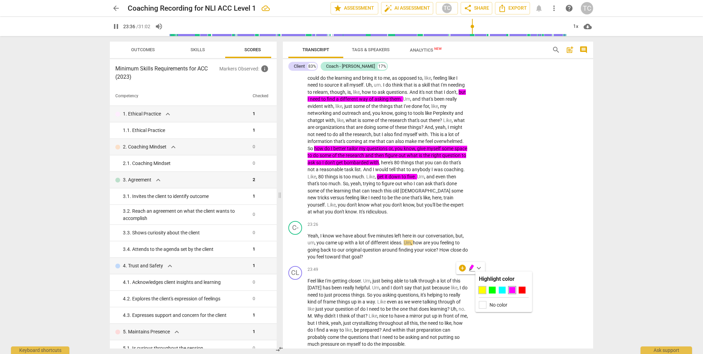
click at [323, 289] on div at bounding box center [482, 289] width 7 height 7
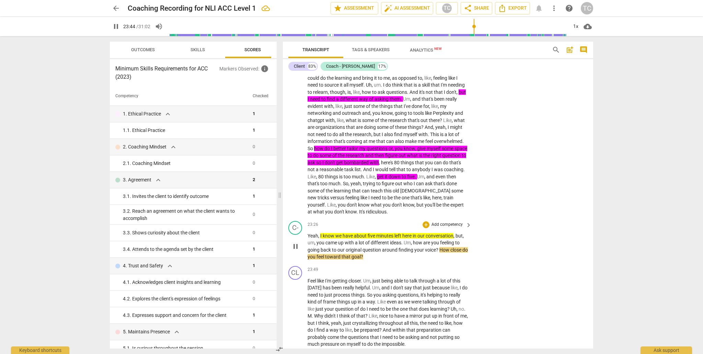
click at [323, 228] on p "Add competency" at bounding box center [447, 224] width 33 height 6
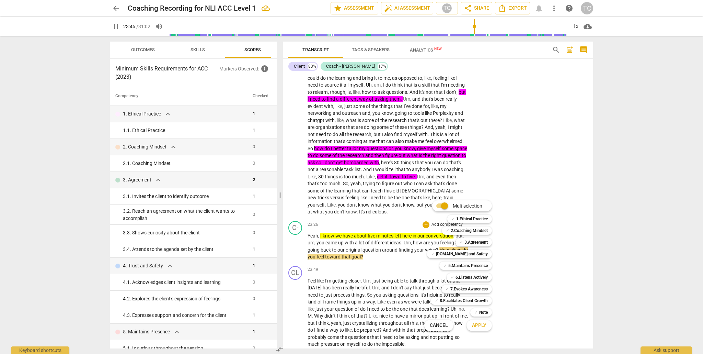
click at [323, 300] on div at bounding box center [351, 177] width 703 height 354
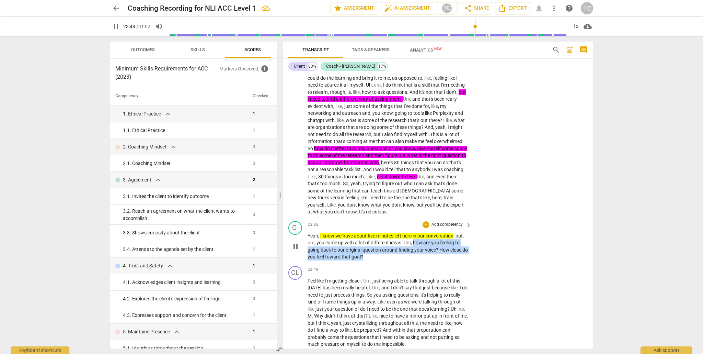
drag, startPoint x: 414, startPoint y: 284, endPoint x: 415, endPoint y: 300, distance: 16.2
click at [323, 260] on p "Yeah , I know we have about five minutes left here in our conversation , but , …" at bounding box center [388, 246] width 161 height 28
click at [323, 290] on icon "button" at bounding box center [385, 289] width 7 height 8
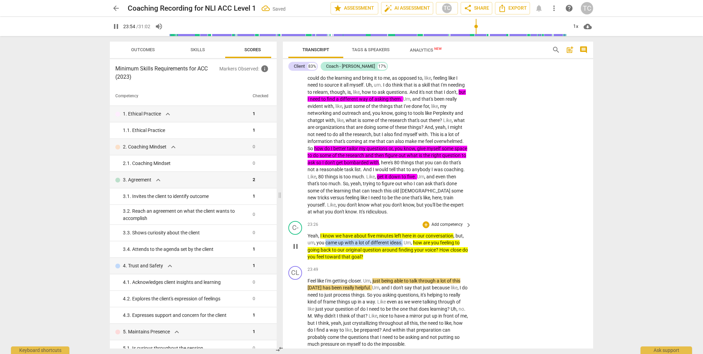
drag, startPoint x: 403, startPoint y: 284, endPoint x: 326, endPoint y: 283, distance: 76.6
click at [323, 260] on p "Yeah , I know we have about five minutes left here in our conversation , but , …" at bounding box center [388, 246] width 161 height 28
click at [323, 274] on icon "button" at bounding box center [420, 275] width 7 height 8
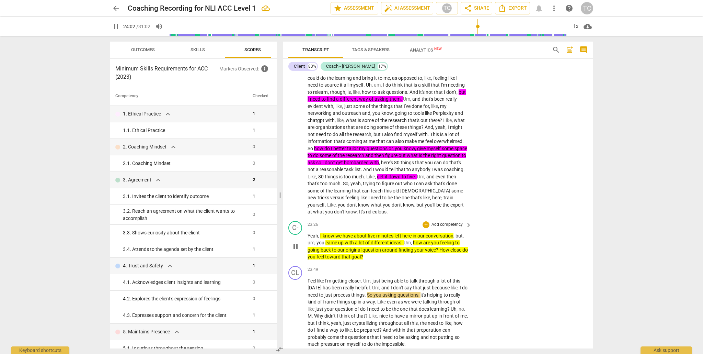
click at [298, 250] on span "pause" at bounding box center [296, 246] width 8 height 8
click at [323, 228] on p "Add competency" at bounding box center [447, 224] width 33 height 6
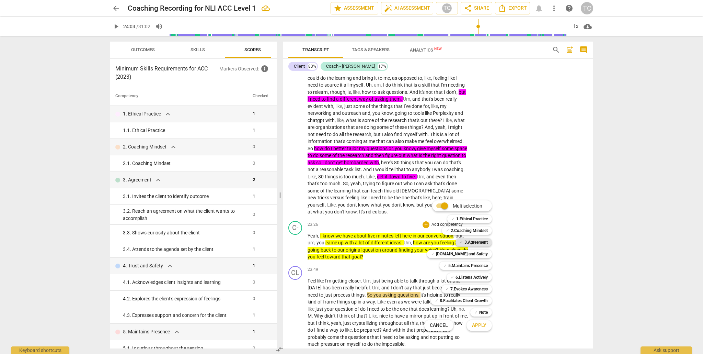
click at [323, 240] on b "3.Agreement" at bounding box center [476, 242] width 23 height 8
click at [323, 288] on b "7.Evokes Awareness" at bounding box center [468, 289] width 37 height 8
click at [323, 316] on span "Apply" at bounding box center [479, 325] width 14 height 7
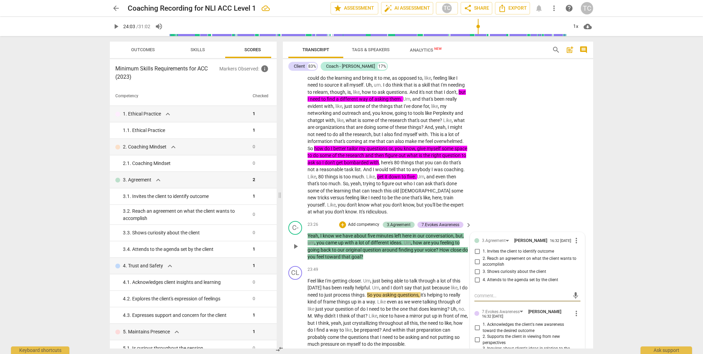
click at [323, 284] on input "4. Attends to the agenda set by the client" at bounding box center [477, 280] width 11 height 8
click at [323, 276] on input "3. Shows curiosity about the client" at bounding box center [477, 271] width 11 height 8
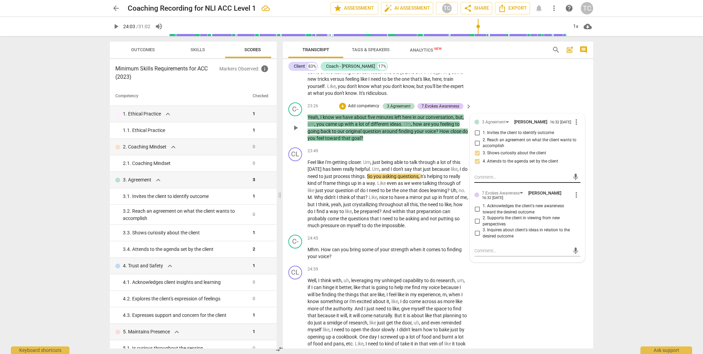
scroll to position [2946, 0]
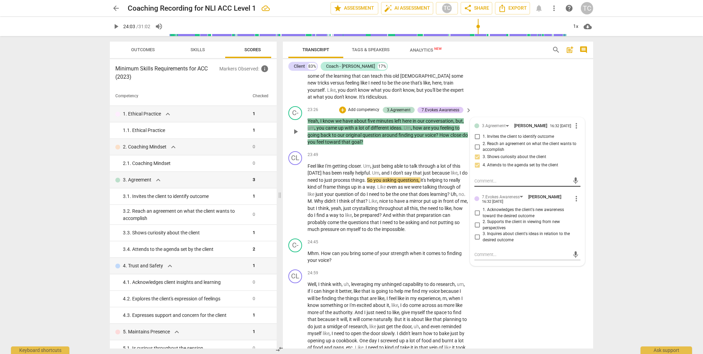
click at [323, 184] on textarea at bounding box center [522, 181] width 95 height 7
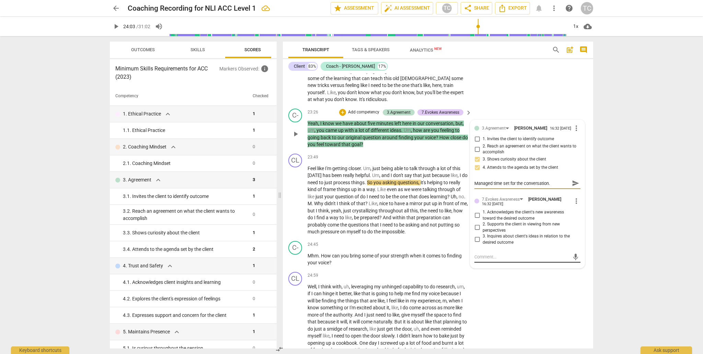
click at [323, 260] on textarea at bounding box center [522, 256] width 95 height 7
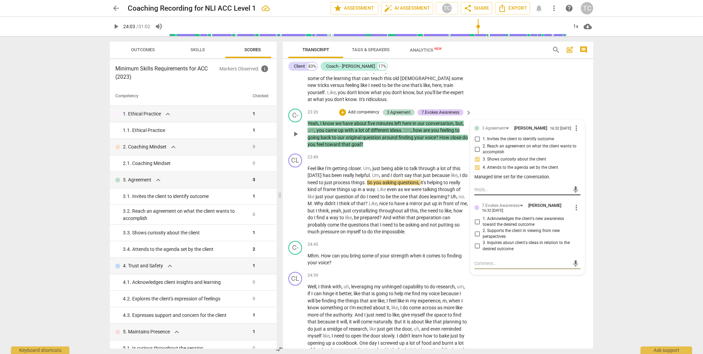
click at [323, 193] on textarea at bounding box center [522, 189] width 95 height 7
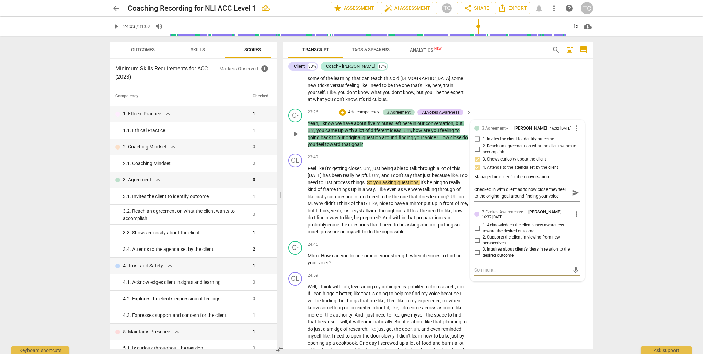
click at [323, 273] on textarea at bounding box center [522, 269] width 95 height 7
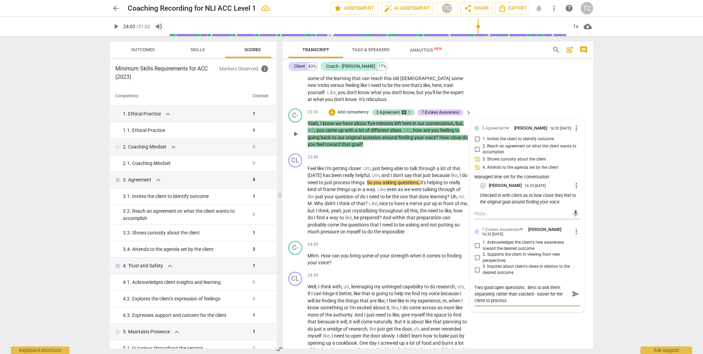
click at [323, 297] on span "send" at bounding box center [576, 294] width 8 height 8
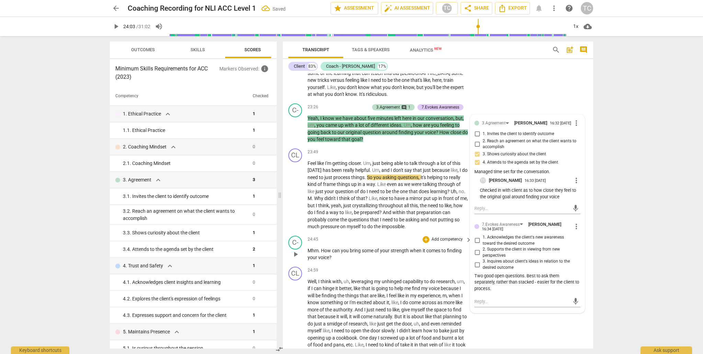
scroll to position [2950, 0]
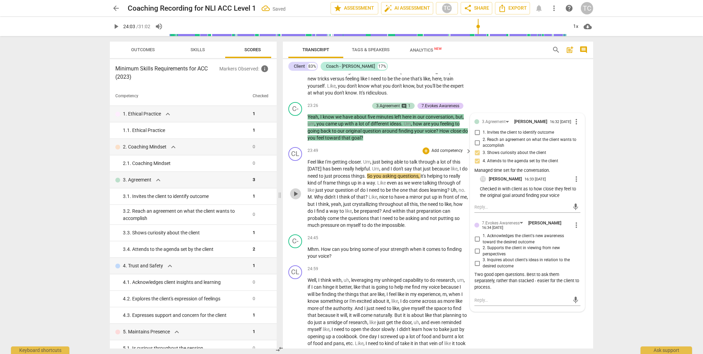
click at [296, 198] on span "play_arrow" at bounding box center [296, 194] width 8 height 8
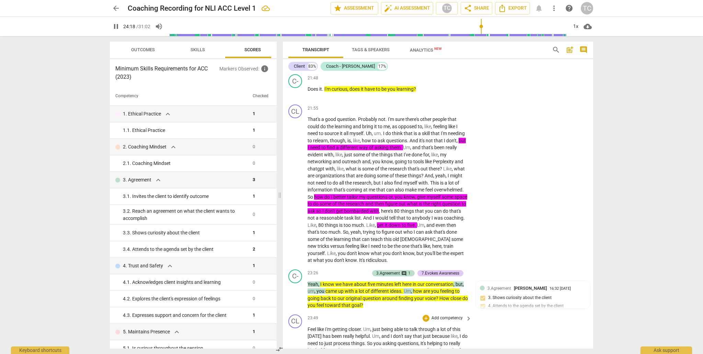
scroll to position [2781, 0]
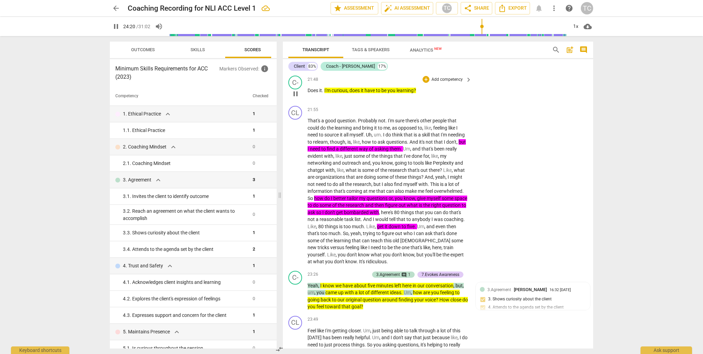
click at [323, 83] on p "Add competency" at bounding box center [447, 80] width 33 height 6
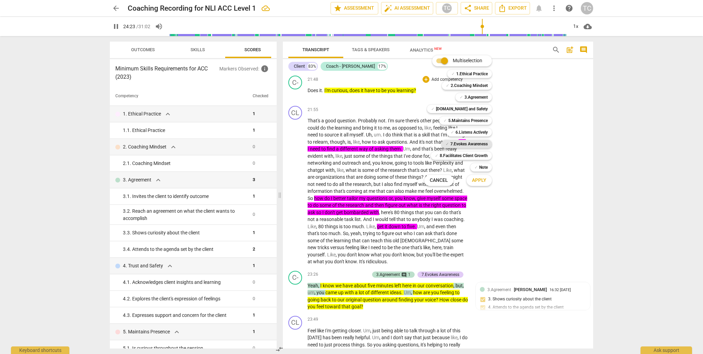
click at [323, 142] on b "7.Evokes Awareness" at bounding box center [468, 144] width 37 height 8
click at [323, 181] on span "Apply" at bounding box center [479, 180] width 14 height 7
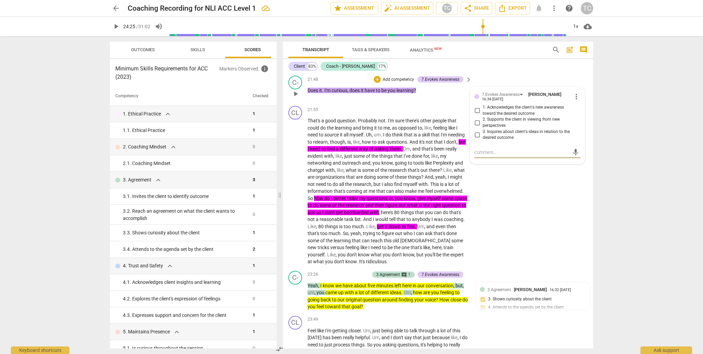
click at [323, 127] on input "2. Supports the client in viewing from new perspectives" at bounding box center [477, 122] width 11 height 8
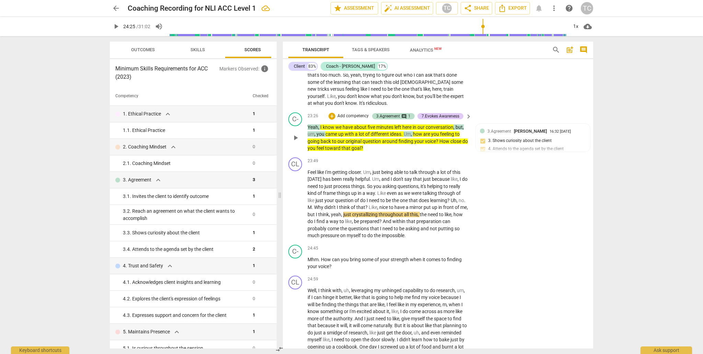
scroll to position [2941, 0]
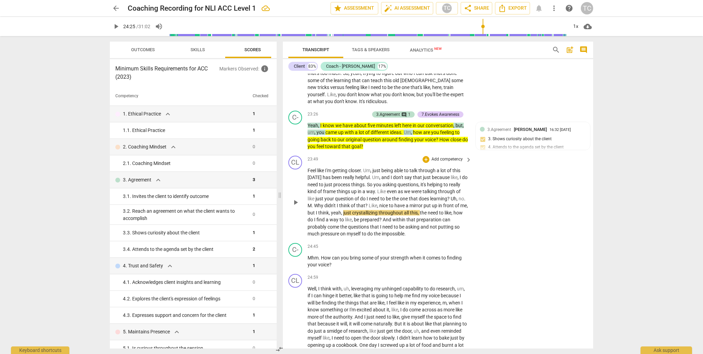
click at [294, 206] on span "play_arrow" at bounding box center [296, 202] width 8 height 8
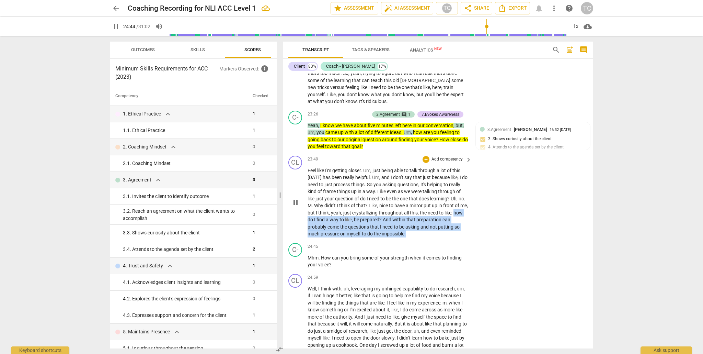
drag, startPoint x: 440, startPoint y: 275, endPoint x: 343, endPoint y: 261, distance: 97.8
click at [323, 237] on p "Feel like I'm getting closer . Um , just being able to talk through a lot of th…" at bounding box center [388, 202] width 161 height 70
click at [323, 265] on span "keyboard_arrow_down" at bounding box center [461, 266] width 8 height 8
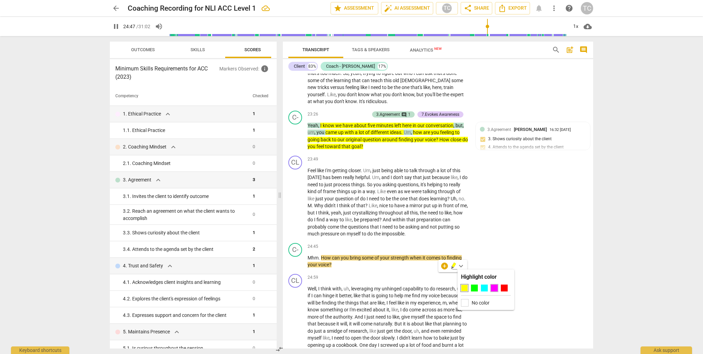
drag, startPoint x: 493, startPoint y: 287, endPoint x: 501, endPoint y: 273, distance: 16.8
click at [323, 287] on div at bounding box center [494, 287] width 7 height 7
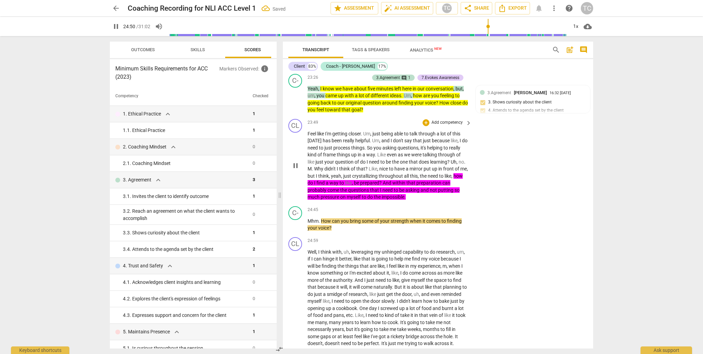
scroll to position [2991, 0]
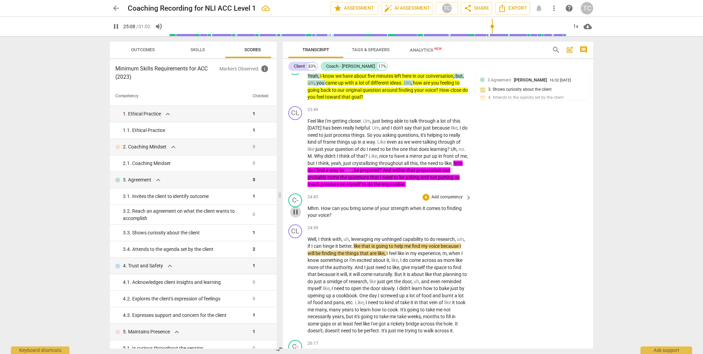
click at [296, 216] on span "pause" at bounding box center [296, 212] width 8 height 8
drag, startPoint x: 337, startPoint y: 256, endPoint x: 321, endPoint y: 249, distance: 17.1
click at [321, 219] on p "Mhm . How can you bring some of your strength when it comes to finding your voi…" at bounding box center [388, 212] width 161 height 14
click at [323, 200] on p "Add competency" at bounding box center [447, 197] width 33 height 6
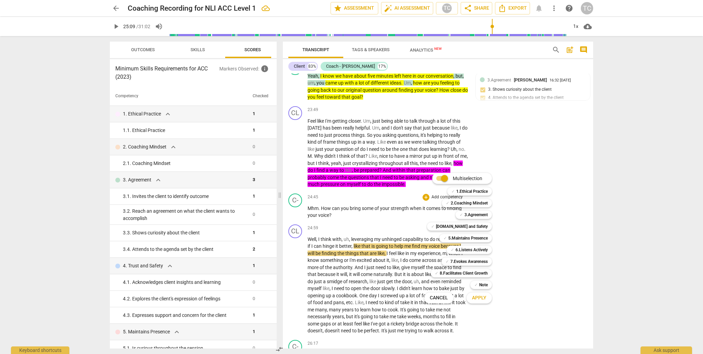
click at [323, 262] on div at bounding box center [351, 177] width 703 height 354
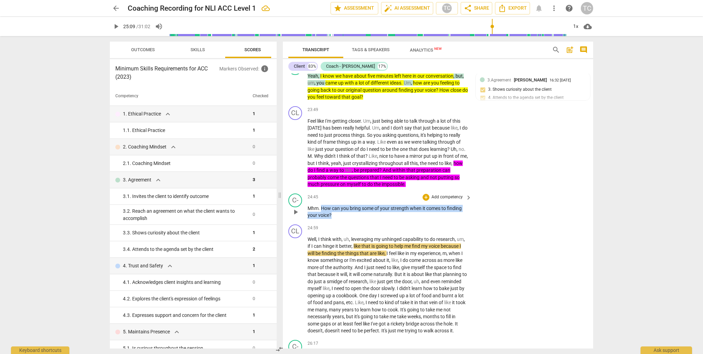
drag, startPoint x: 335, startPoint y: 255, endPoint x: 322, endPoint y: 248, distance: 14.6
click at [322, 219] on p "Mhm . How can you bring some of your strength when it comes to finding your voi…" at bounding box center [388, 212] width 161 height 14
click at [323, 247] on span "keyboard_arrow_down" at bounding box center [354, 247] width 8 height 8
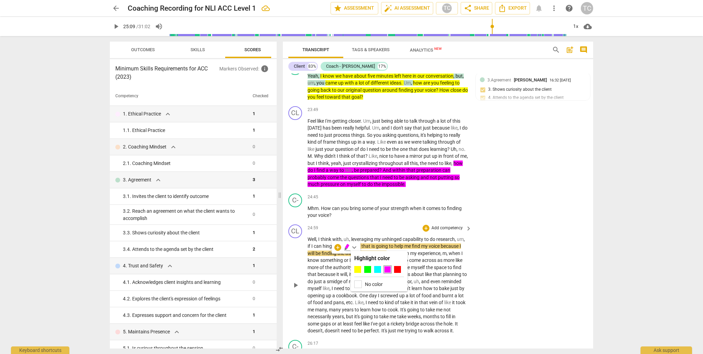
click at [323, 268] on div at bounding box center [357, 269] width 7 height 7
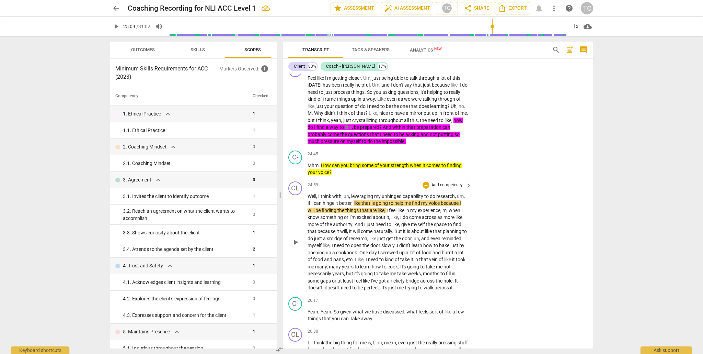
scroll to position [3032, 0]
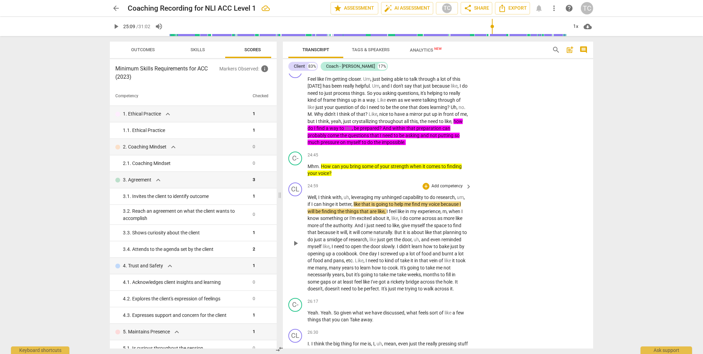
click at [296, 247] on span "play_arrow" at bounding box center [296, 243] width 8 height 8
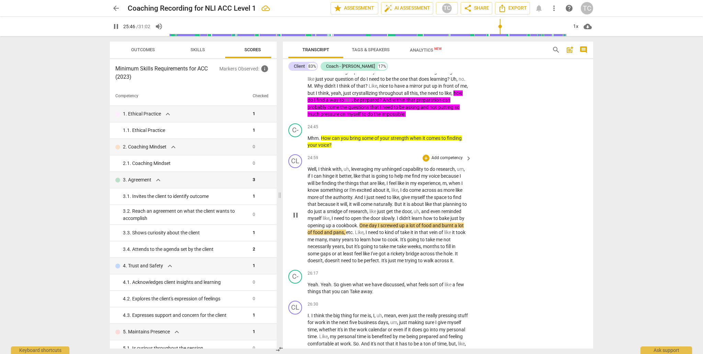
scroll to position [3061, 0]
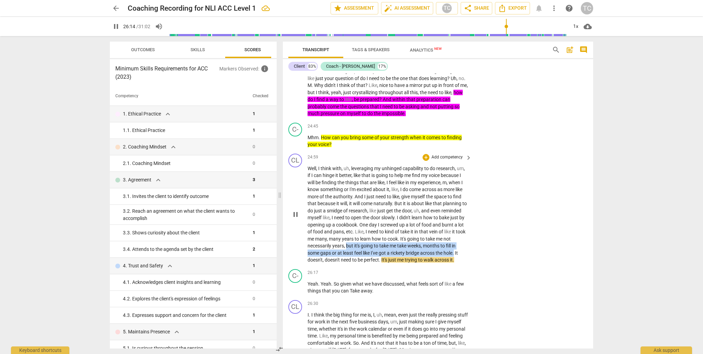
drag, startPoint x: 341, startPoint y: 301, endPoint x: 374, endPoint y: 284, distance: 36.4
click at [323, 263] on p "Well , I think with , uh , leveraging my unhinged capability to do research , u…" at bounding box center [388, 214] width 161 height 99
click at [323, 293] on span "keyboard_arrow_down" at bounding box center [365, 292] width 8 height 8
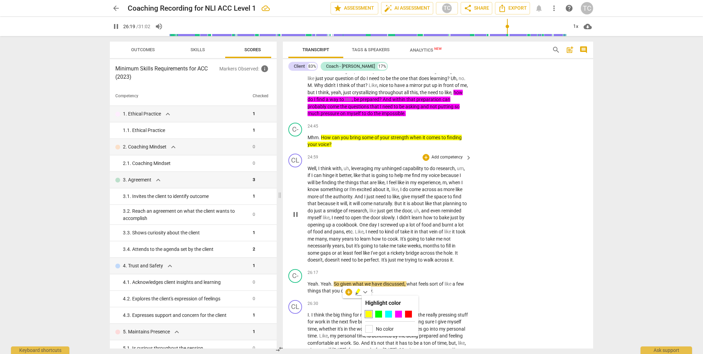
click at [323, 313] on div at bounding box center [398, 313] width 7 height 7
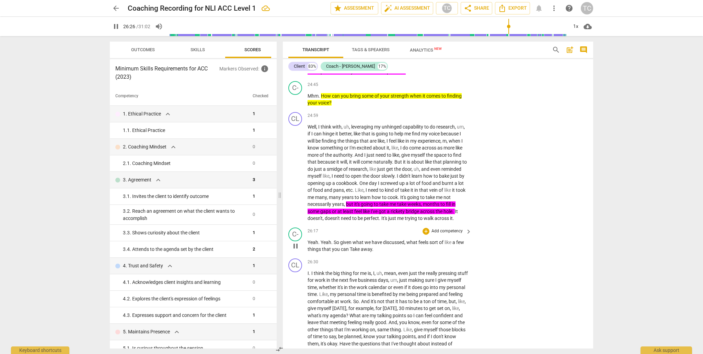
scroll to position [3103, 0]
drag, startPoint x: 408, startPoint y: 290, endPoint x: 408, endPoint y: 298, distance: 7.9
click at [323, 252] on p "Yeah . Yeah . So given what we have discussed , what feels sort of like a few t…" at bounding box center [388, 245] width 161 height 14
click at [323, 287] on span "keyboard_arrow_down" at bounding box center [395, 288] width 8 height 8
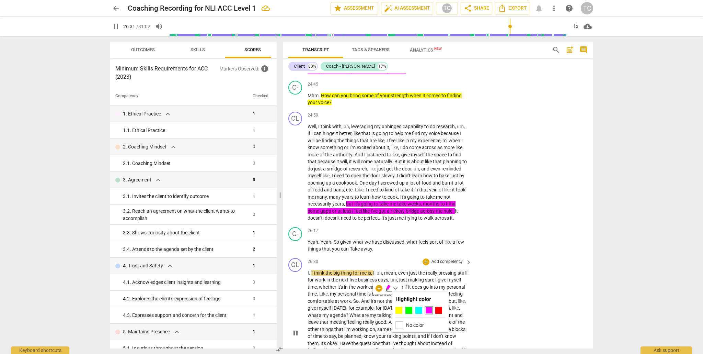
drag, startPoint x: 400, startPoint y: 310, endPoint x: 405, endPoint y: 308, distance: 5.4
click at [323, 310] on div at bounding box center [399, 310] width 7 height 7
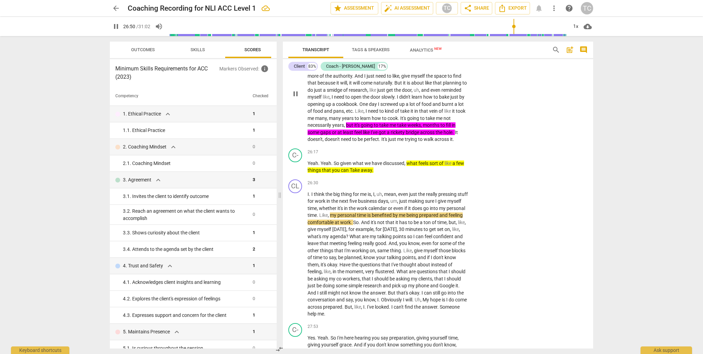
scroll to position [3184, 0]
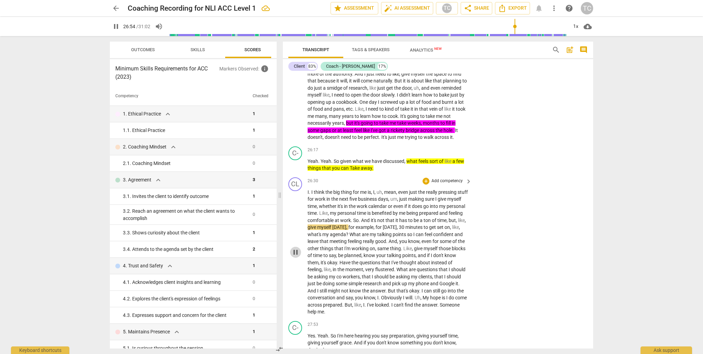
drag, startPoint x: 295, startPoint y: 299, endPoint x: 320, endPoint y: 285, distance: 28.3
click at [295, 256] on span "pause" at bounding box center [296, 252] width 8 height 8
click at [323, 153] on p "Add competency" at bounding box center [447, 150] width 33 height 6
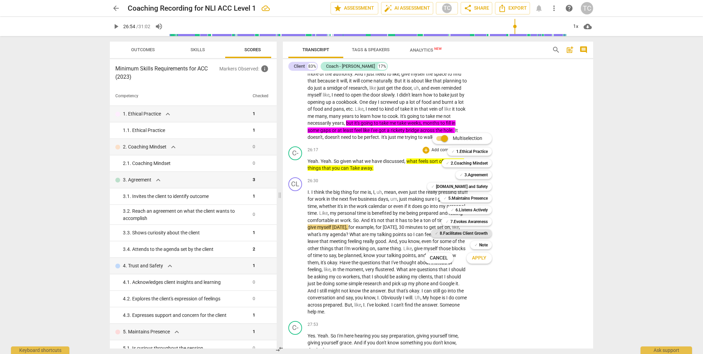
click at [323, 233] on b "8.Facilitates Client Growth" at bounding box center [464, 233] width 48 height 8
click at [323, 260] on span "Apply" at bounding box center [479, 257] width 14 height 7
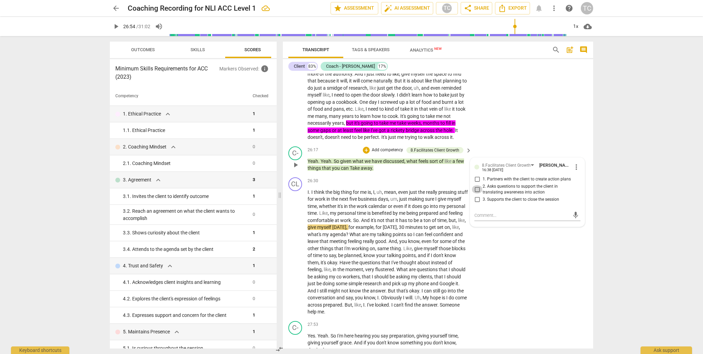
click at [323, 193] on input "2. Asks questions to support the client in translating awareness into action" at bounding box center [477, 189] width 11 height 8
click at [323, 174] on div "C- play_arrow pause 26:17 + Add competency 8.Facilitates Client Growth keyboard…" at bounding box center [438, 159] width 310 height 31
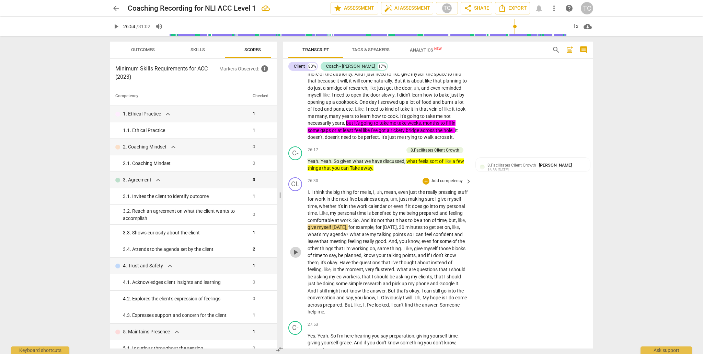
click at [297, 256] on span "play_arrow" at bounding box center [296, 252] width 8 height 8
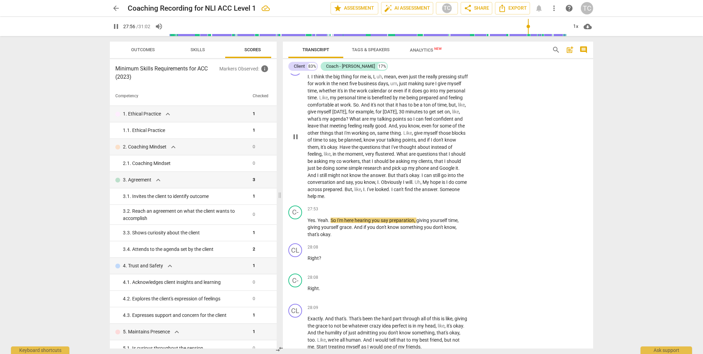
scroll to position [3302, 0]
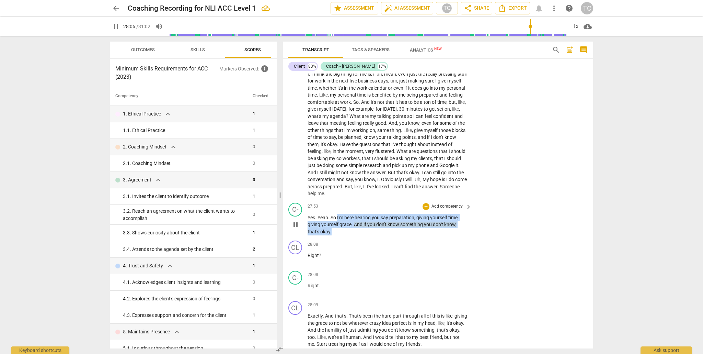
drag, startPoint x: 338, startPoint y: 265, endPoint x: 338, endPoint y: 279, distance: 14.8
click at [323, 235] on p "Yes . Yeah . So I'm here hearing you say preparation , giving yourself time , g…" at bounding box center [388, 224] width 161 height 21
click at [323, 209] on p "Add competency" at bounding box center [447, 206] width 33 height 6
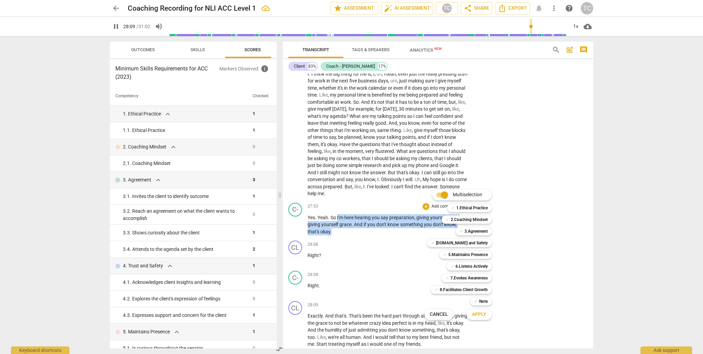
scroll to position [3589, 0]
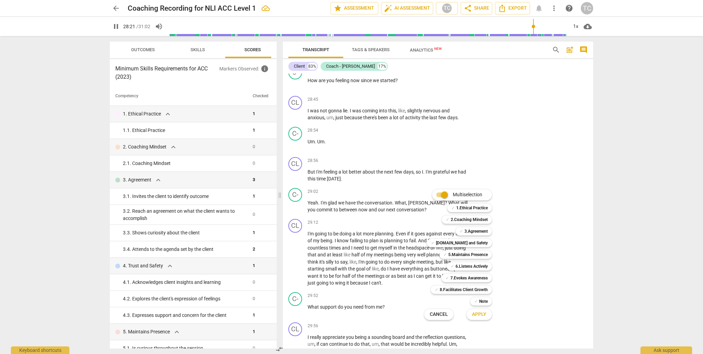
click at [300, 85] on div at bounding box center [351, 177] width 703 height 354
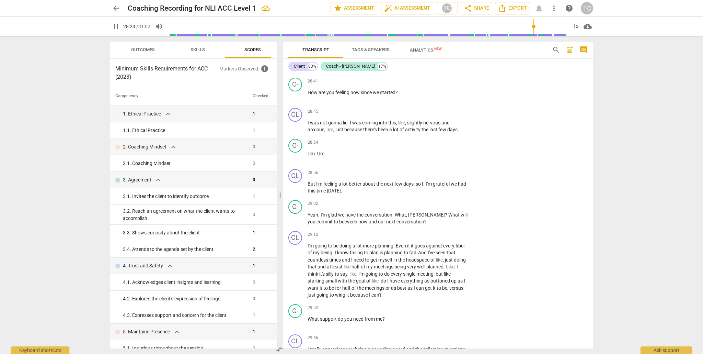
click at [298, 59] on span "pause" at bounding box center [296, 54] width 8 height 8
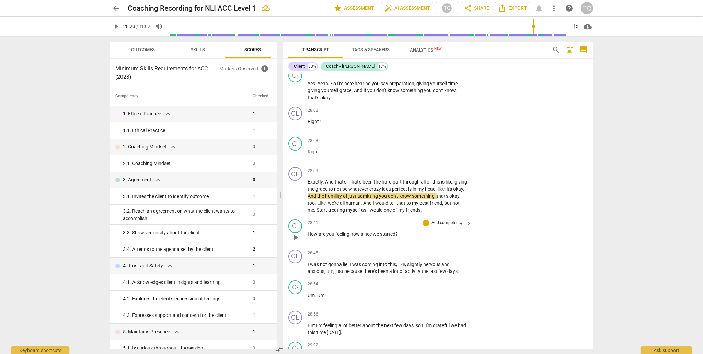
scroll to position [3435, 0]
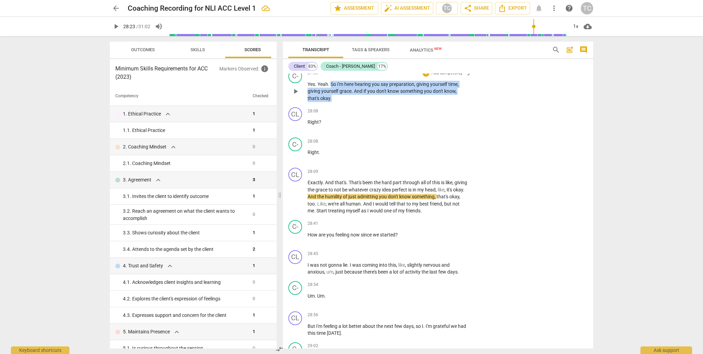
drag, startPoint x: 332, startPoint y: 147, endPoint x: 331, endPoint y: 133, distance: 14.8
click at [323, 102] on p "Yes . Yeah . So I'm here hearing you say preparation , giving yourself time , g…" at bounding box center [388, 91] width 161 height 21
click at [323, 138] on icon "button" at bounding box center [347, 136] width 4 height 5
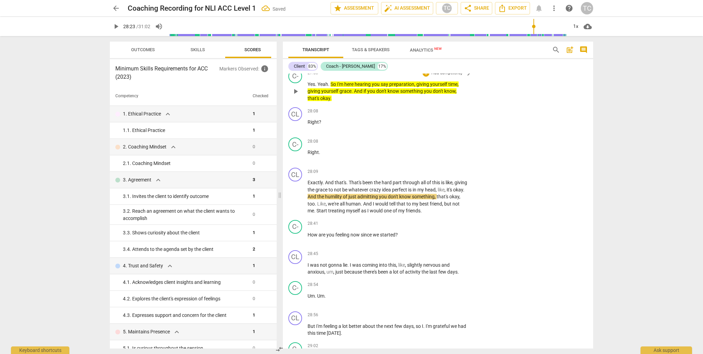
click at [323, 76] on p "Add competency" at bounding box center [447, 73] width 33 height 6
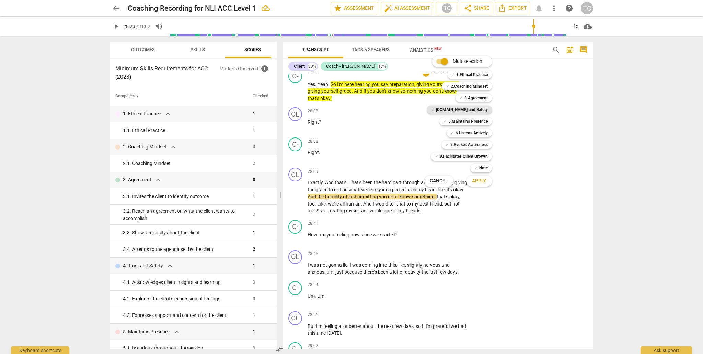
click at [323, 109] on b "[DOMAIN_NAME] and Safety" at bounding box center [462, 109] width 52 height 8
click at [323, 132] on b "6.Listens Actively" at bounding box center [472, 133] width 32 height 8
click at [323, 179] on span "Apply" at bounding box center [479, 181] width 14 height 7
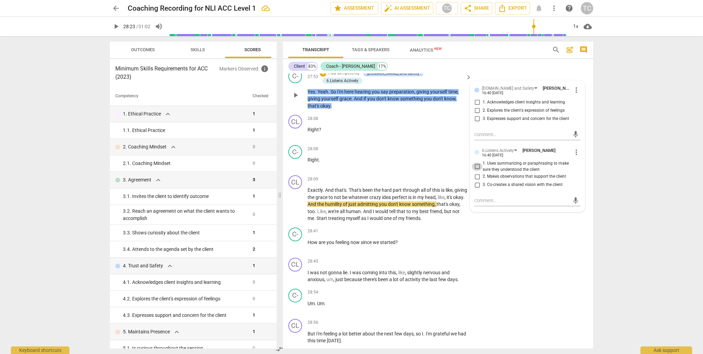
click at [323, 171] on input "1. Uses summarizing or paraphrasing to make sure they understood the client" at bounding box center [477, 166] width 11 height 8
drag, startPoint x: 476, startPoint y: 151, endPoint x: 418, endPoint y: 169, distance: 61.4
click at [323, 106] on input "1. Acknowledges client insights and learning" at bounding box center [477, 102] width 11 height 8
click at [295, 208] on span "play_arrow" at bounding box center [296, 204] width 8 height 8
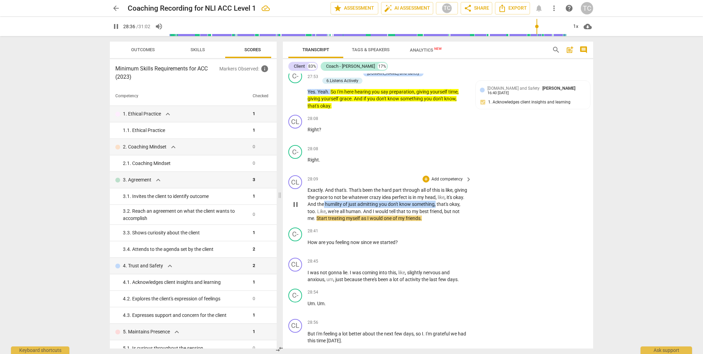
drag, startPoint x: 458, startPoint y: 244, endPoint x: 344, endPoint y: 245, distance: 114.0
click at [323, 222] on p "Exactly . And that's . That's been the hard part through all of this is like , …" at bounding box center [388, 203] width 161 height 35
click at [323, 234] on span "keyboard_arrow_down" at bounding box center [478, 236] width 8 height 8
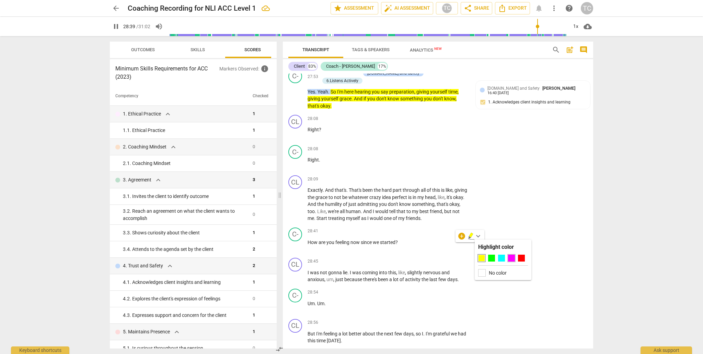
click at [323, 257] on div at bounding box center [511, 257] width 7 height 7
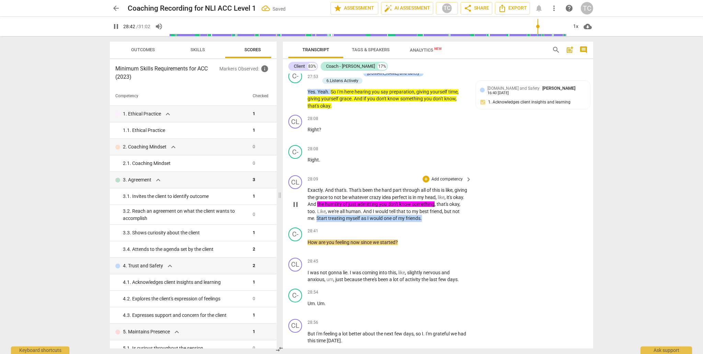
drag, startPoint x: 454, startPoint y: 259, endPoint x: 363, endPoint y: 252, distance: 92.0
click at [323, 222] on p "Exactly . And that's . That's been the hard part through all of this is like , …" at bounding box center [388, 203] width 161 height 35
click at [323, 249] on icon "button" at bounding box center [469, 249] width 4 height 5
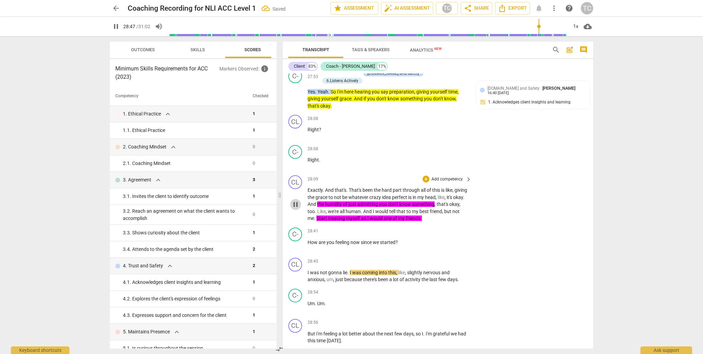
click at [297, 208] on span "pause" at bounding box center [296, 204] width 8 height 8
click at [323, 182] on p "Add competency" at bounding box center [447, 179] width 33 height 6
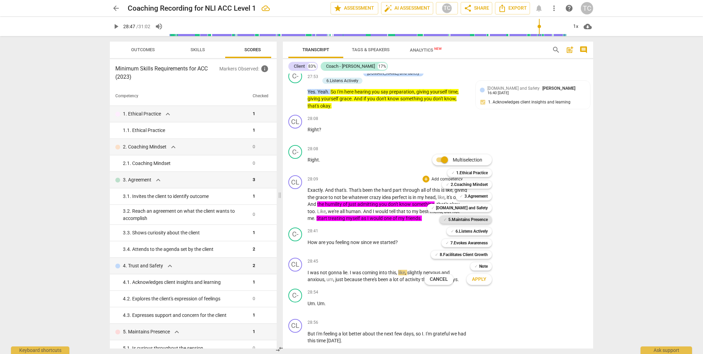
click at [323, 218] on b "5.Maintains Presence" at bounding box center [467, 219] width 39 height 8
click at [323, 279] on span "Apply" at bounding box center [479, 279] width 14 height 7
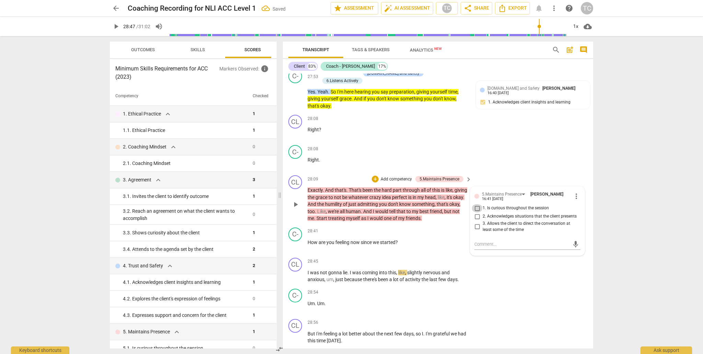
drag, startPoint x: 477, startPoint y: 249, endPoint x: 474, endPoint y: 268, distance: 19.8
click at [323, 212] on input "1. Is curious throughout the session" at bounding box center [477, 208] width 11 height 8
click at [323, 247] on textarea at bounding box center [522, 244] width 95 height 7
click at [323, 254] on span "send" at bounding box center [576, 251] width 8 height 8
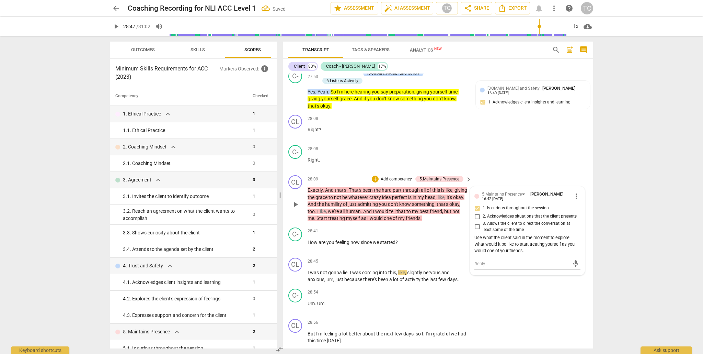
drag, startPoint x: 474, startPoint y: 279, endPoint x: 479, endPoint y: 287, distance: 9.7
click at [323, 254] on div "Use what the client said in the moment to explore - What would it be like to st…" at bounding box center [528, 244] width 106 height 19
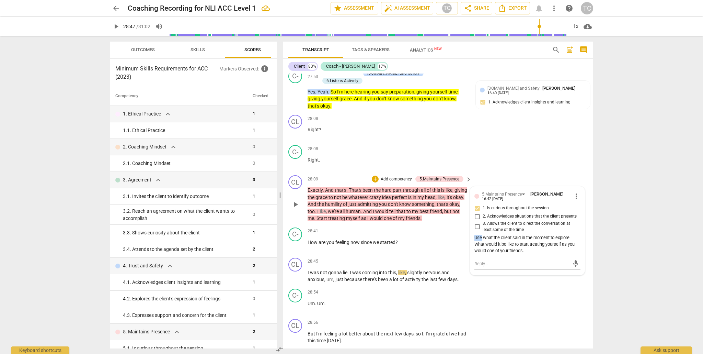
click at [323, 200] on span "more_vert" at bounding box center [576, 196] width 8 height 8
click at [323, 236] on li "Edit" at bounding box center [582, 236] width 24 height 13
click at [323, 248] on div "5.Maintains Presence Tia Chakravarty more_vert 1. Is curious throughout the ses…" at bounding box center [528, 233] width 106 height 85
click at [323, 247] on div "5.Maintains Presence Tia Chakravarty more_vert 1. Is curious throughout the ses…" at bounding box center [528, 233] width 106 height 85
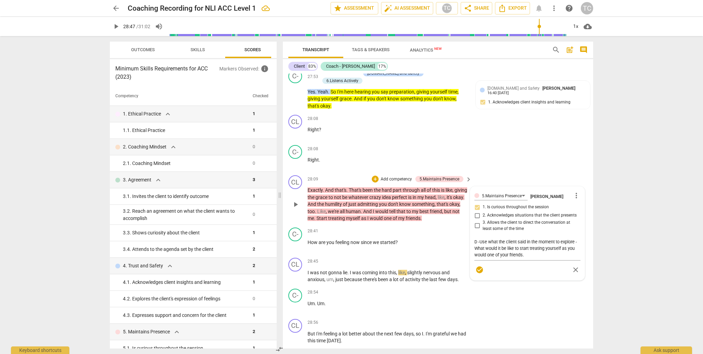
click at [323, 247] on div "5.Maintains Presence Tia Chakravarty more_vert 1. Is curious throughout the ses…" at bounding box center [528, 233] width 106 height 85
click at [323, 246] on p "How are you feeling now since we started ?" at bounding box center [388, 242] width 161 height 7
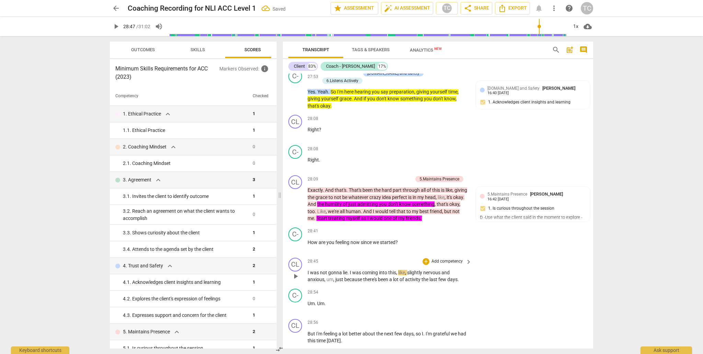
click at [323, 286] on div "CL play_arrow pause 28:45 + Add competency keyboard_arrow_right I was not gonna…" at bounding box center [438, 270] width 310 height 31
click at [323, 235] on div "5.Maintains Presence Tia Chakravarty 16:42 08-10-2025 1. Is curious throughout …" at bounding box center [533, 213] width 106 height 45
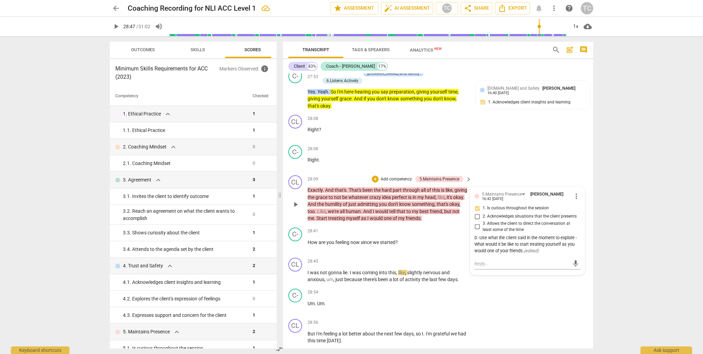
click at [323, 212] on input "1. Is curious throughout the session" at bounding box center [477, 208] width 11 height 8
click at [323, 245] on span "started" at bounding box center [387, 241] width 15 height 5
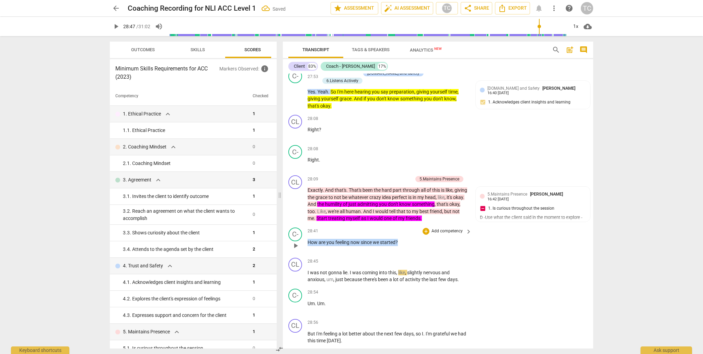
drag, startPoint x: 400, startPoint y: 282, endPoint x: 334, endPoint y: 278, distance: 65.7
click at [323, 252] on div "28:41 + Add competency keyboard_arrow_right How are you feeling now since we st…" at bounding box center [390, 239] width 165 height 25
click at [323, 273] on span "keyboard_arrow_down" at bounding box center [421, 274] width 8 height 8
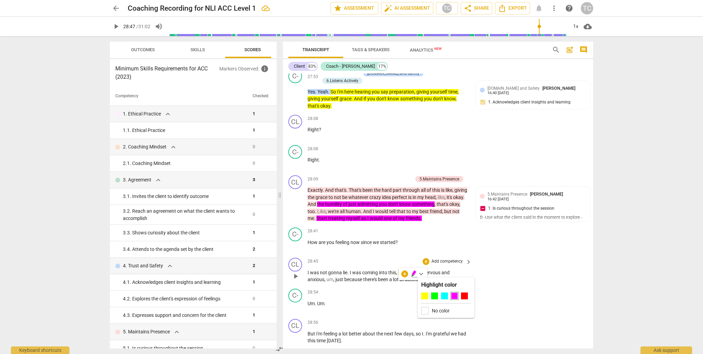
click at [323, 295] on div at bounding box center [424, 295] width 7 height 7
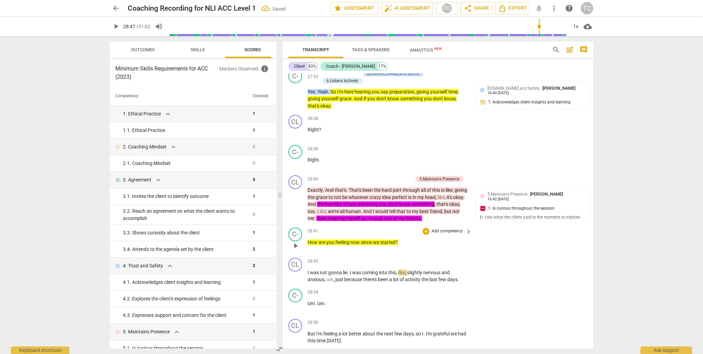
click at [323, 234] on p "Add competency" at bounding box center [447, 231] width 33 height 6
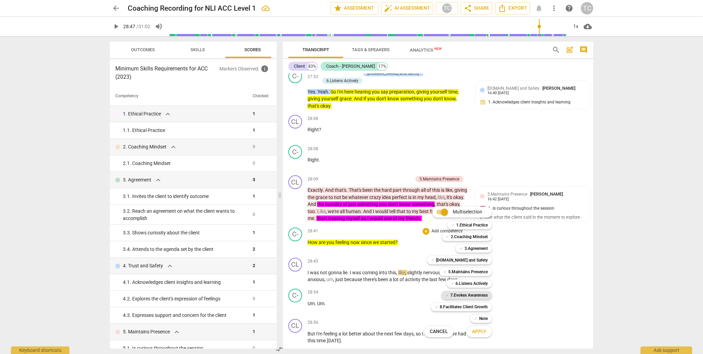
click at [323, 294] on b "7.Evokes Awareness" at bounding box center [468, 295] width 37 height 8
click at [323, 306] on b "8.Facilitates Client Growth" at bounding box center [464, 306] width 48 height 8
click at [323, 316] on span "Apply" at bounding box center [479, 331] width 14 height 7
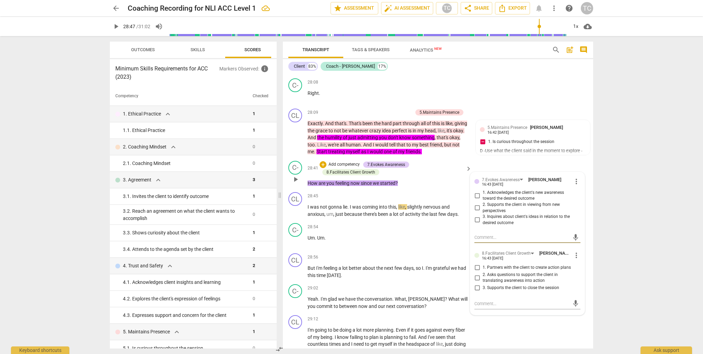
scroll to position [3508, 0]
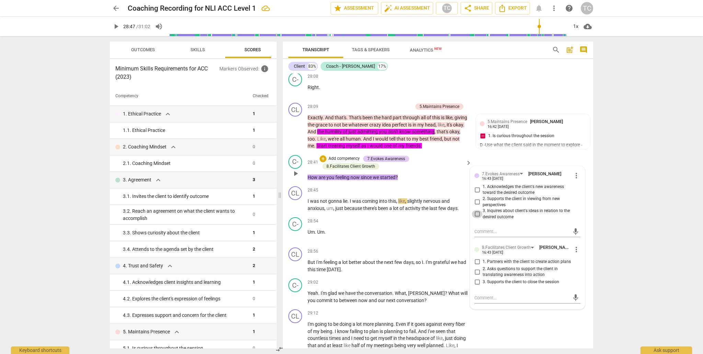
click at [323, 218] on input "3. Inquires about client's ideas in relation to the desired outcome" at bounding box center [477, 214] width 11 height 8
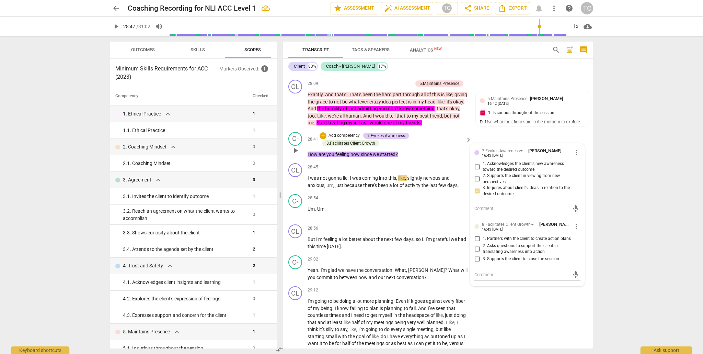
scroll to position [3535, 0]
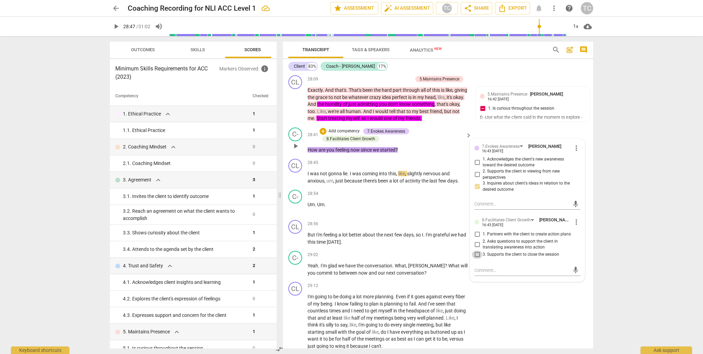
click at [323, 259] on input "3. Supports the client to close the session" at bounding box center [477, 254] width 11 height 8
click at [295, 181] on span "play_arrow" at bounding box center [296, 177] width 8 height 8
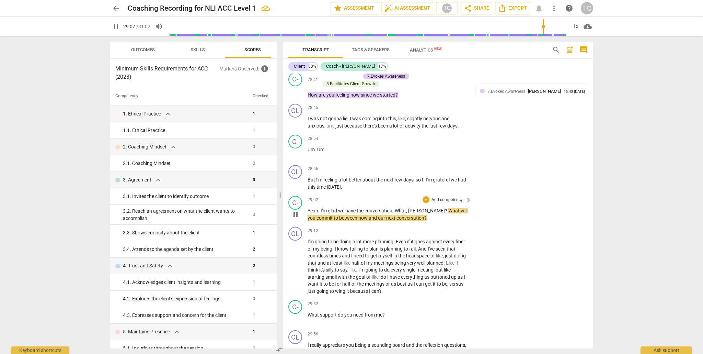
scroll to position [3591, 0]
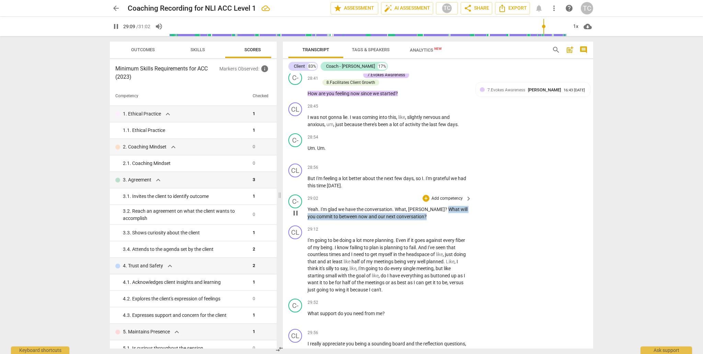
drag, startPoint x: 421, startPoint y: 249, endPoint x: 422, endPoint y: 254, distance: 5.7
click at [323, 220] on p "Yeah . I'm glad we have the conversation . What , Beth ? What will you commit t…" at bounding box center [388, 213] width 161 height 14
click at [323, 248] on icon "button" at bounding box center [433, 246] width 4 height 5
click at [323, 202] on p "Add competency" at bounding box center [447, 198] width 33 height 6
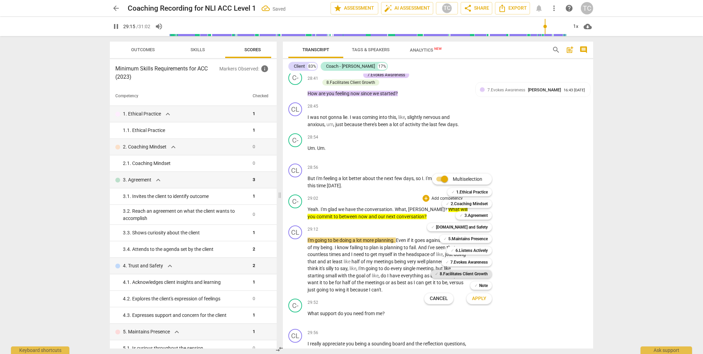
click at [323, 272] on b "8.Facilitates Client Growth" at bounding box center [464, 274] width 48 height 8
click at [323, 298] on span "Apply" at bounding box center [479, 298] width 14 height 7
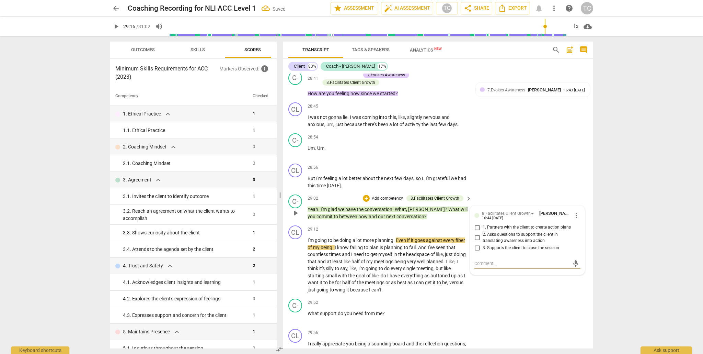
drag, startPoint x: 476, startPoint y: 277, endPoint x: 507, endPoint y: 284, distance: 32.1
click at [323, 242] on input "2. Asks questions to support the client in translating awareness into action" at bounding box center [477, 237] width 11 height 8
click at [295, 269] on span "play_arrow" at bounding box center [296, 265] width 8 height 8
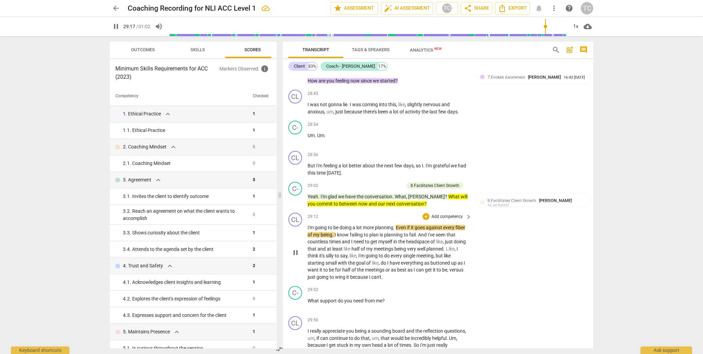
scroll to position [3604, 0]
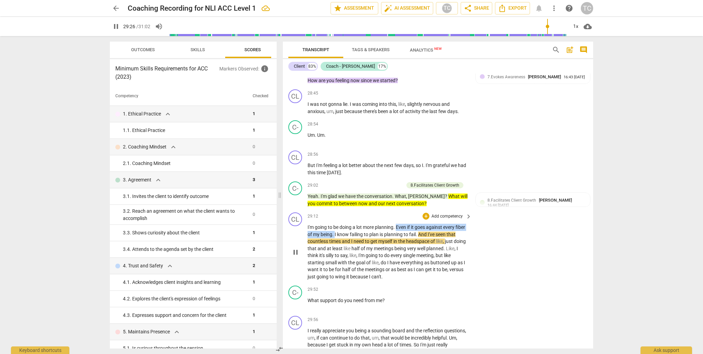
drag, startPoint x: 397, startPoint y: 267, endPoint x: 346, endPoint y: 275, distance: 51.7
click at [323, 276] on p "I'm going to be doing a lot more planning . Even if it goes against every fiber…" at bounding box center [388, 252] width 161 height 56
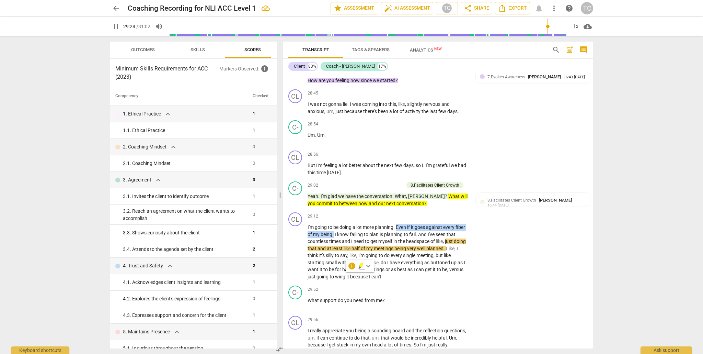
click at [323, 266] on span "keyboard_arrow_down" at bounding box center [368, 266] width 8 height 8
click at [323, 288] on div at bounding box center [401, 287] width 7 height 7
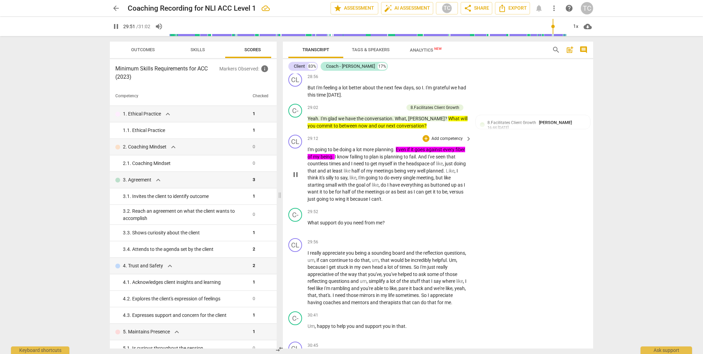
scroll to position [3684, 0]
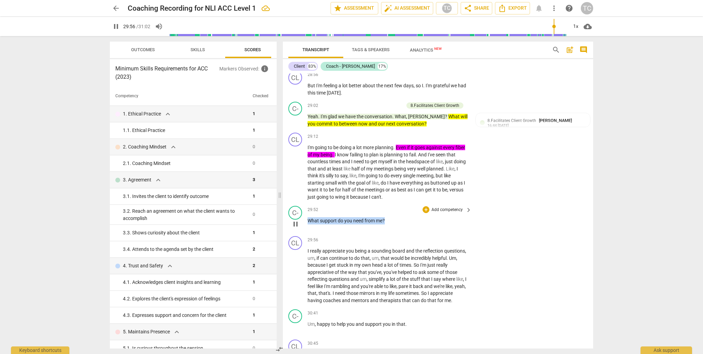
drag, startPoint x: 388, startPoint y: 260, endPoint x: 307, endPoint y: 258, distance: 81.0
click at [308, 224] on p "What support do you need from me ?" at bounding box center [388, 220] width 161 height 7
click at [323, 252] on span "keyboard_arrow_down" at bounding box center [408, 252] width 8 height 8
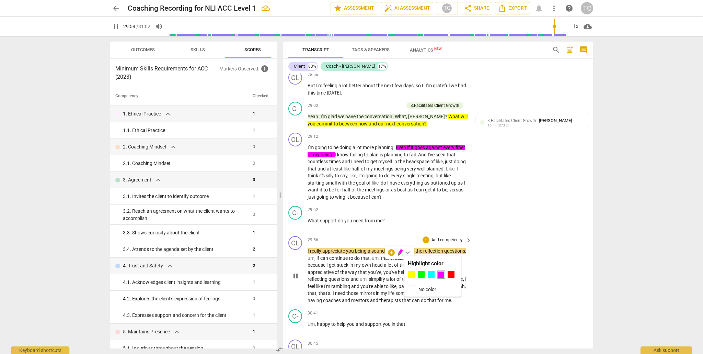
click at [323, 275] on div at bounding box center [411, 274] width 7 height 7
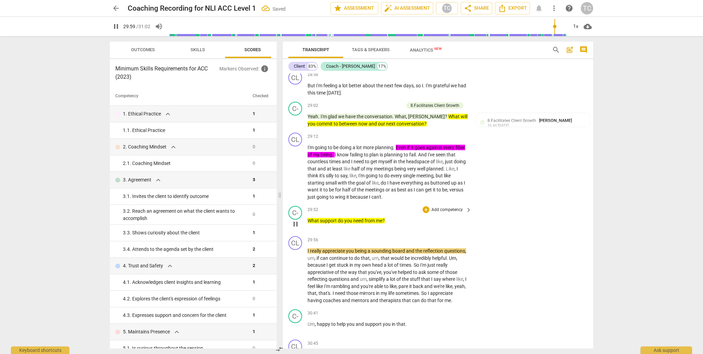
click at [323, 213] on p "Add competency" at bounding box center [447, 210] width 33 height 6
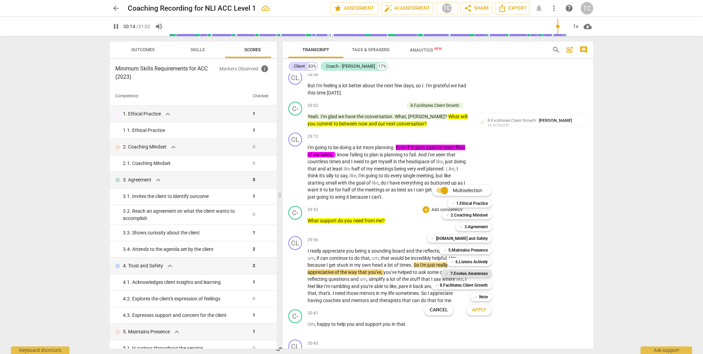
click at [323, 272] on b "7.Evokes Awareness" at bounding box center [468, 273] width 37 height 8
click at [323, 296] on b "Note" at bounding box center [483, 297] width 9 height 8
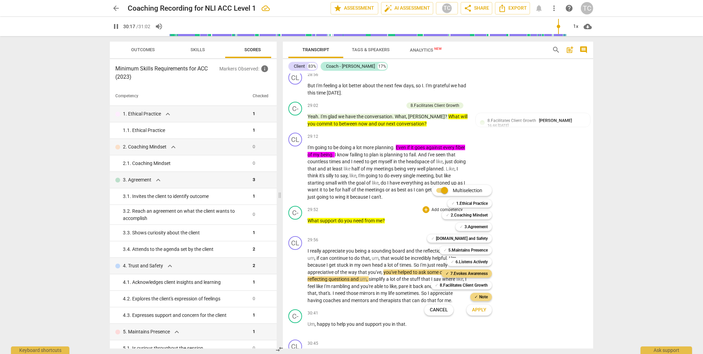
click at [323, 310] on span "Apply" at bounding box center [479, 309] width 14 height 7
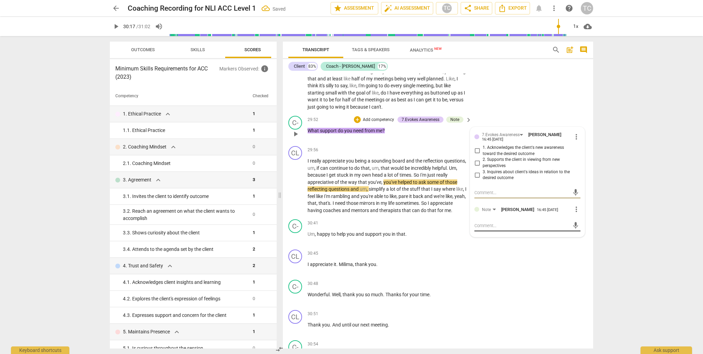
scroll to position [3776, 0]
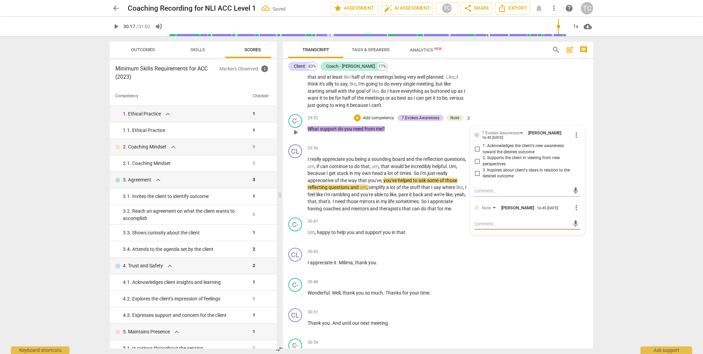
click at [323, 227] on textarea at bounding box center [522, 223] width 95 height 7
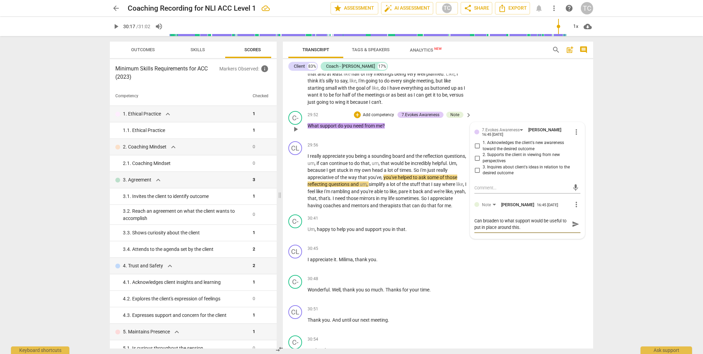
click at [323, 230] on textarea "Can broaden to what support would be useful to put in place around this." at bounding box center [522, 223] width 95 height 13
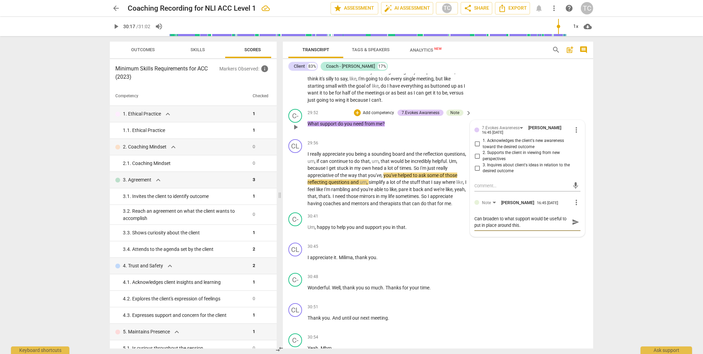
click at [323, 228] on textarea "Can broaden to what support would be useful to put in place around this." at bounding box center [522, 221] width 95 height 13
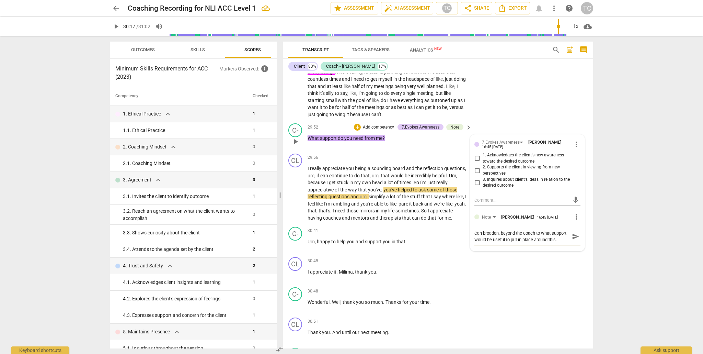
scroll to position [3765, 0]
click at [323, 204] on textarea at bounding box center [522, 201] width 95 height 7
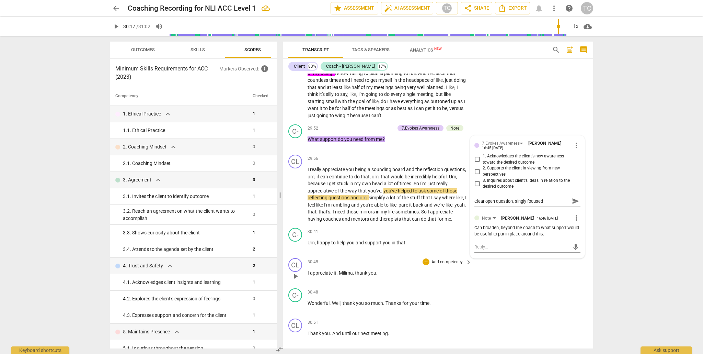
click at [323, 285] on div "CL play_arrow pause 30:45 + Add competency keyboard_arrow_right I appreciate it…" at bounding box center [438, 270] width 310 height 30
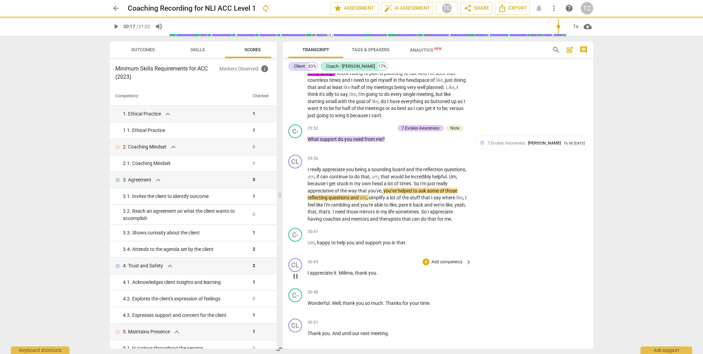
scroll to position [3765, 0]
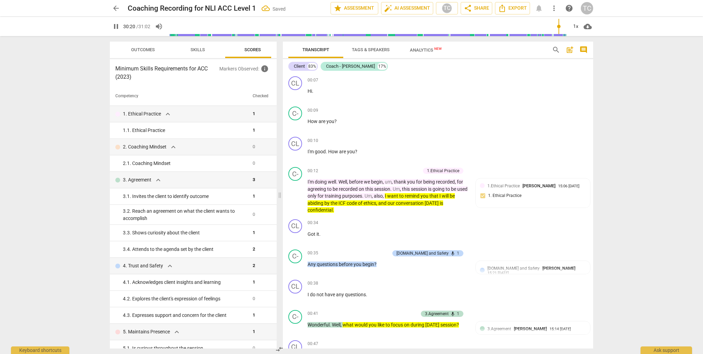
scroll to position [3765, 0]
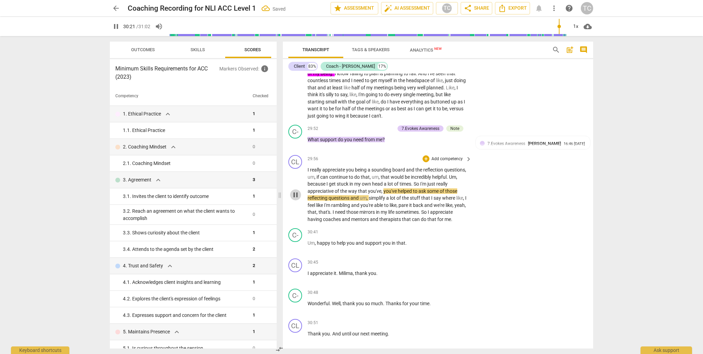
click at [296, 199] on span "pause" at bounding box center [296, 195] width 8 height 8
click at [296, 199] on span "play_arrow" at bounding box center [296, 195] width 8 height 8
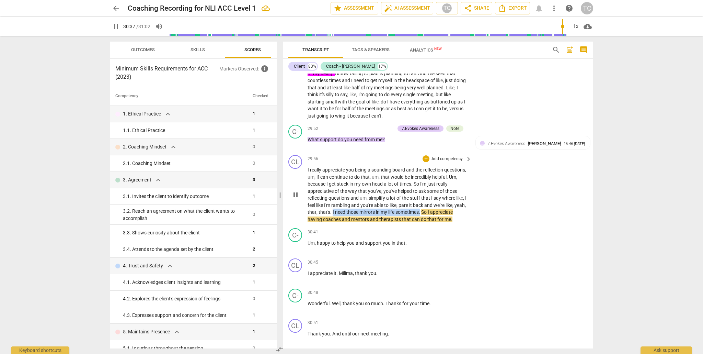
drag, startPoint x: 455, startPoint y: 252, endPoint x: 378, endPoint y: 240, distance: 77.8
click at [366, 222] on p "I really appreciate you being a sounding board and the reflection questions , u…" at bounding box center [388, 194] width 161 height 56
click at [479, 243] on span "keyboard_arrow_down" at bounding box center [480, 244] width 8 height 8
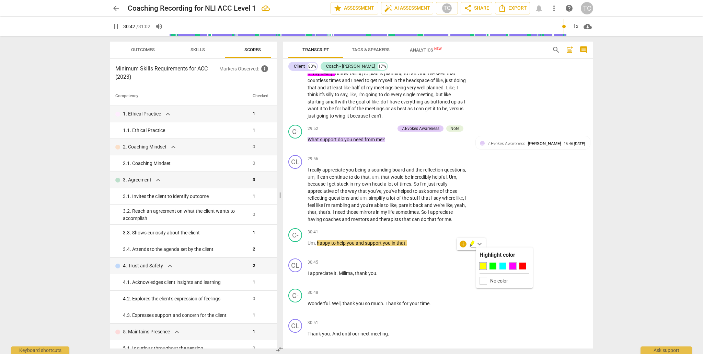
click at [511, 265] on div at bounding box center [513, 265] width 7 height 7
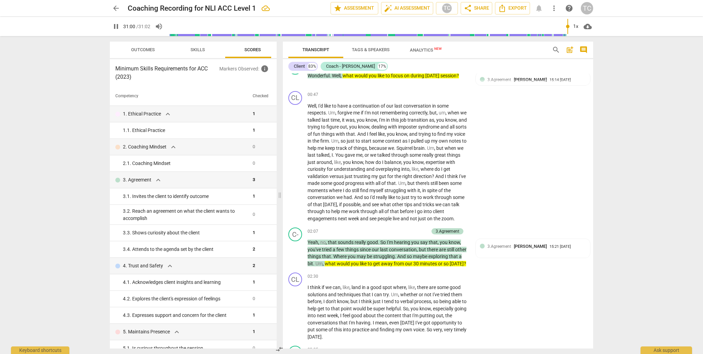
scroll to position [0, 0]
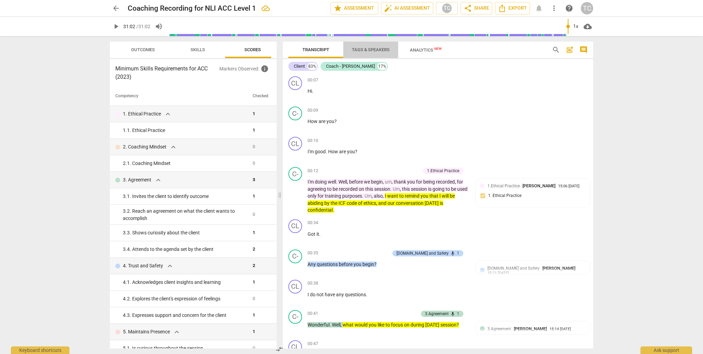
click at [373, 50] on span "Tags & Speakers" at bounding box center [371, 49] width 38 height 5
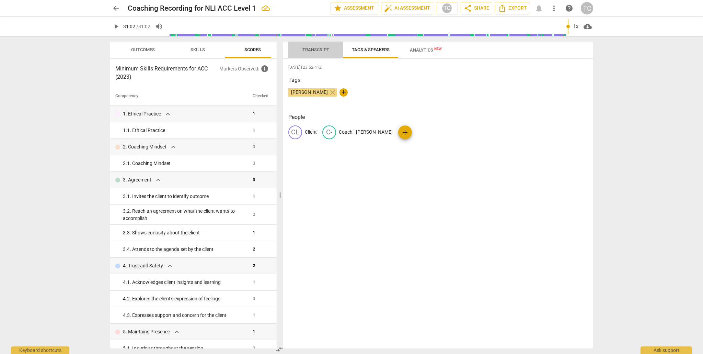
click at [313, 47] on span "Transcript" at bounding box center [315, 49] width 27 height 5
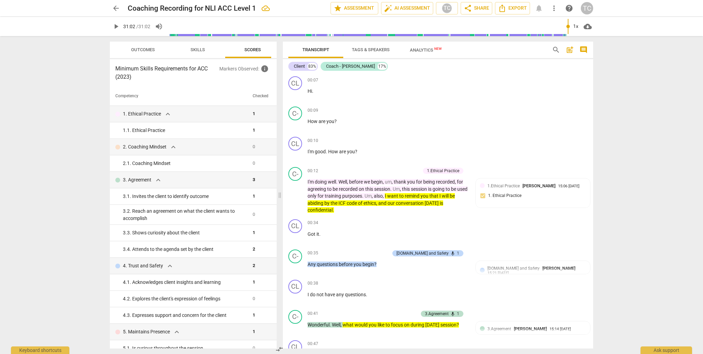
click at [142, 48] on span "Outcomes" at bounding box center [143, 49] width 24 height 5
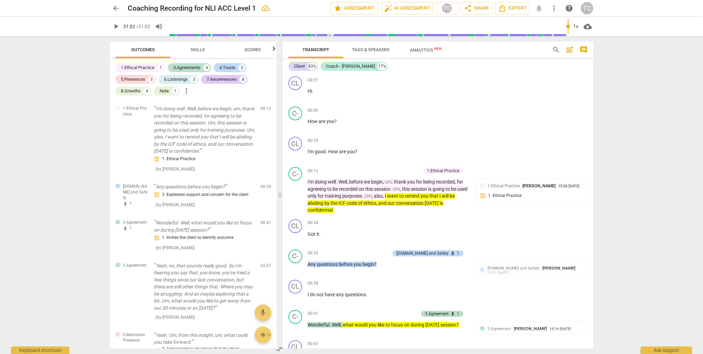
click at [199, 48] on span "Skills" at bounding box center [198, 49] width 14 height 5
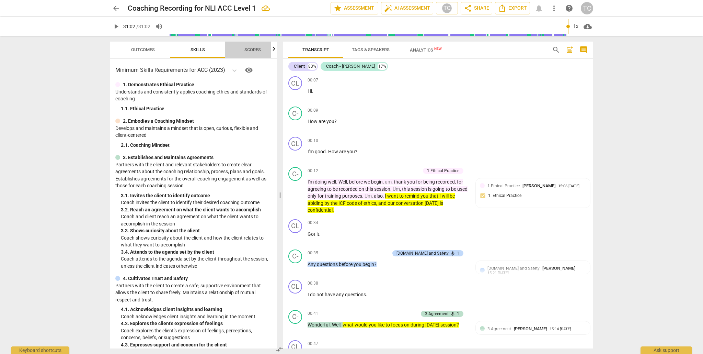
click at [256, 48] on span "Scores" at bounding box center [252, 49] width 16 height 5
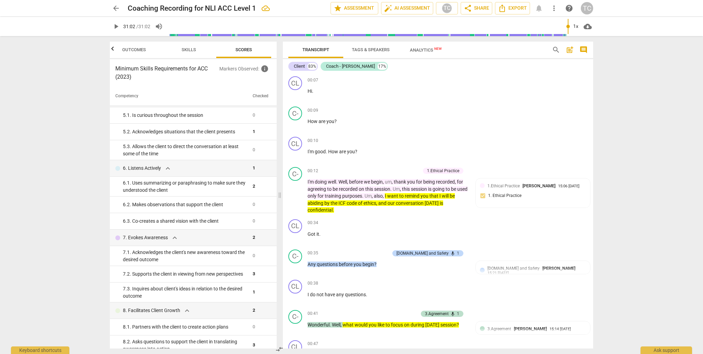
scroll to position [256, 0]
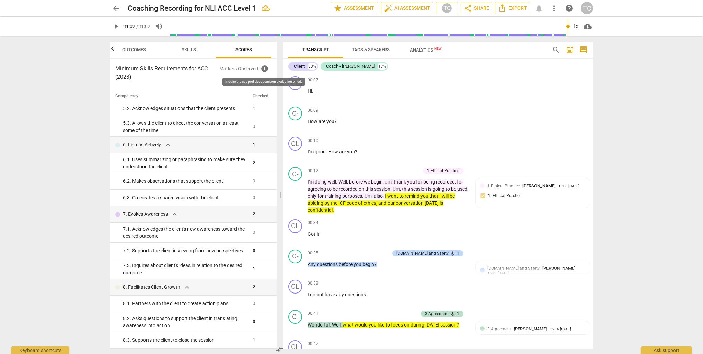
click at [265, 67] on span "info" at bounding box center [265, 69] width 8 height 8
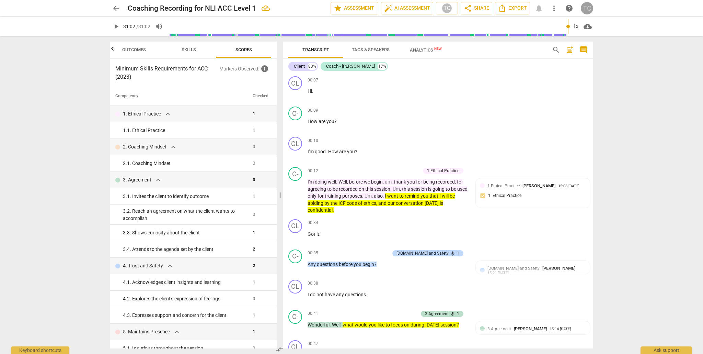
click at [590, 6] on div "TC" at bounding box center [587, 8] width 12 height 12
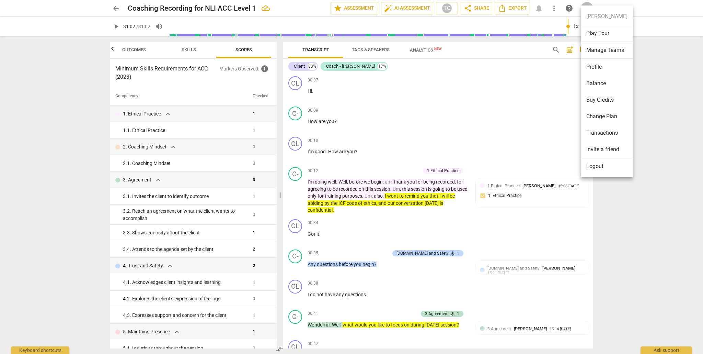
click at [427, 136] on div at bounding box center [351, 177] width 703 height 354
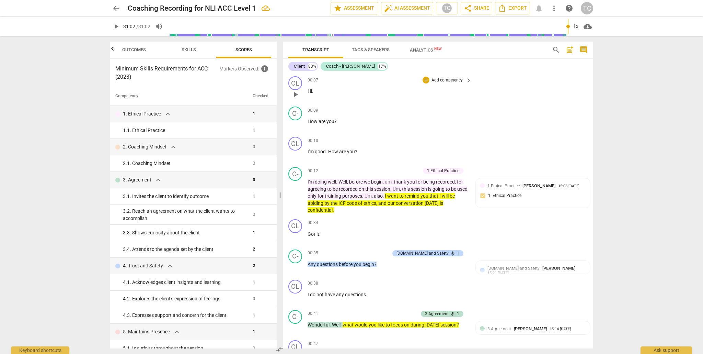
type input "1862"
